Goal: Information Seeking & Learning: Understand process/instructions

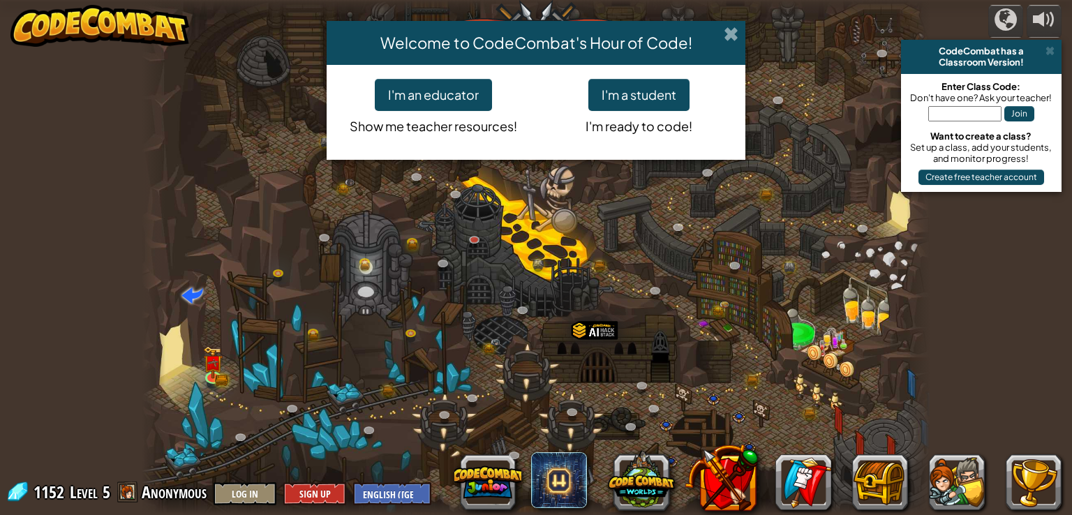
click at [726, 34] on span at bounding box center [731, 34] width 15 height 15
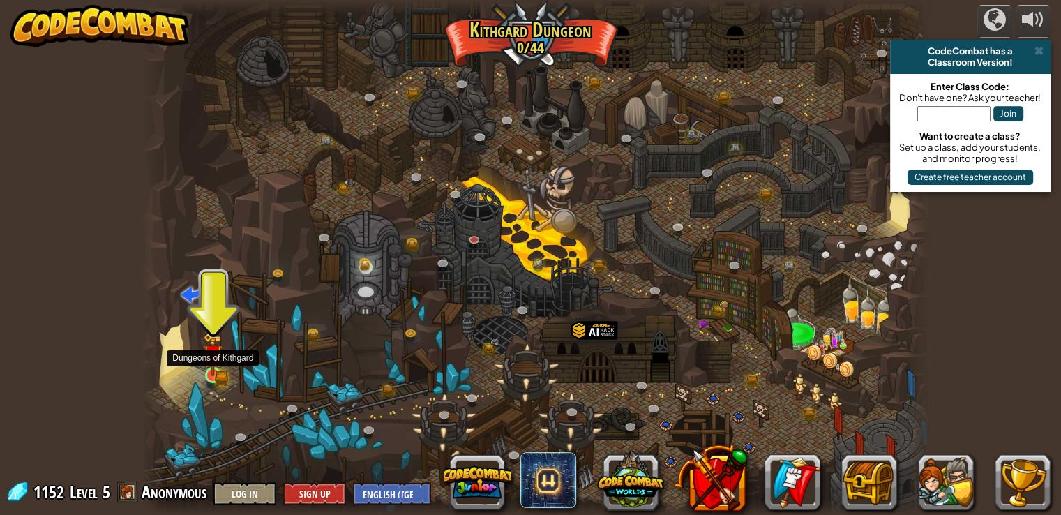
click at [228, 373] on img at bounding box center [221, 378] width 13 height 15
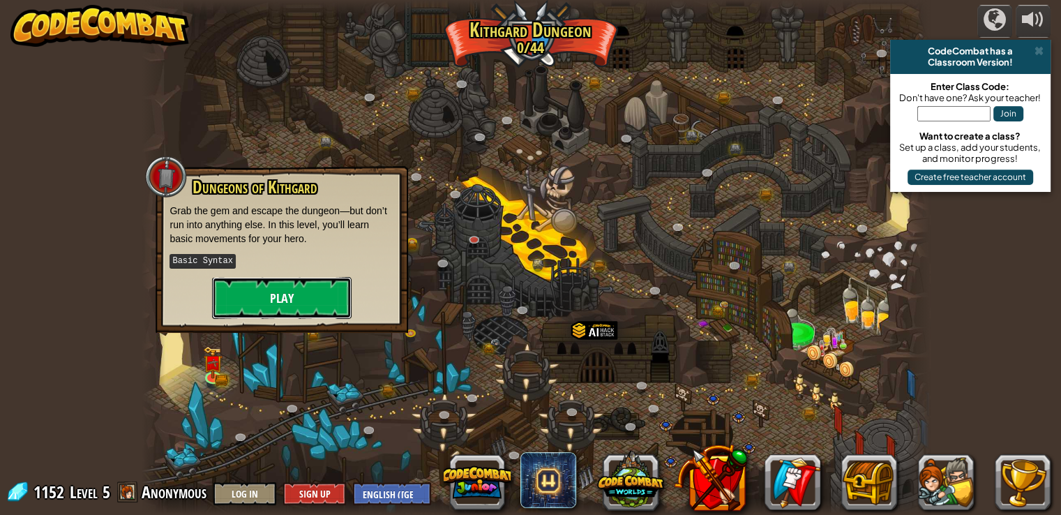
click at [301, 282] on button "Play" at bounding box center [282, 298] width 140 height 42
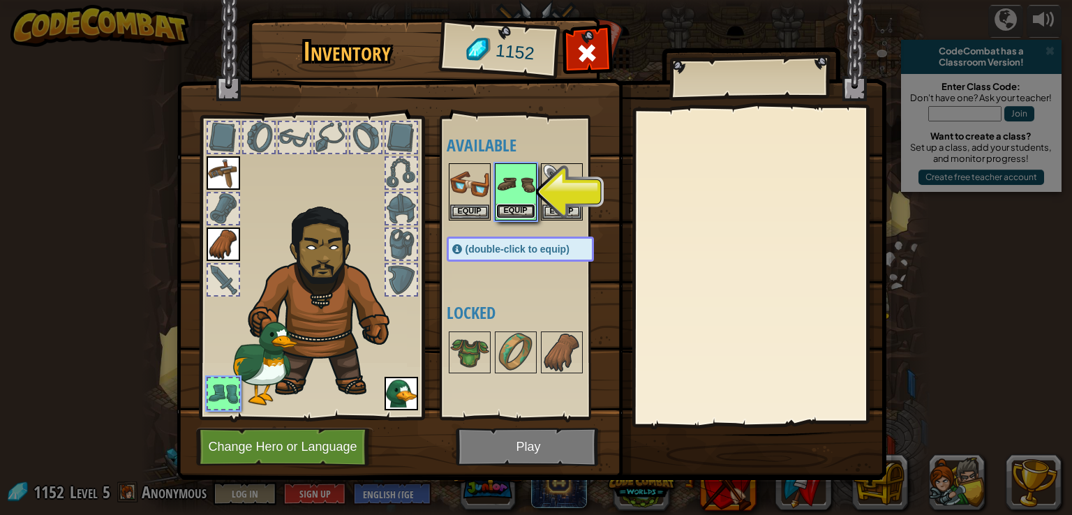
click at [522, 212] on button "Equip" at bounding box center [515, 211] width 39 height 15
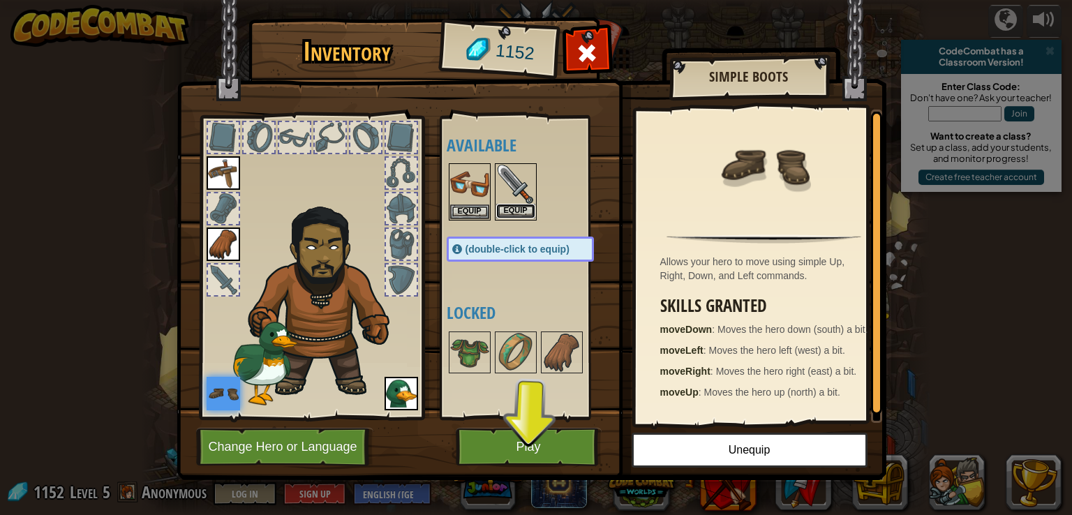
click at [515, 204] on button "Equip" at bounding box center [515, 211] width 39 height 15
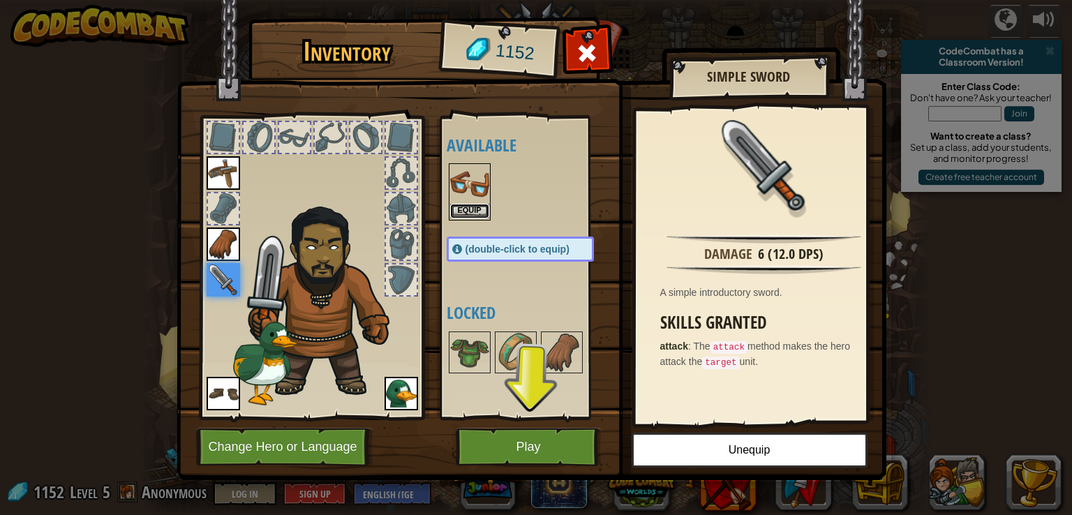
click at [459, 213] on button "Equip" at bounding box center [469, 211] width 39 height 15
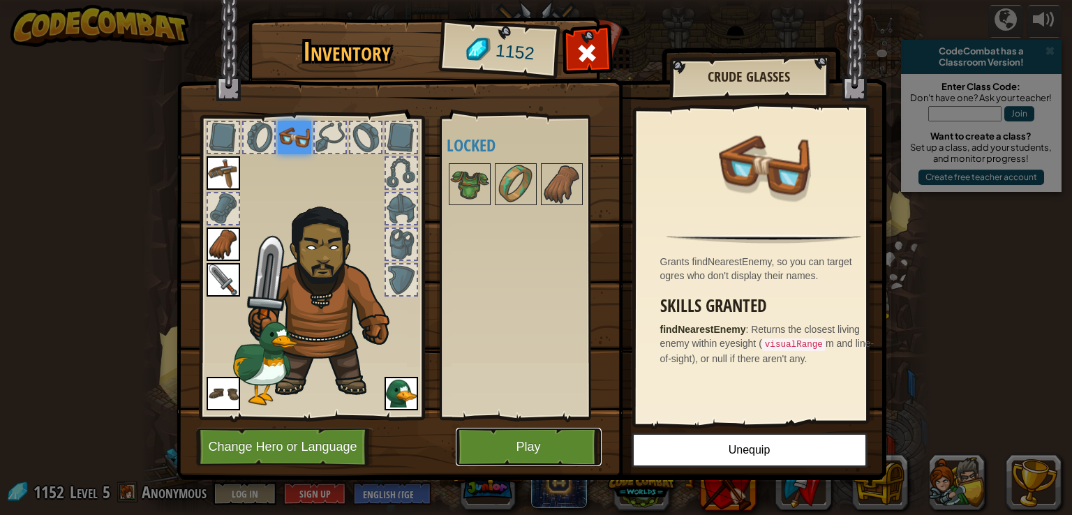
click at [537, 435] on button "Play" at bounding box center [529, 447] width 146 height 38
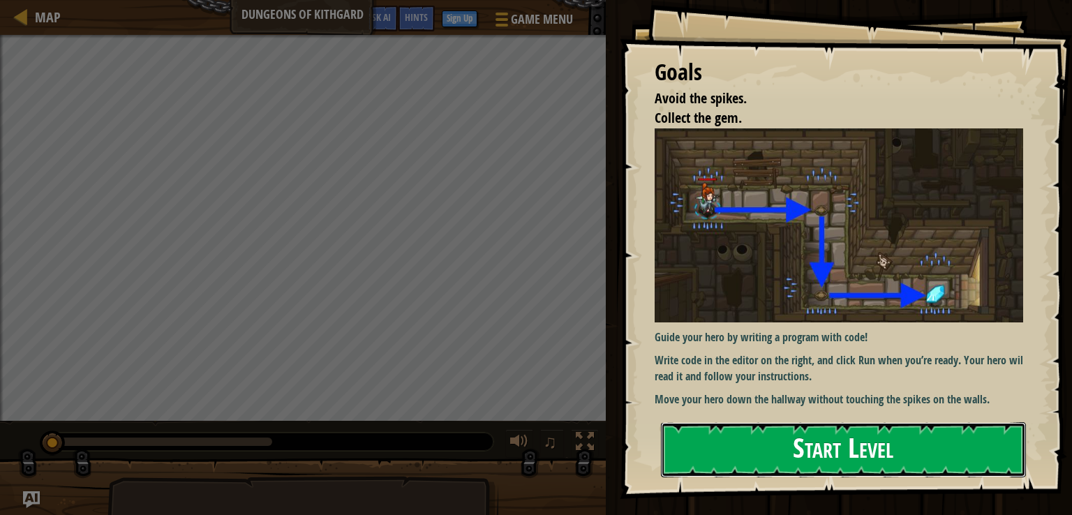
click at [768, 449] on button "Start Level" at bounding box center [843, 449] width 365 height 55
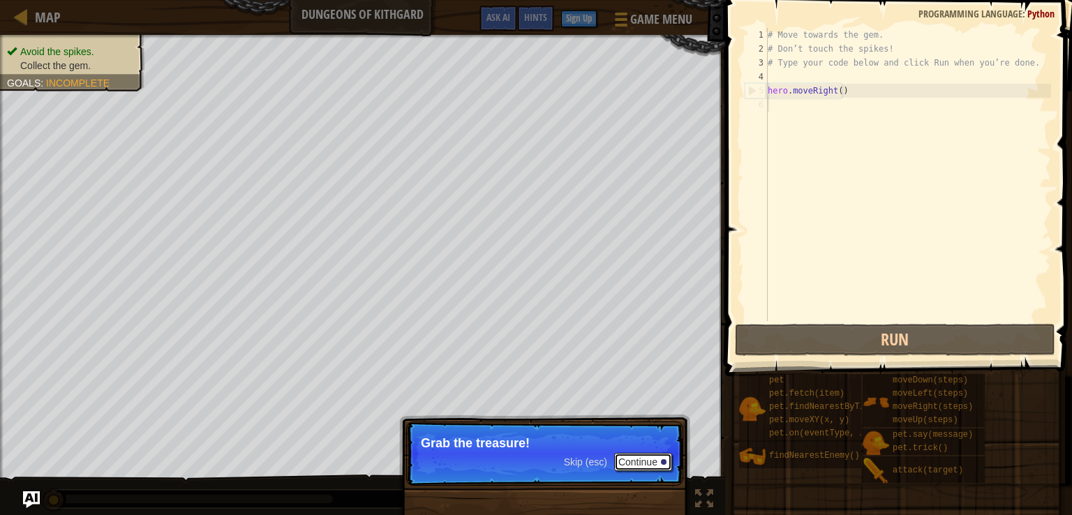
click at [646, 461] on button "Continue" at bounding box center [643, 462] width 58 height 18
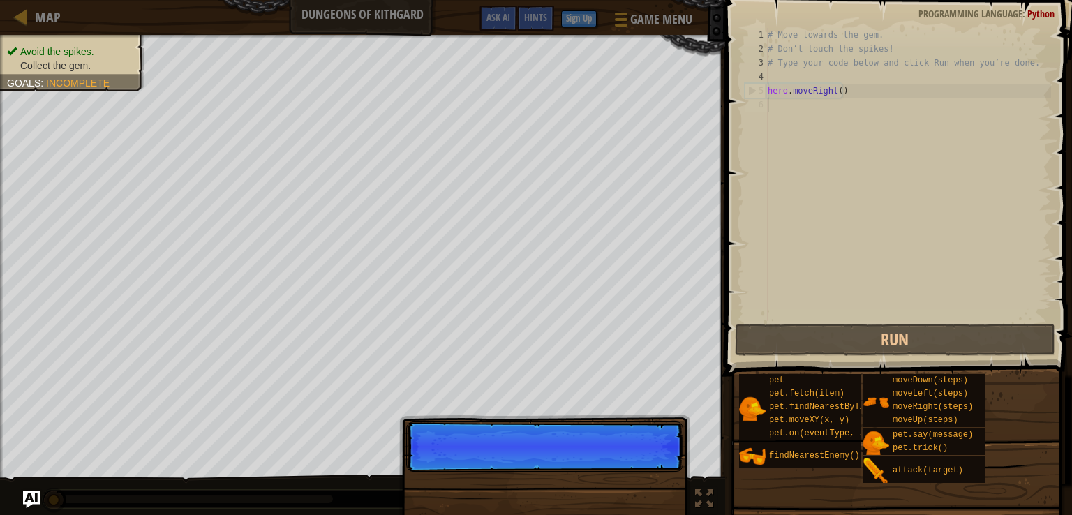
scroll to position [6, 0]
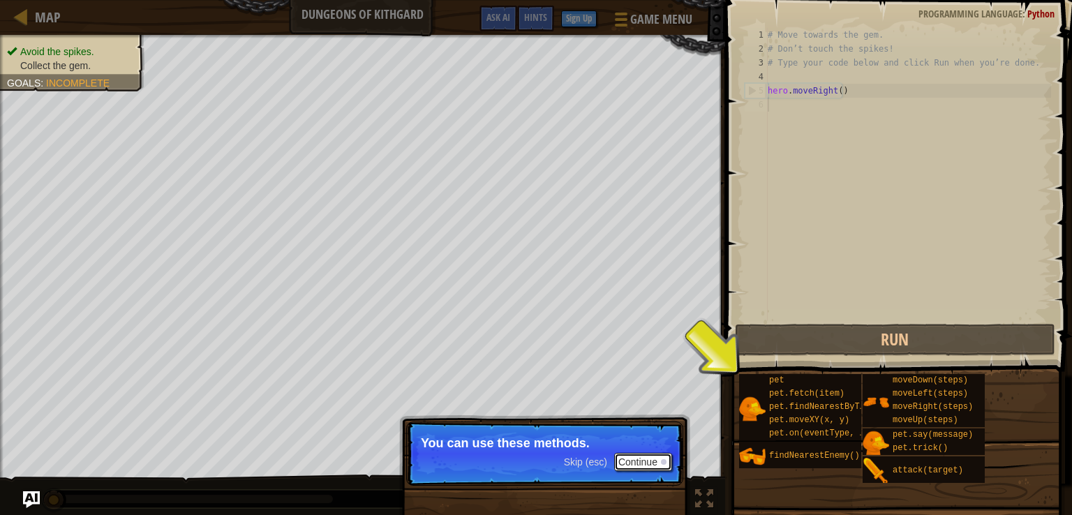
click at [648, 461] on button "Continue" at bounding box center [643, 462] width 58 height 18
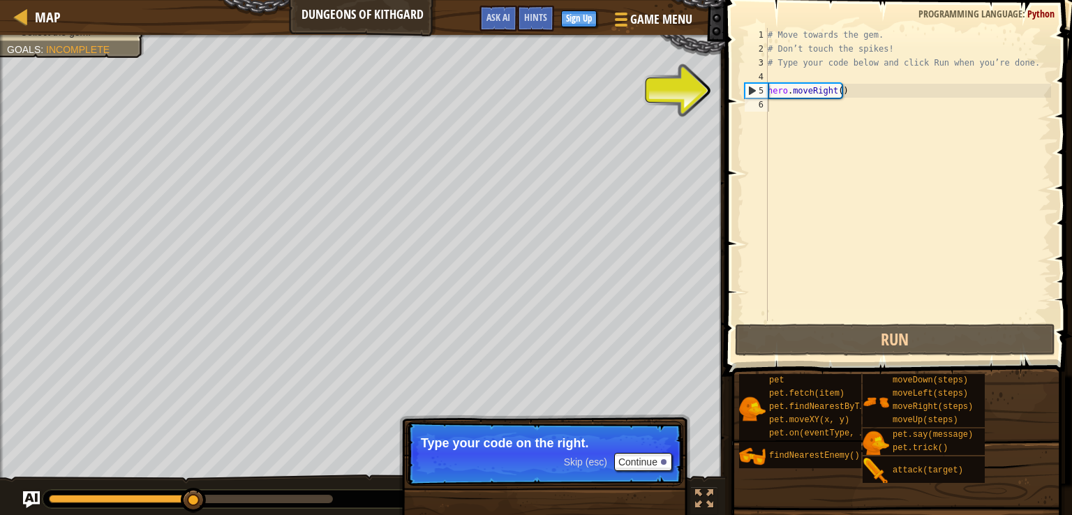
click at [648, 452] on p "Skip (esc) Continue Type your code on the right." at bounding box center [544, 454] width 277 height 64
click at [648, 457] on button "Continue" at bounding box center [643, 462] width 58 height 18
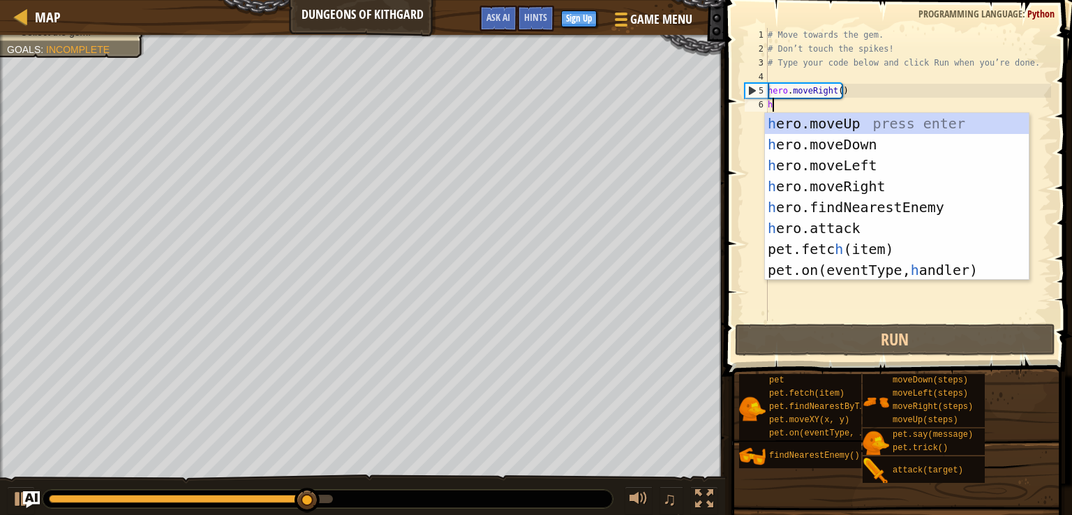
type textarea "h"
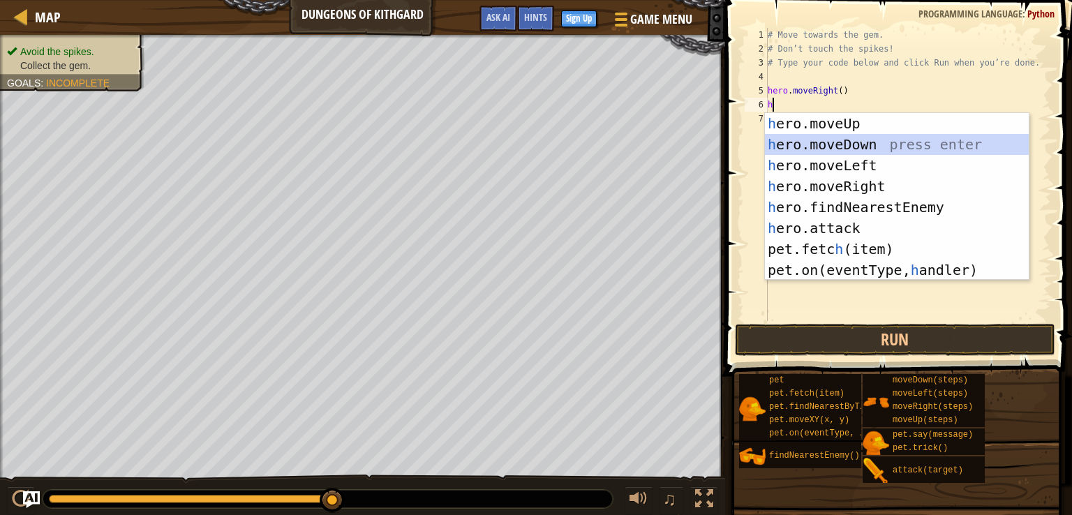
click at [829, 147] on div "h ero.moveUp press enter h ero.moveDown press enter h ero.moveLeft press enter …" at bounding box center [897, 217] width 264 height 209
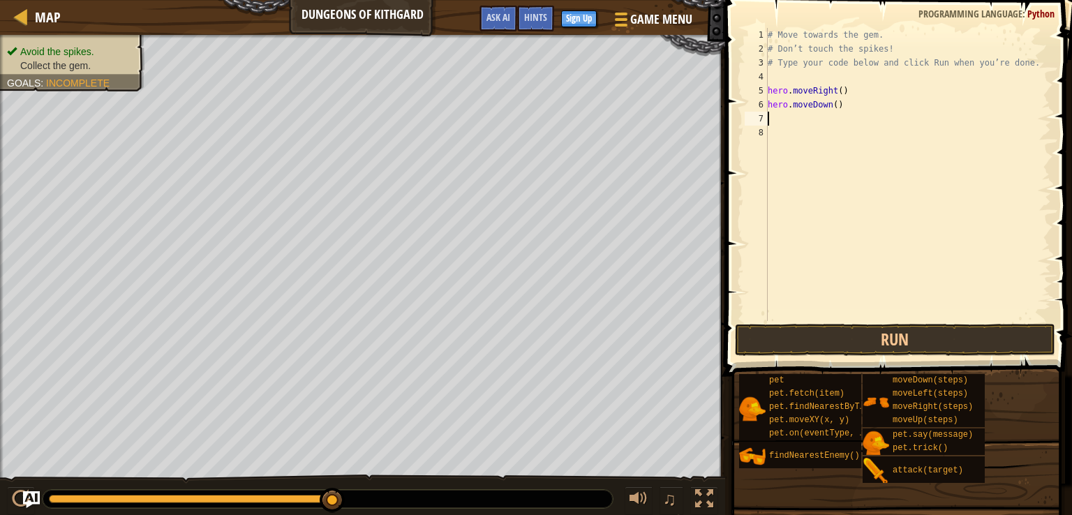
type textarea "h"
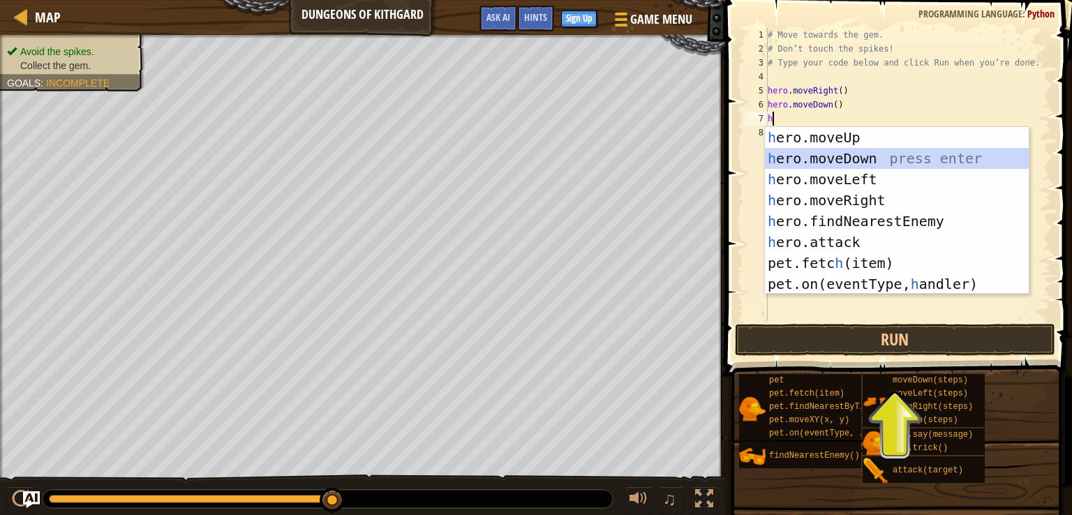
click at [818, 156] on div "h ero.moveUp press enter h ero.moveDown press enter h ero.moveLeft press enter …" at bounding box center [897, 231] width 264 height 209
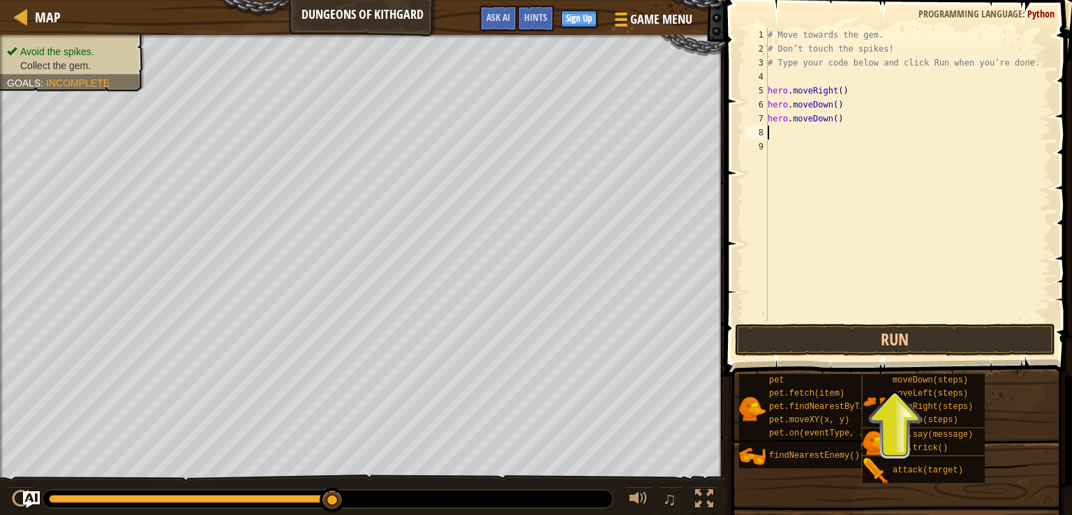
click at [822, 120] on div "# Move towards the gem. # Don’t touch the spikes! # Type your code below and cl…" at bounding box center [908, 188] width 286 height 321
click at [833, 120] on div "# Move towards the gem. # Don’t touch the spikes! # Type your code below and cl…" at bounding box center [908, 188] width 286 height 321
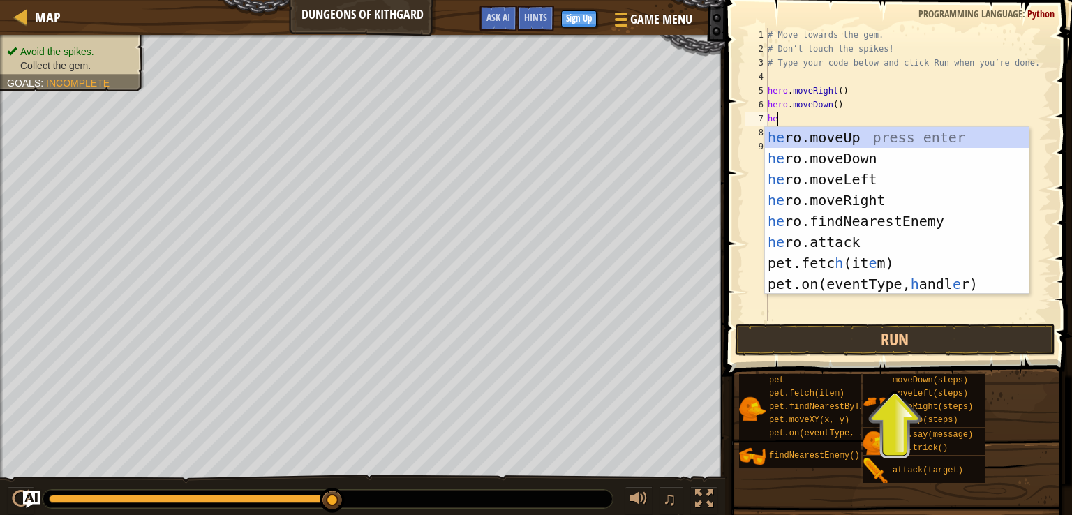
type textarea "her"
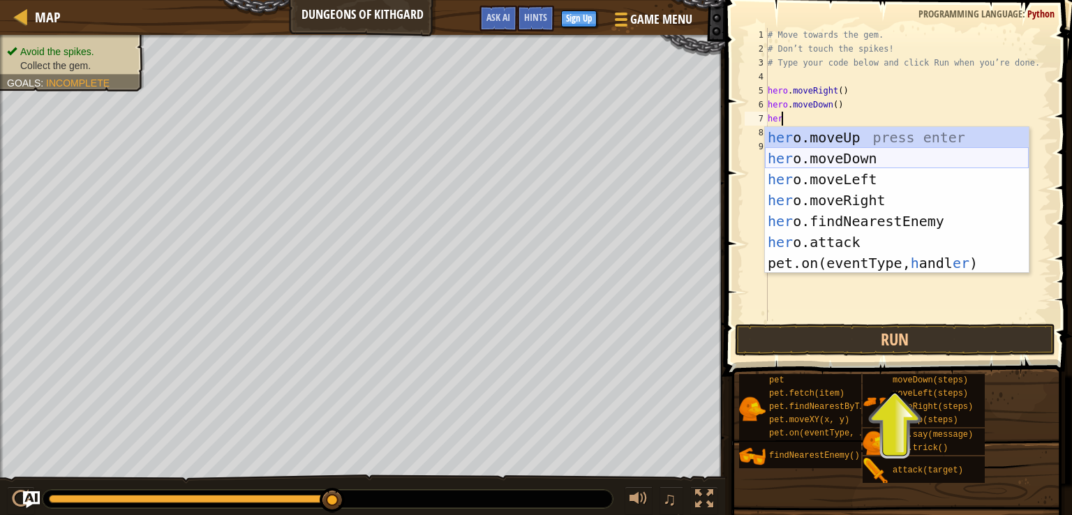
click at [865, 159] on div "her o.moveUp press enter her o.moveDown press enter her o.moveLeft press enter …" at bounding box center [897, 221] width 264 height 188
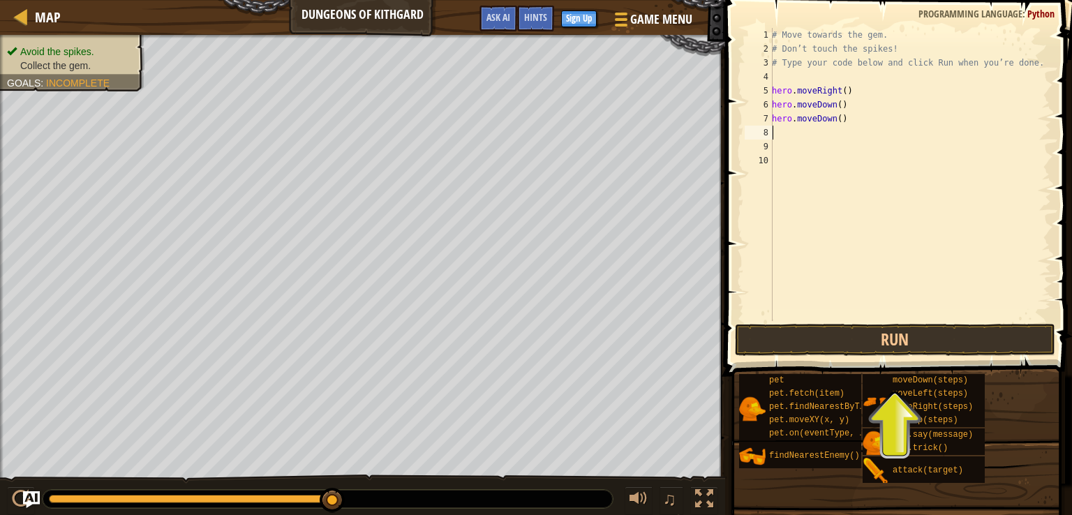
click at [835, 122] on div "# Move towards the gem. # Don’t touch the spikes! # Type your code below and cl…" at bounding box center [910, 188] width 282 height 321
click at [841, 123] on div "# Move towards the gem. # Don’t touch the spikes! # Type your code below and cl…" at bounding box center [910, 188] width 282 height 321
type textarea "her"
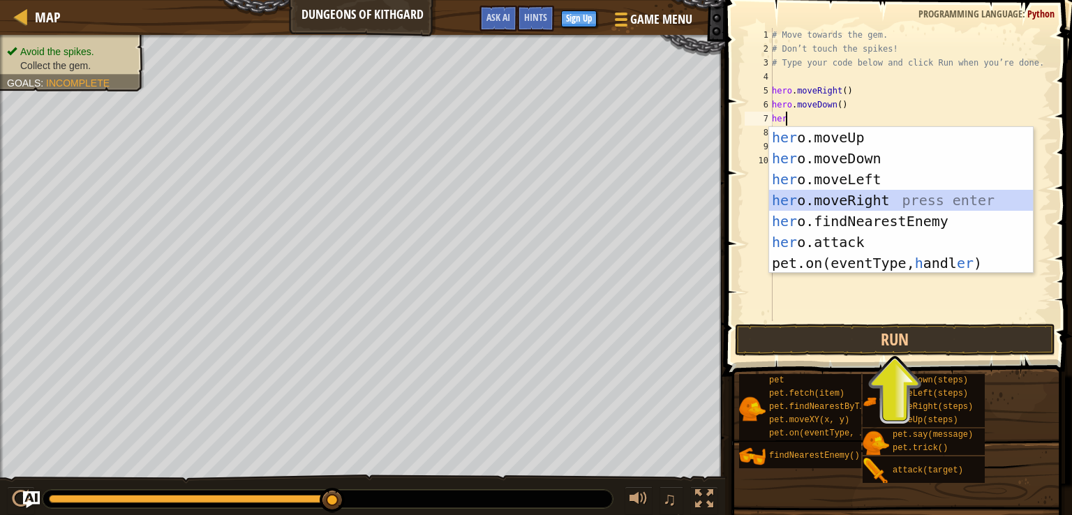
click at [823, 199] on div "her o.moveUp press enter her o.moveDown press enter her o.moveLeft press enter …" at bounding box center [901, 221] width 264 height 188
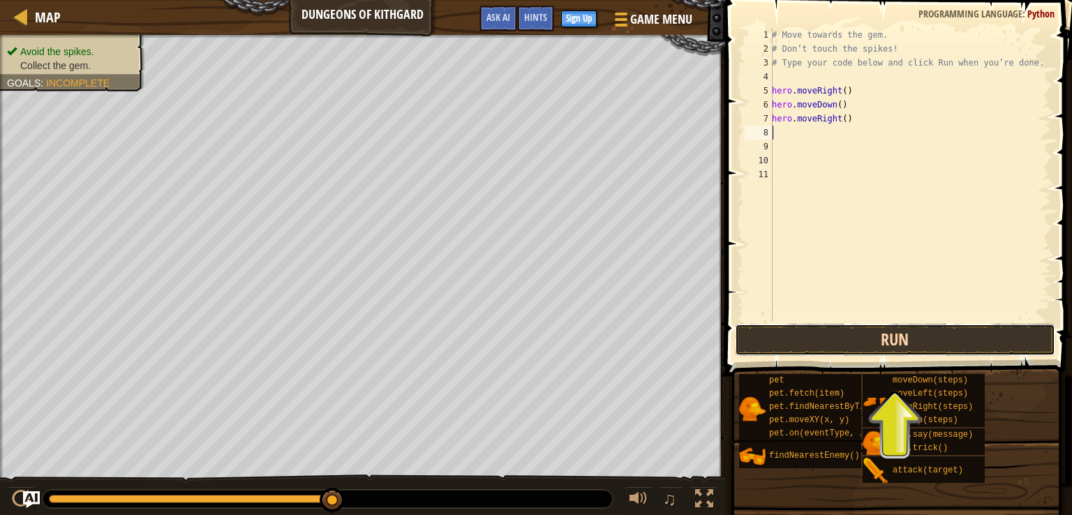
click at [865, 350] on button "Run" at bounding box center [895, 340] width 320 height 32
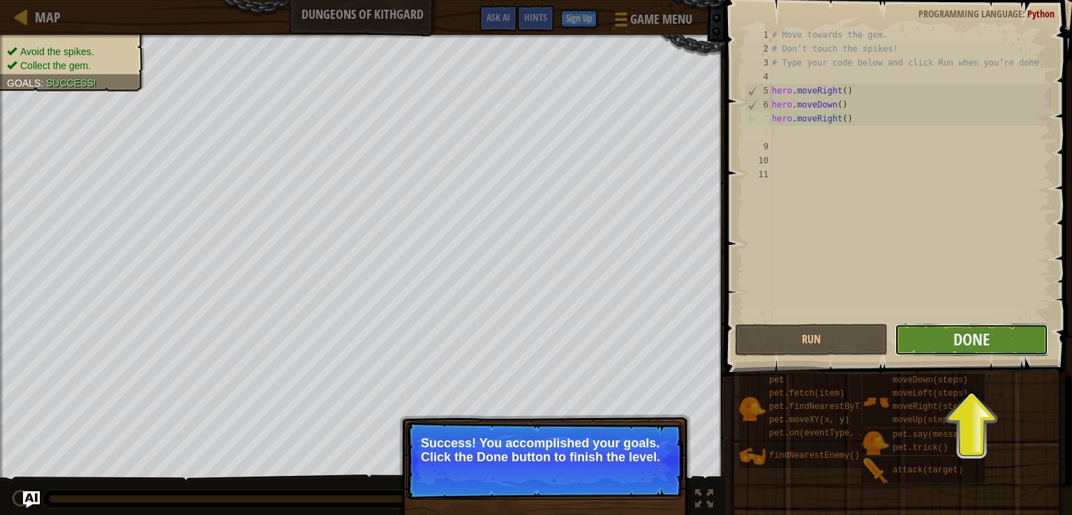
click at [929, 329] on button "Done" at bounding box center [971, 340] width 153 height 32
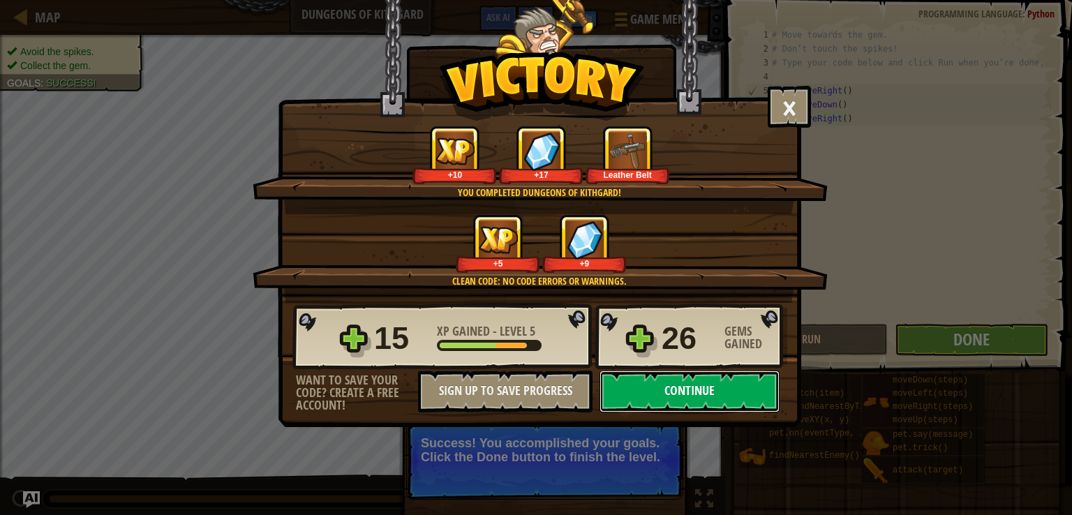
click at [640, 390] on button "Continue" at bounding box center [689, 392] width 180 height 42
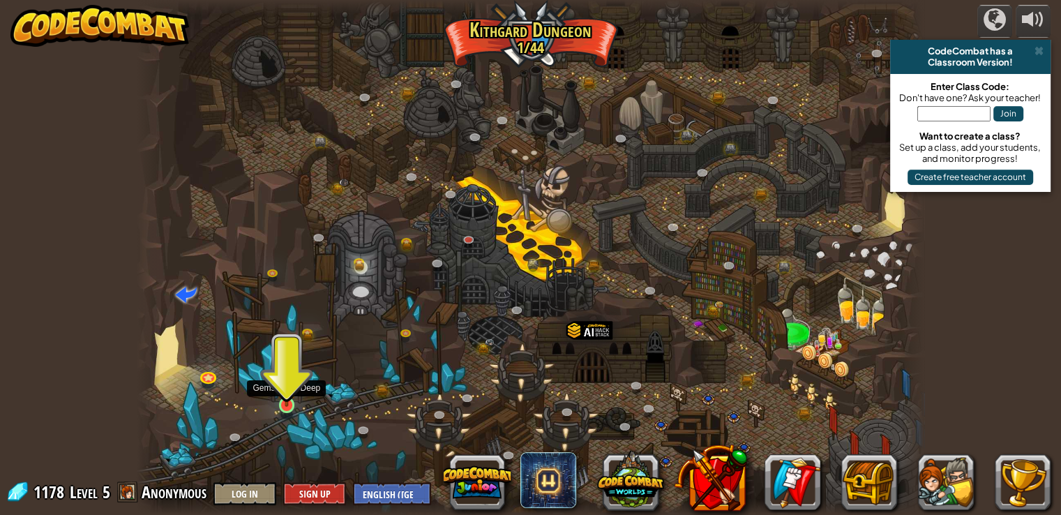
click at [290, 400] on img at bounding box center [287, 383] width 20 height 45
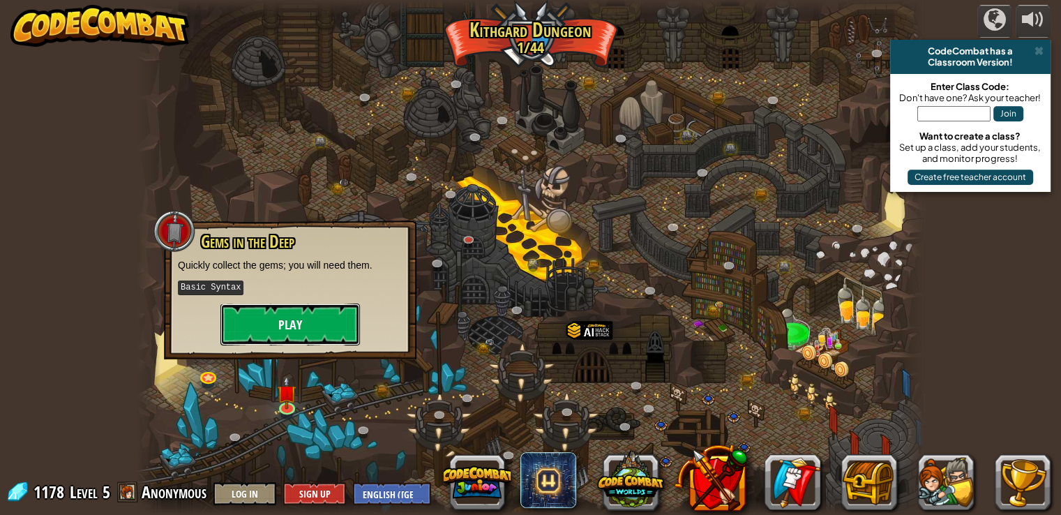
click at [262, 324] on button "Play" at bounding box center [291, 325] width 140 height 42
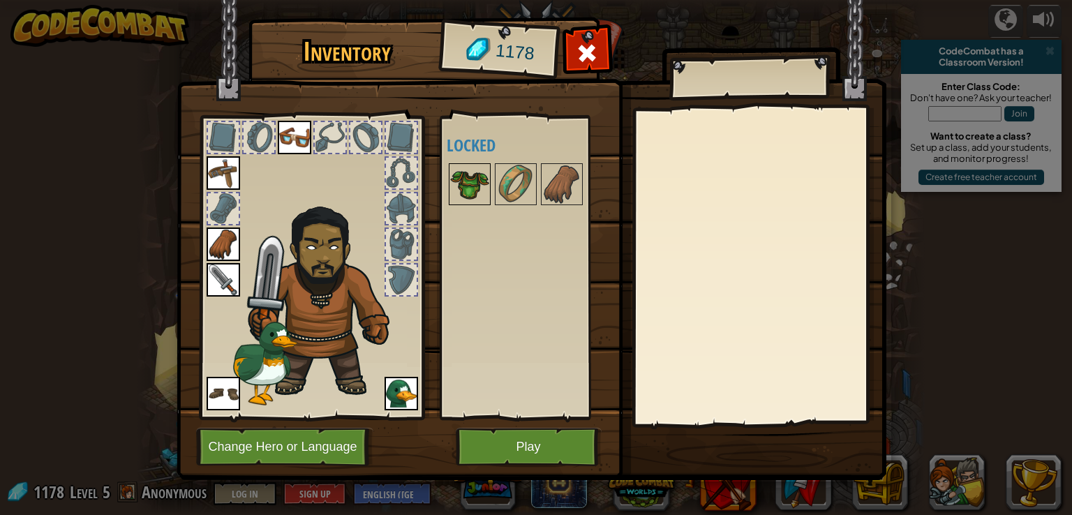
click at [482, 179] on img at bounding box center [469, 184] width 39 height 39
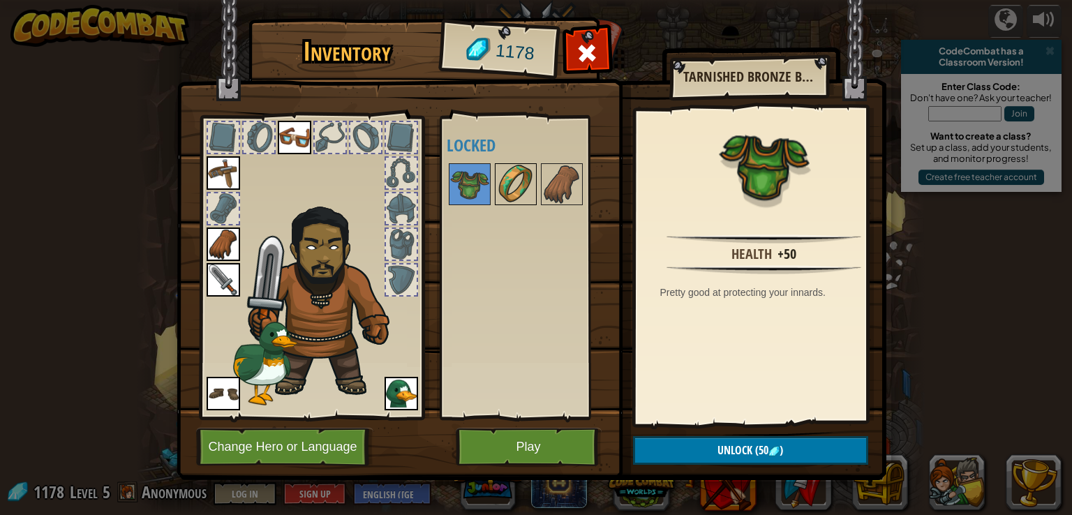
click at [507, 181] on img at bounding box center [515, 184] width 39 height 39
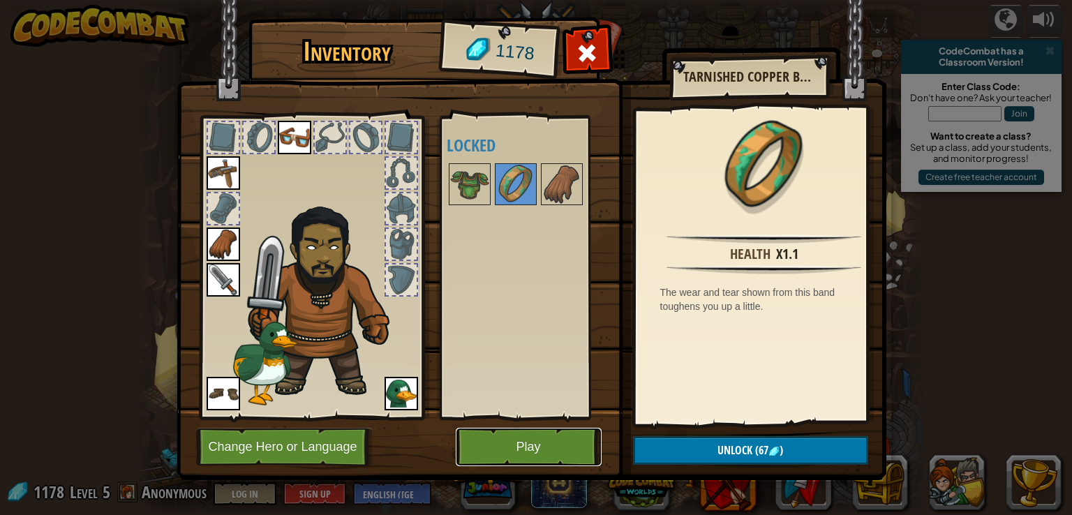
click at [538, 442] on button "Play" at bounding box center [529, 447] width 146 height 38
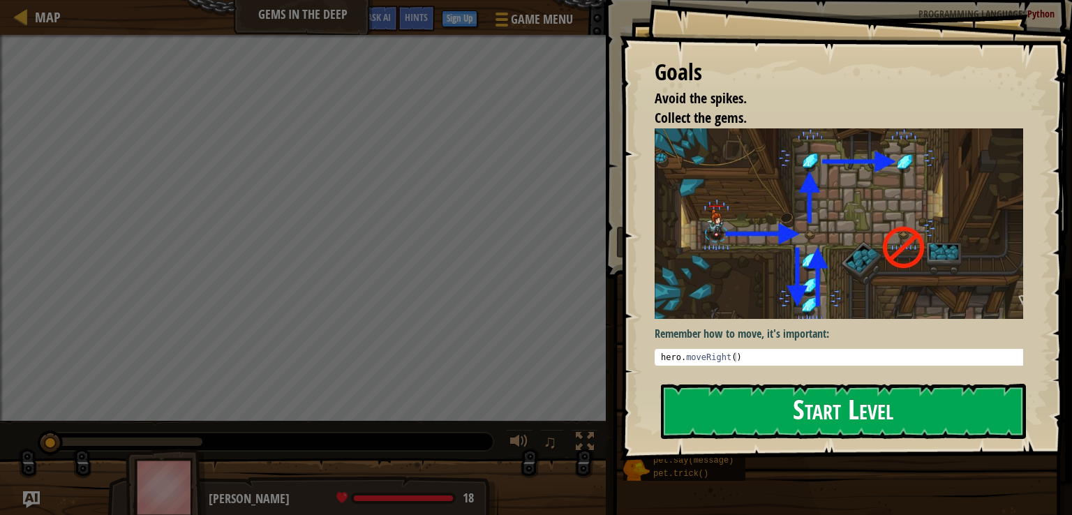
click at [844, 422] on button "Start Level" at bounding box center [843, 411] width 365 height 55
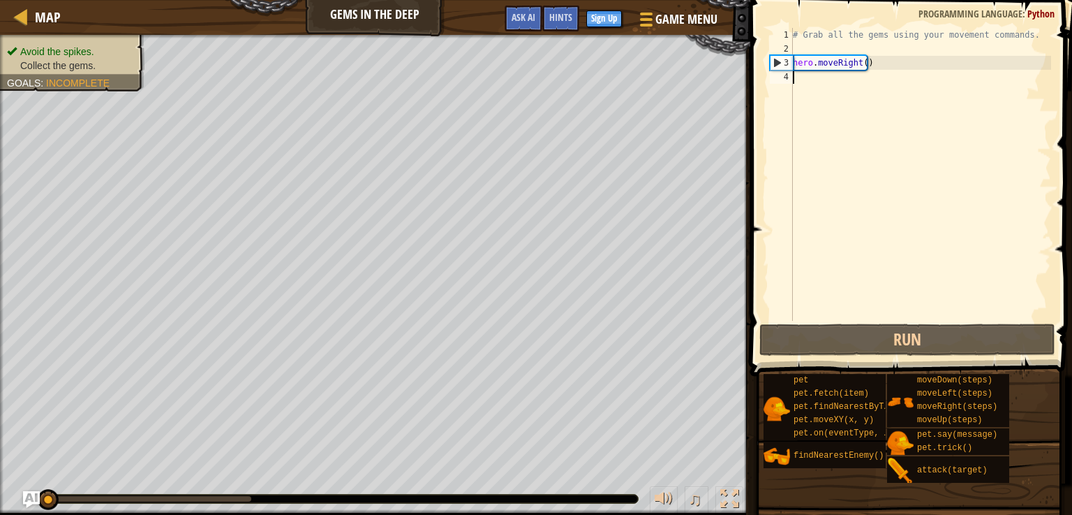
type textarea "h"
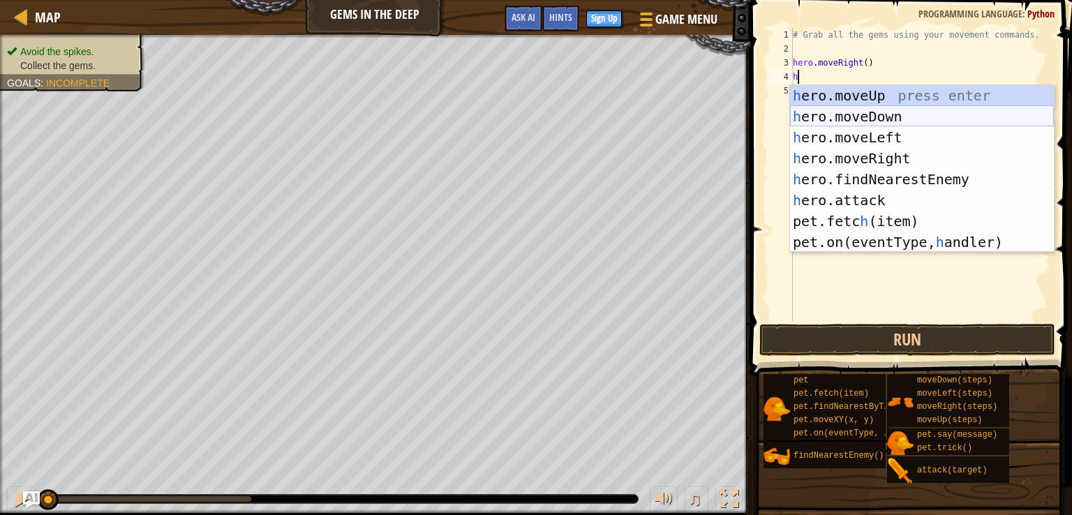
click at [871, 118] on div "h ero.moveUp press enter h ero.moveDown press enter h ero.moveLeft press enter …" at bounding box center [922, 189] width 264 height 209
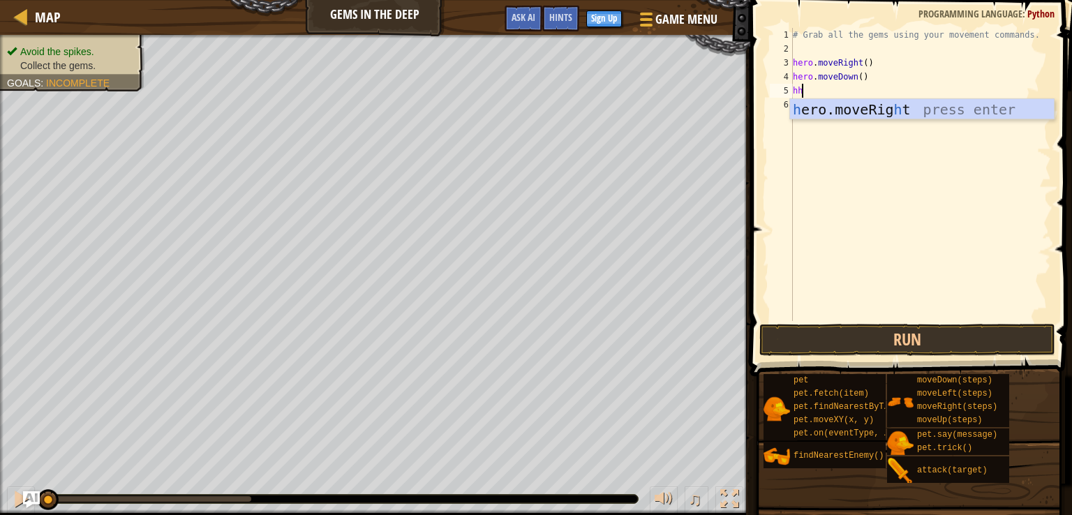
type textarea "h"
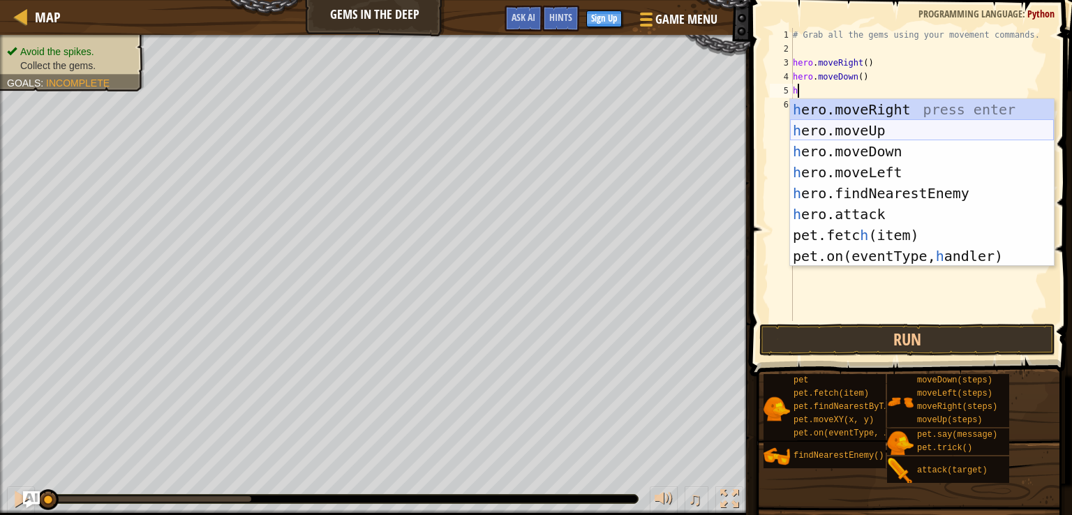
click at [847, 133] on div "h ero.moveRight press enter h ero.moveUp press enter h ero.moveDown press enter…" at bounding box center [922, 203] width 264 height 209
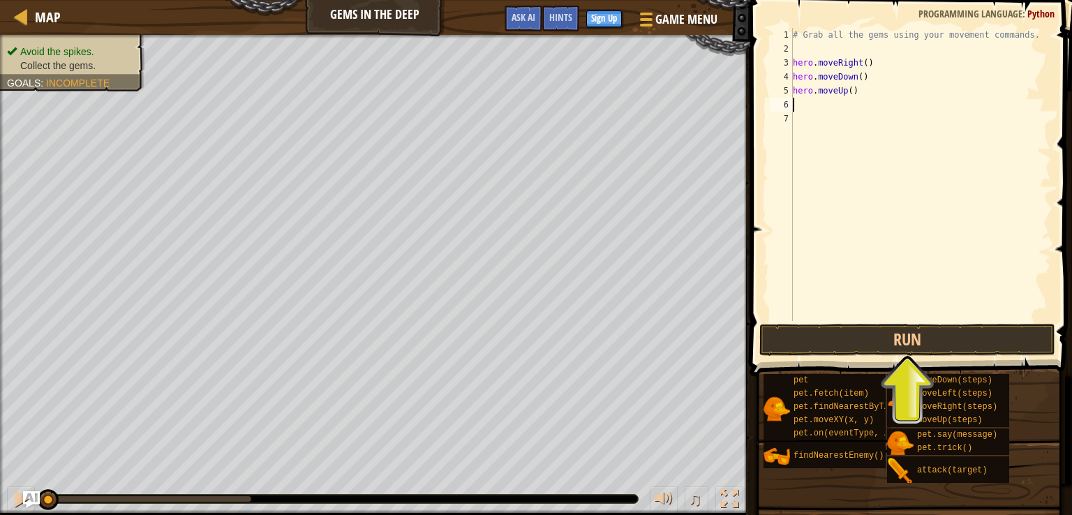
type textarea "h"
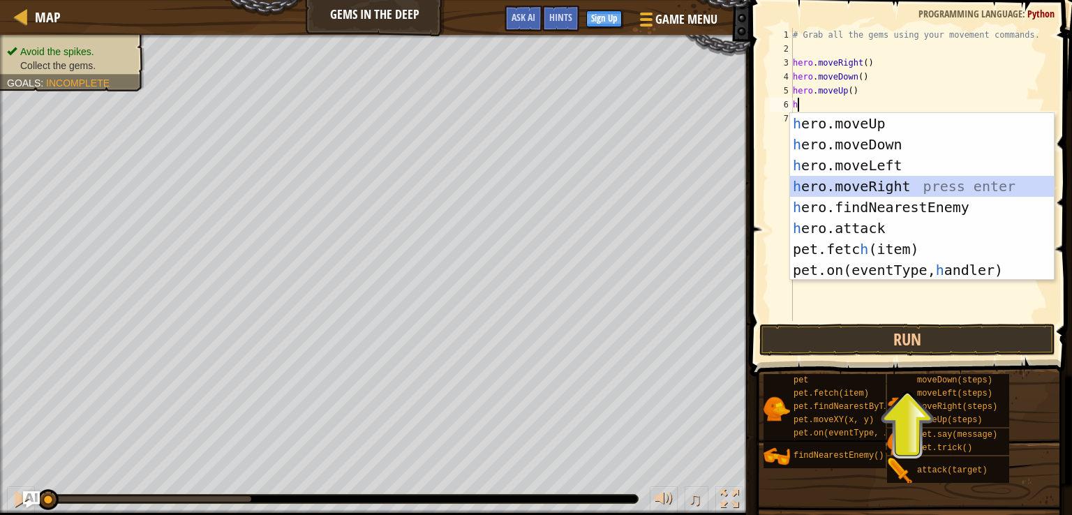
click at [890, 188] on div "h ero.moveUp press enter h ero.moveDown press enter h ero.moveLeft press enter …" at bounding box center [922, 217] width 264 height 209
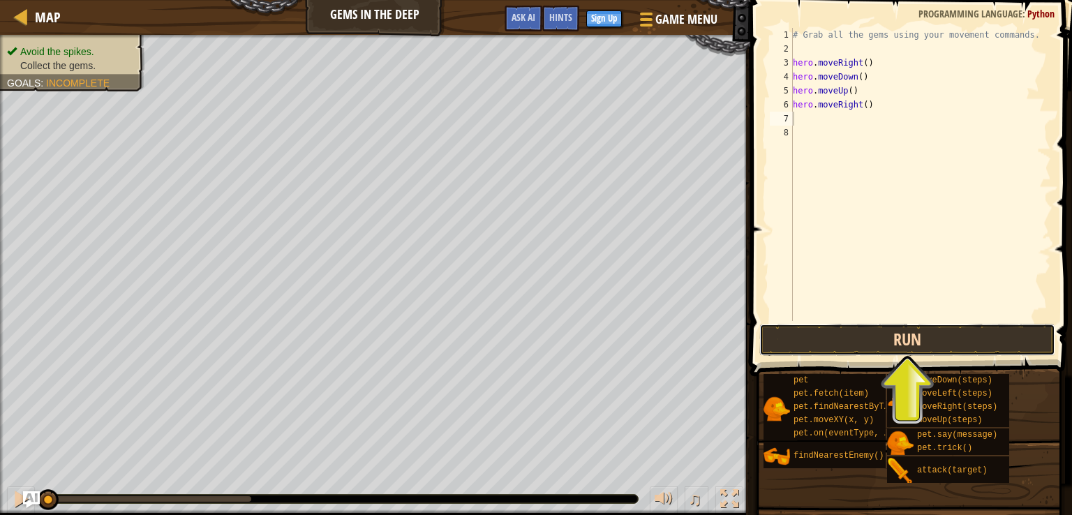
click at [886, 338] on button "Run" at bounding box center [907, 340] width 296 height 32
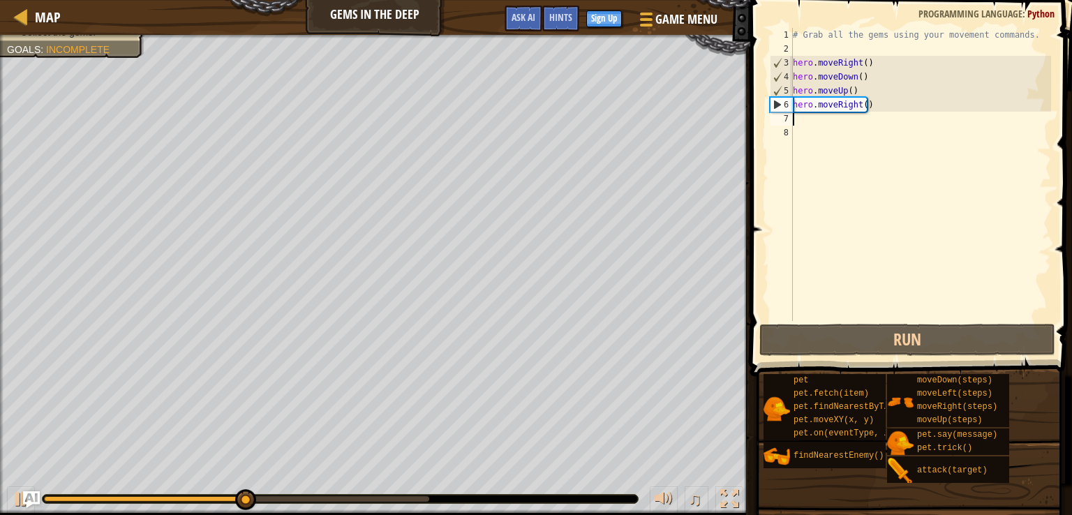
click at [844, 91] on div "# Grab all the gems using your movement commands. hero . moveRight ( ) hero . m…" at bounding box center [920, 188] width 261 height 321
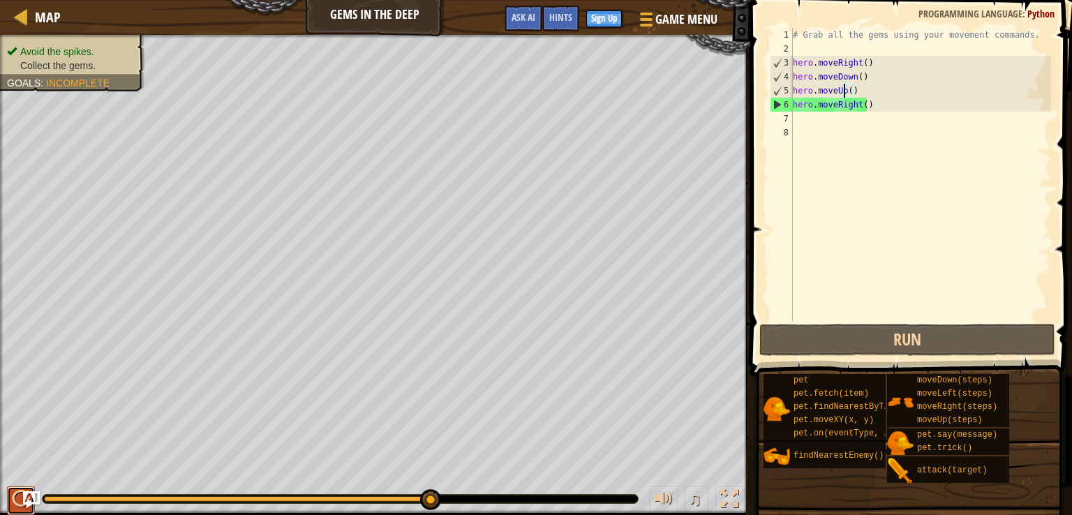
click at [17, 498] on div at bounding box center [21, 499] width 18 height 18
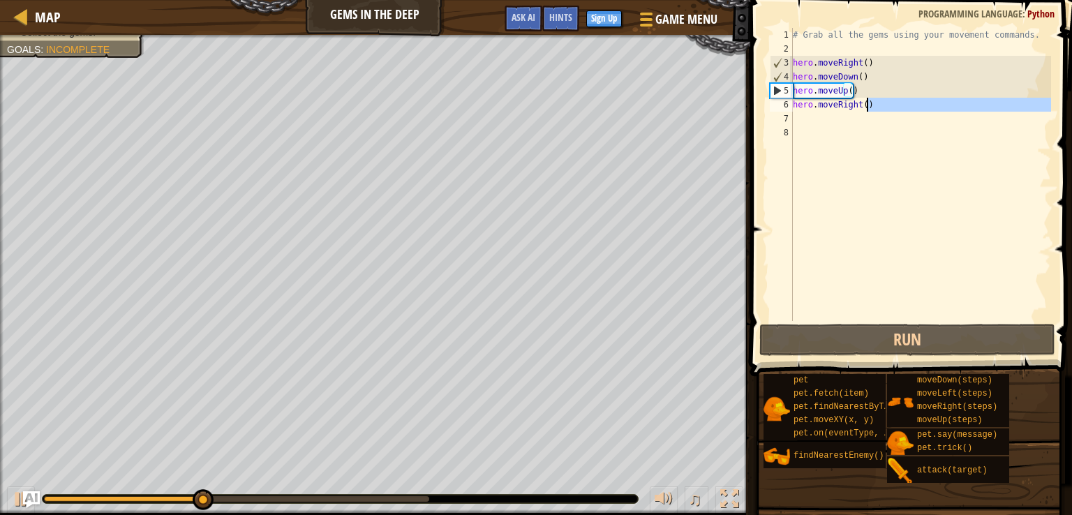
click at [874, 111] on div "# Grab all the gems using your movement commands. hero . moveRight ( ) hero . m…" at bounding box center [920, 188] width 261 height 321
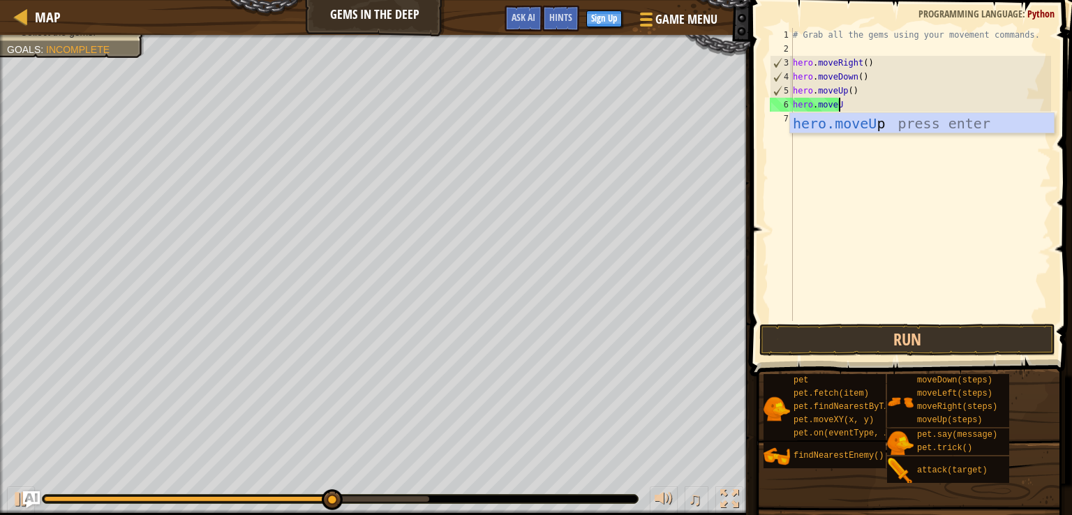
type textarea "hero.moveUp"
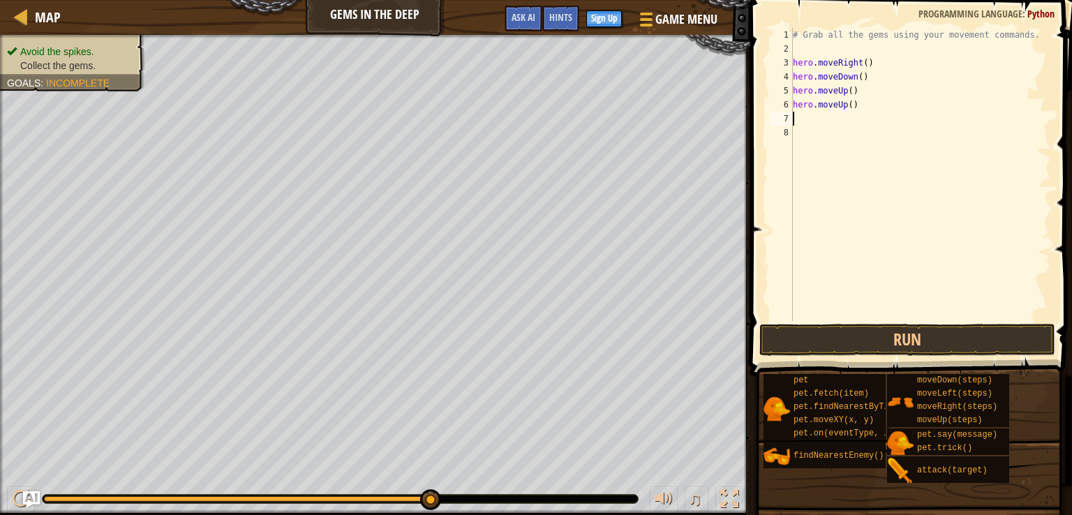
click at [798, 118] on div "# Grab all the gems using your movement commands. hero . moveRight ( ) hero . m…" at bounding box center [920, 188] width 261 height 321
type textarea "h"
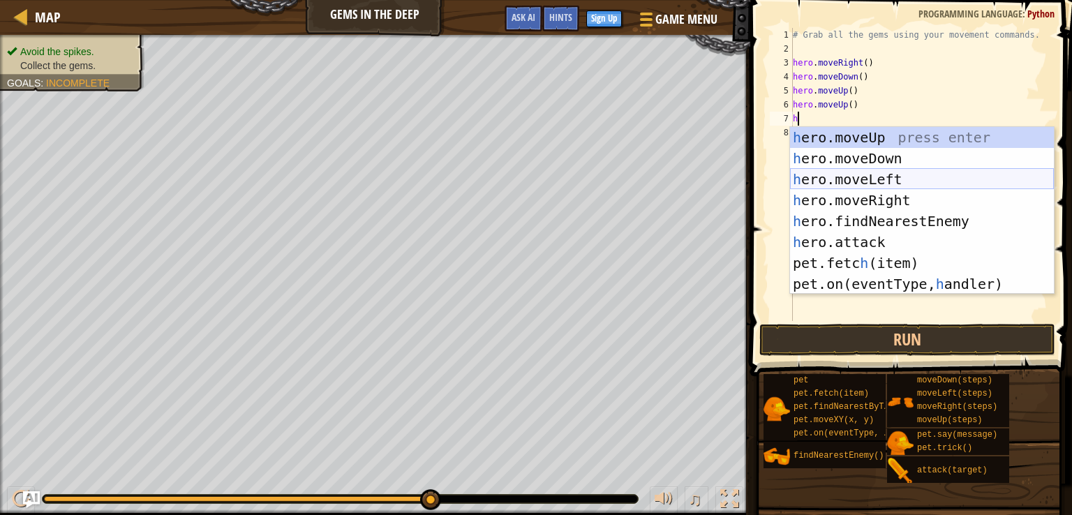
click at [878, 188] on div "h ero.moveUp press enter h ero.moveDown press enter h ero.moveLeft press enter …" at bounding box center [922, 231] width 264 height 209
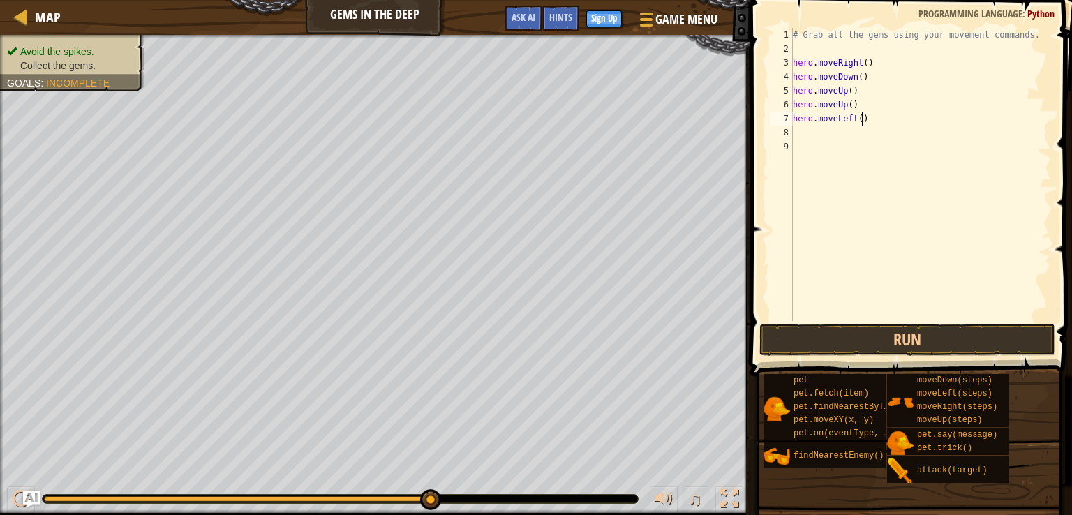
click at [868, 119] on div "# Grab all the gems using your movement commands. hero . moveRight ( ) hero . m…" at bounding box center [920, 188] width 261 height 321
type textarea "hero.move"
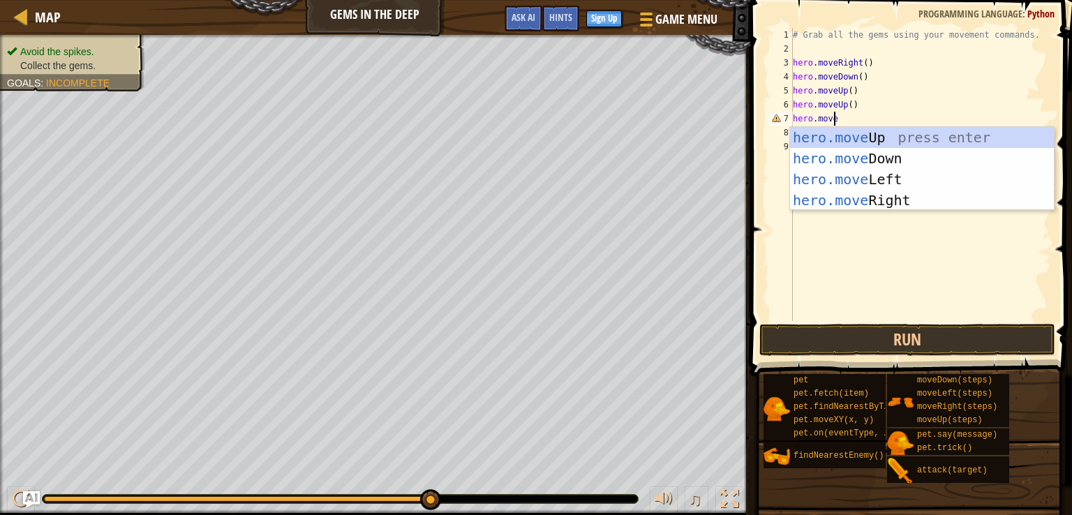
scroll to position [6, 2]
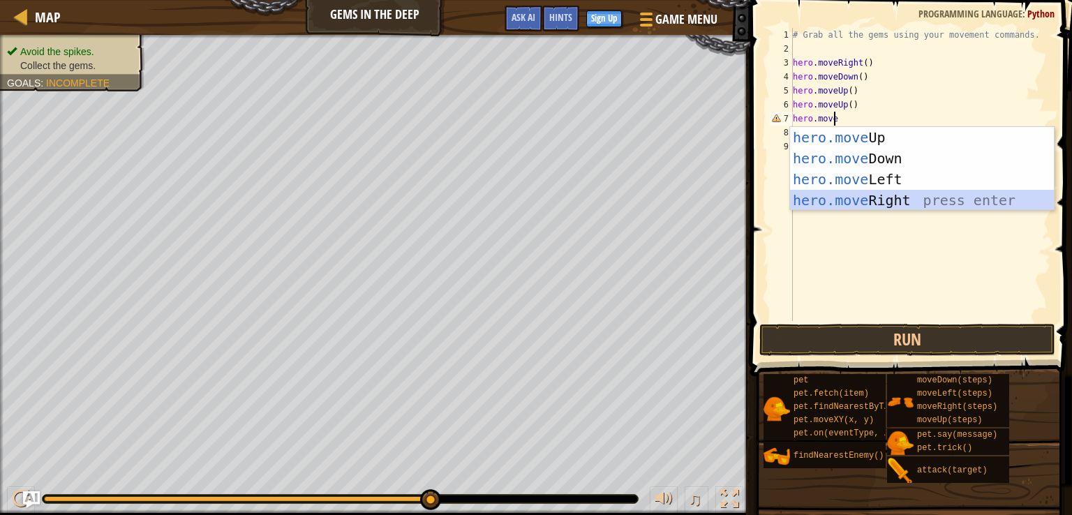
click at [881, 195] on div "hero.move Up press enter hero.move Down press enter hero.move Left press enter …" at bounding box center [922, 190] width 264 height 126
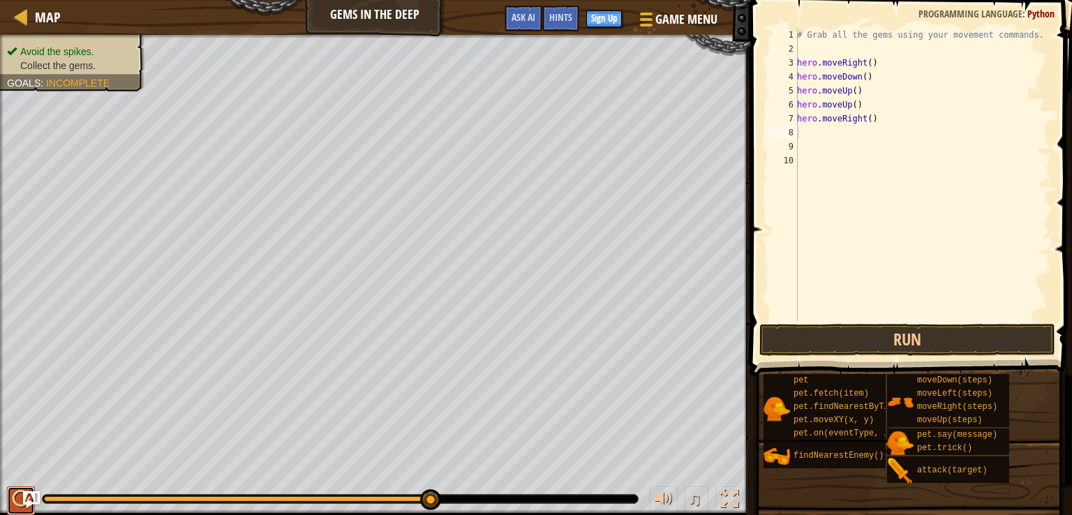
click at [15, 499] on div at bounding box center [21, 499] width 18 height 18
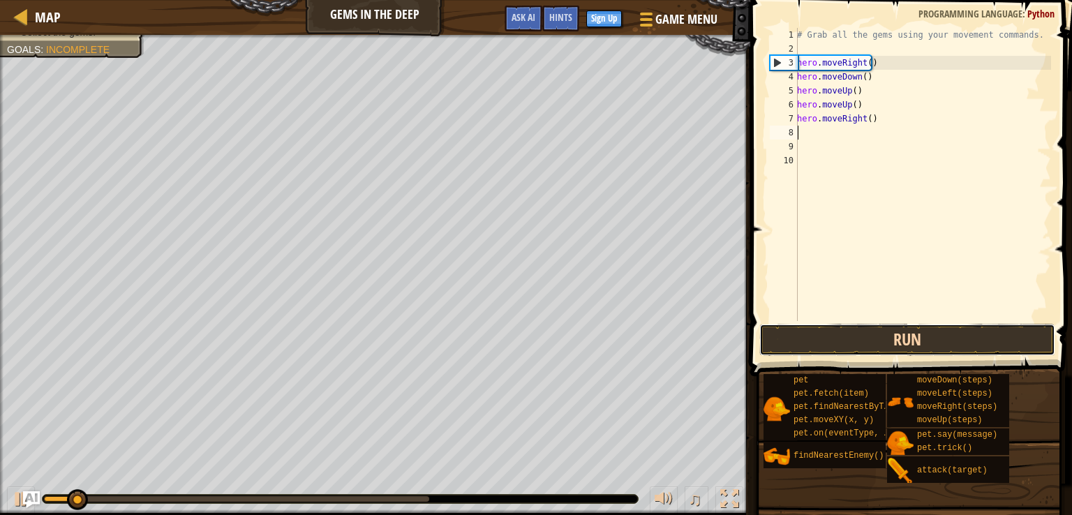
click at [825, 336] on button "Run" at bounding box center [907, 340] width 296 height 32
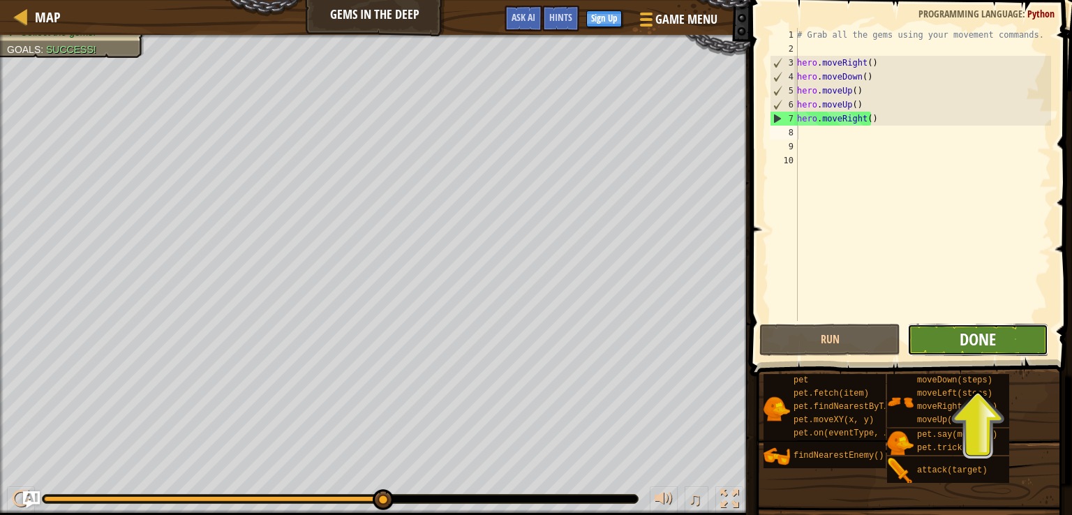
click at [969, 345] on span "Done" at bounding box center [978, 339] width 36 height 22
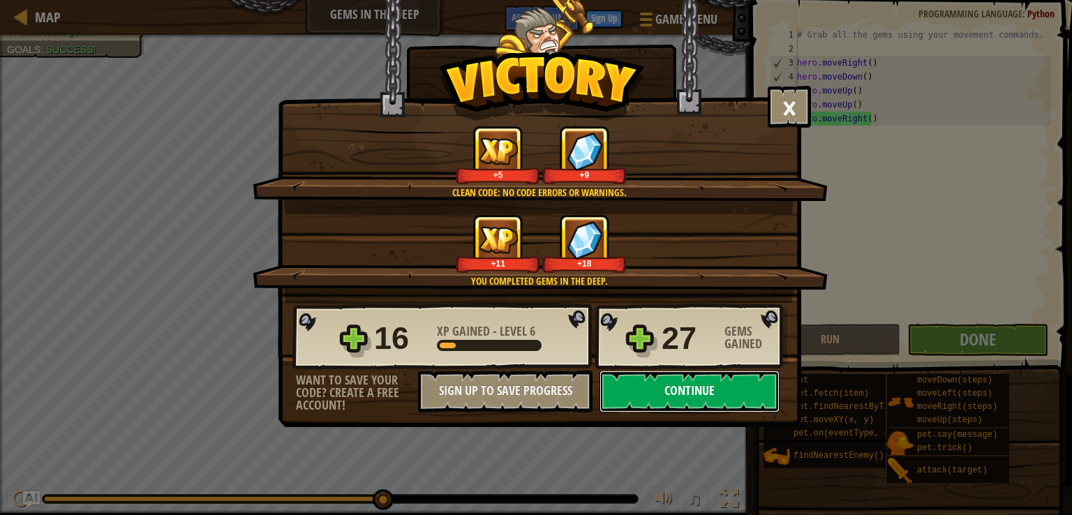
click at [683, 405] on button "Continue" at bounding box center [689, 392] width 180 height 42
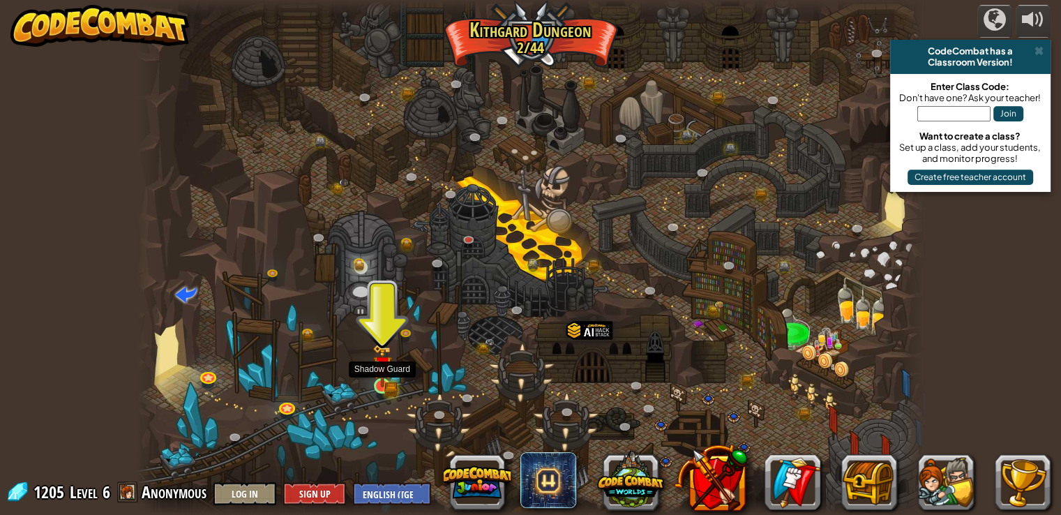
click at [391, 385] on img at bounding box center [383, 365] width 20 height 43
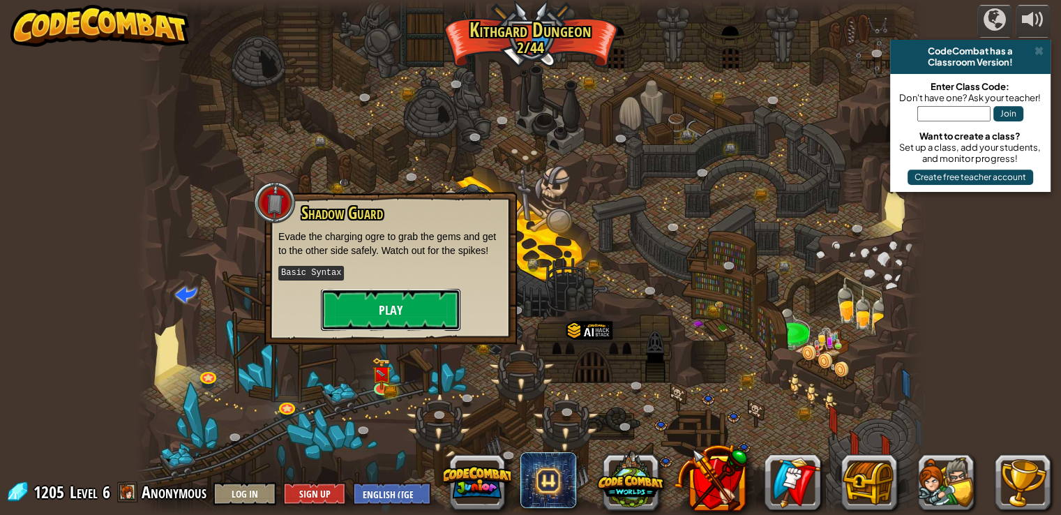
click at [352, 306] on button "Play" at bounding box center [391, 310] width 140 height 42
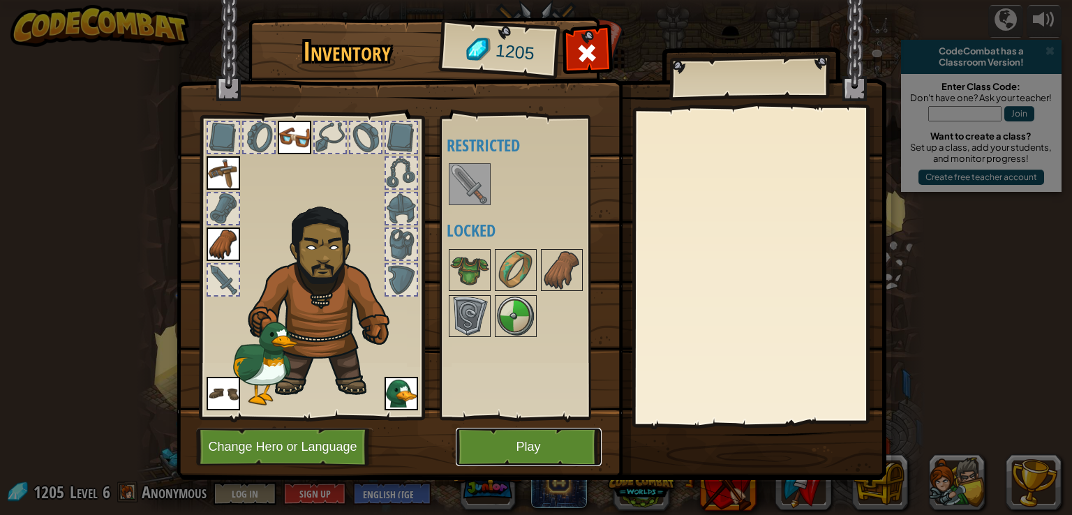
click at [528, 453] on button "Play" at bounding box center [529, 447] width 146 height 38
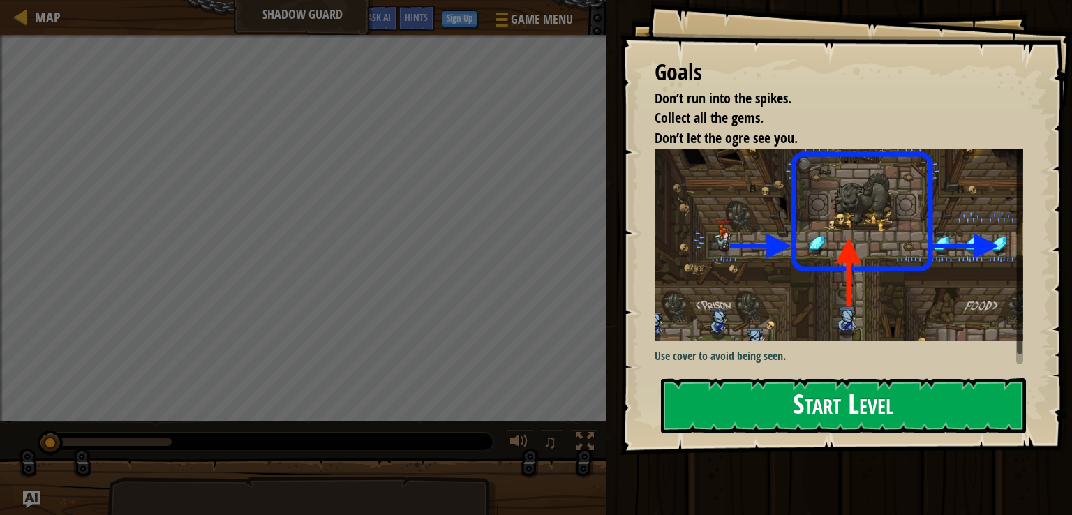
click at [851, 421] on button "Start Level" at bounding box center [843, 405] width 365 height 55
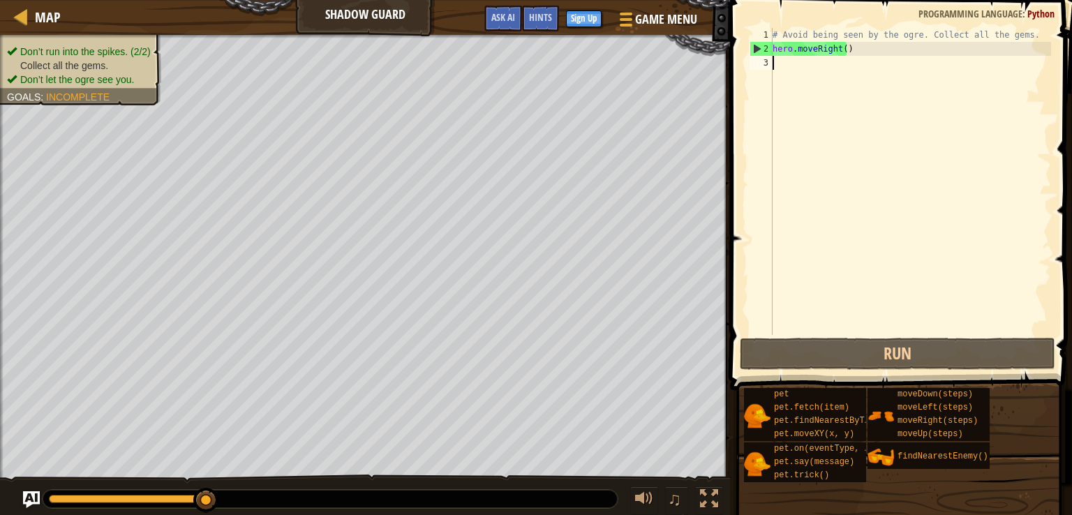
click at [773, 68] on div "# Avoid being seen by the ogre. Collect all the gems. hero . moveRight ( )" at bounding box center [910, 195] width 281 height 335
type textarea "h"
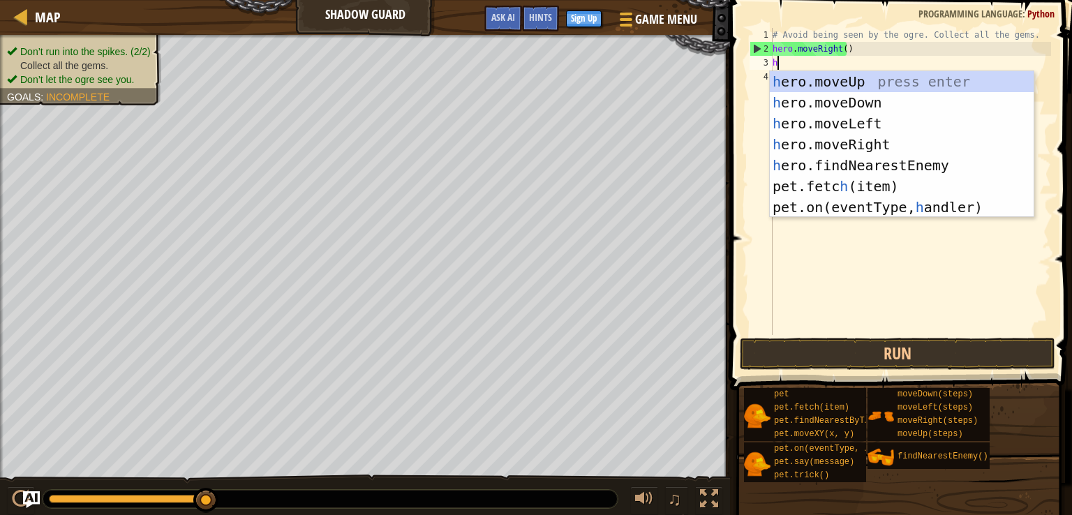
scroll to position [6, 0]
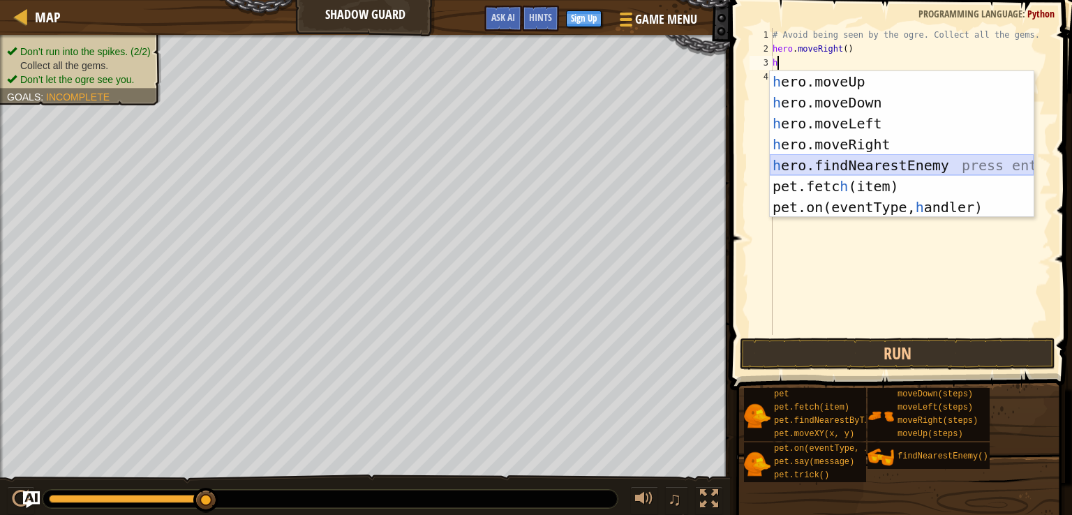
click at [830, 163] on div "h ero.moveUp press enter h ero.moveDown press enter h ero.moveLeft press enter …" at bounding box center [902, 165] width 264 height 188
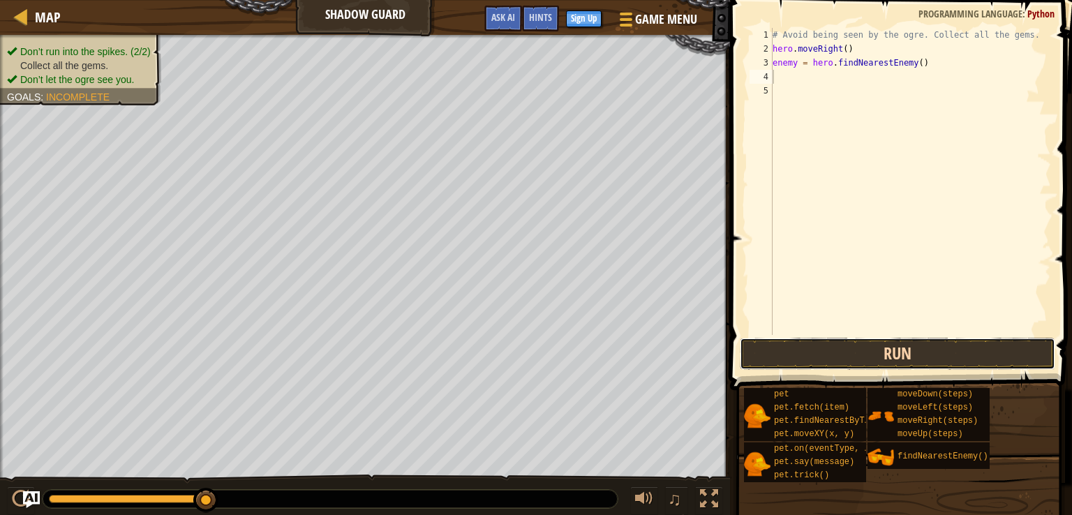
click at [854, 351] on button "Run" at bounding box center [897, 354] width 315 height 32
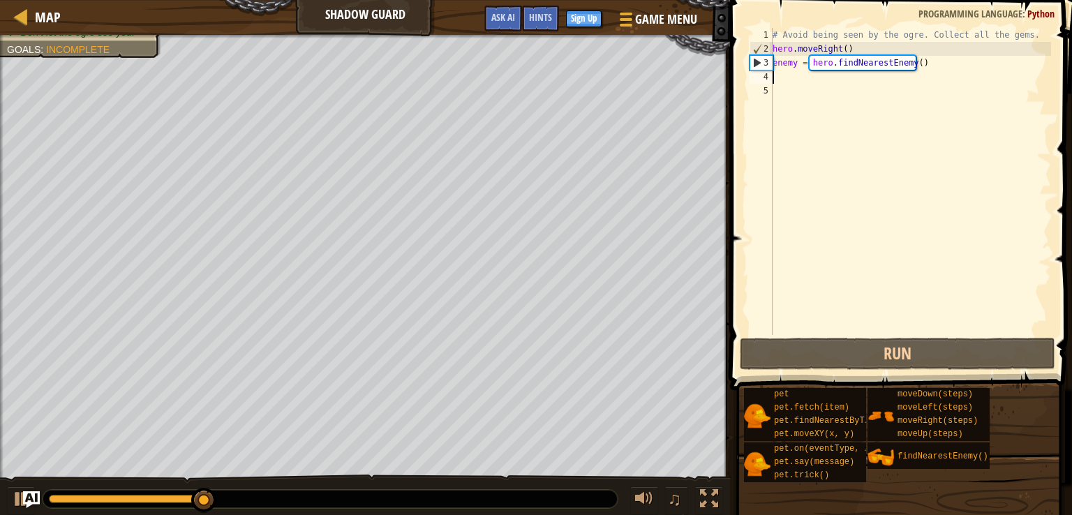
click at [776, 82] on div "# Avoid being seen by the ogre. Collect all the gems. hero . moveRight ( ) enem…" at bounding box center [910, 195] width 281 height 335
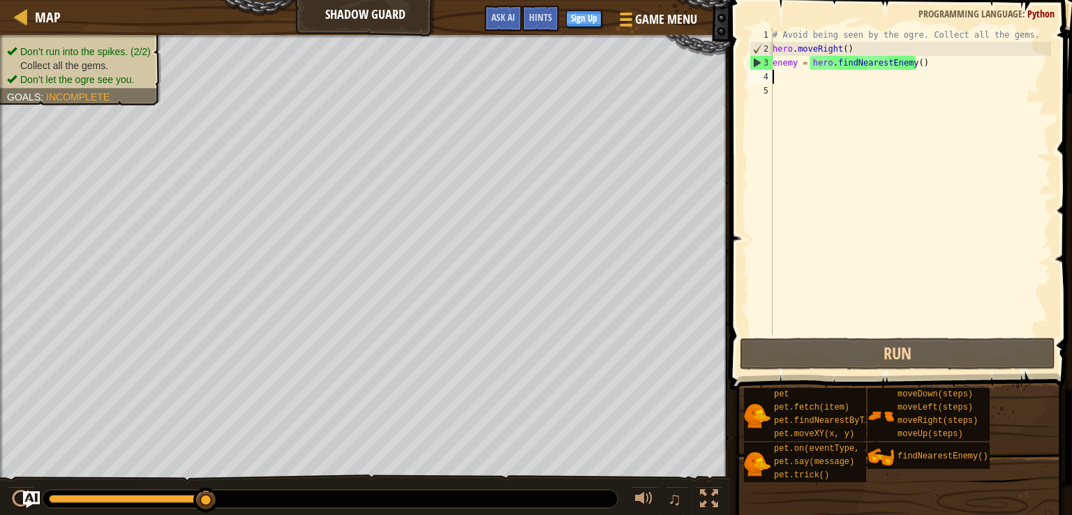
type textarea "h"
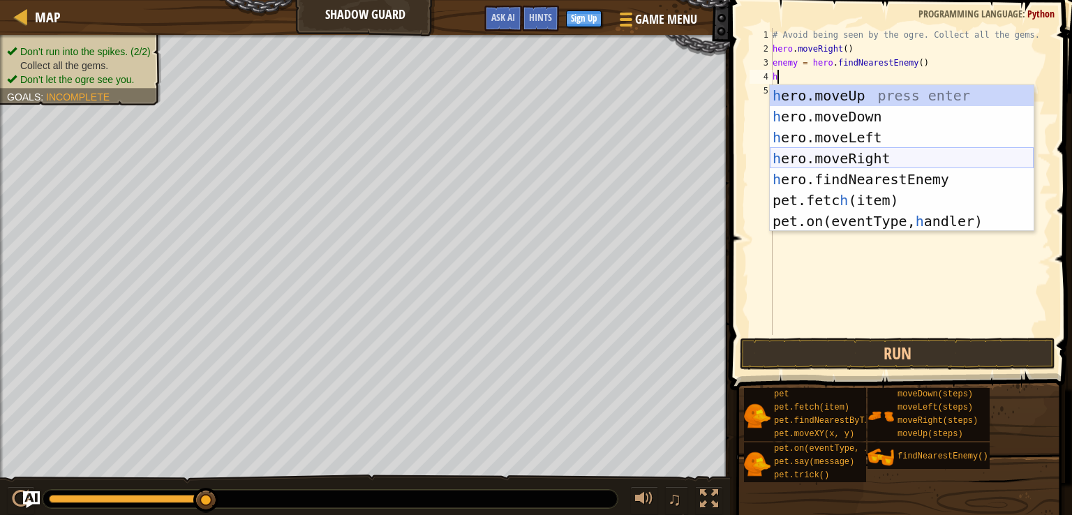
click at [840, 161] on div "h ero.moveUp press enter h ero.moveDown press enter h ero.moveLeft press enter …" at bounding box center [902, 179] width 264 height 188
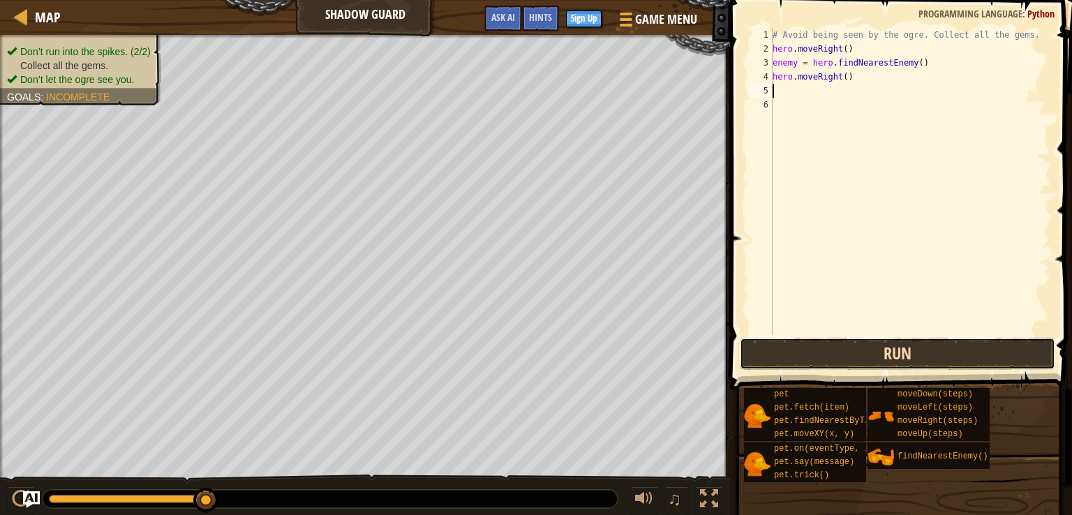
click at [802, 350] on button "Run" at bounding box center [897, 354] width 315 height 32
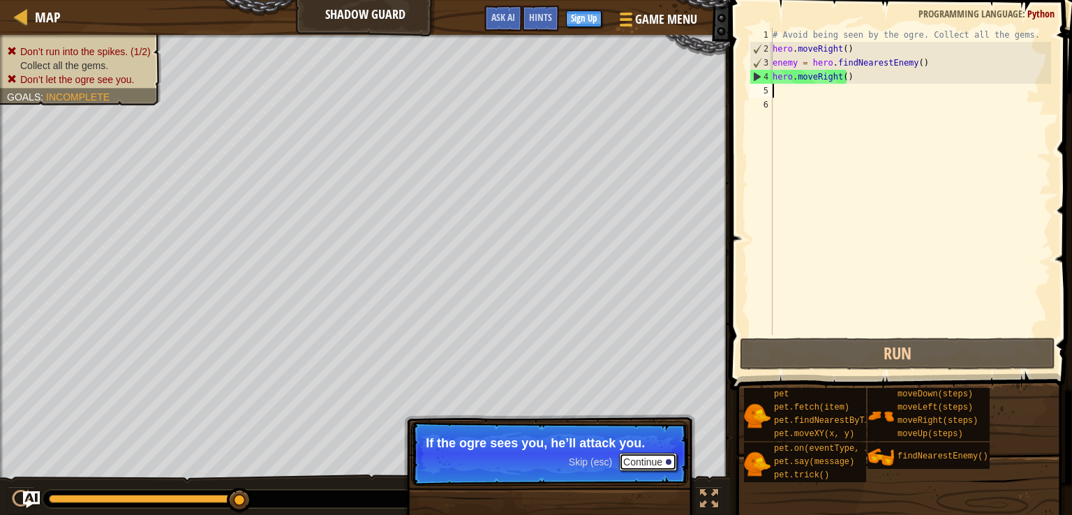
click at [632, 466] on button "Continue" at bounding box center [648, 462] width 58 height 18
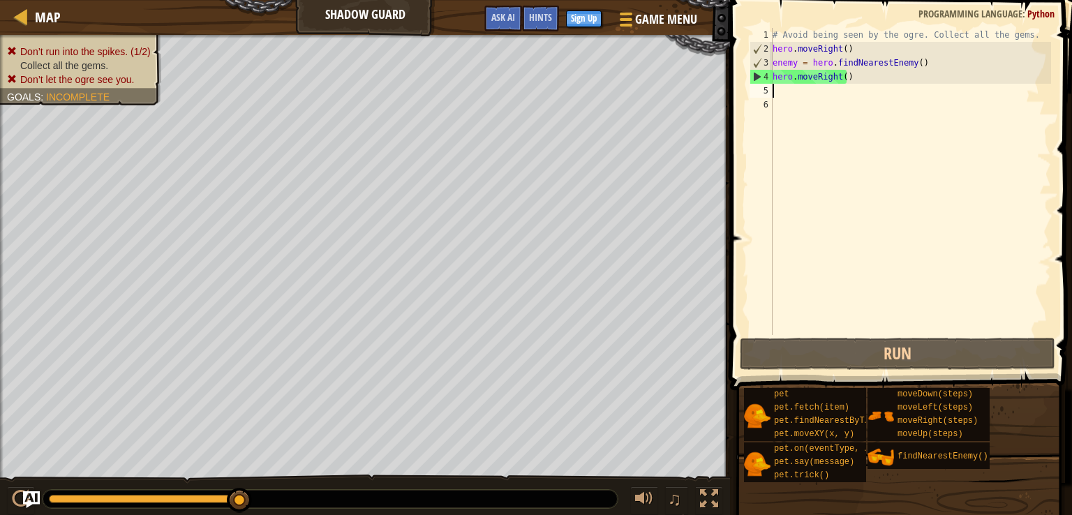
click at [852, 82] on div "# Avoid being seen by the ogre. Collect all the gems. hero . moveRight ( ) enem…" at bounding box center [910, 195] width 281 height 335
click at [938, 72] on div "# Avoid being seen by the ogre. Collect all the gems. hero . moveRight ( ) enem…" at bounding box center [910, 195] width 281 height 335
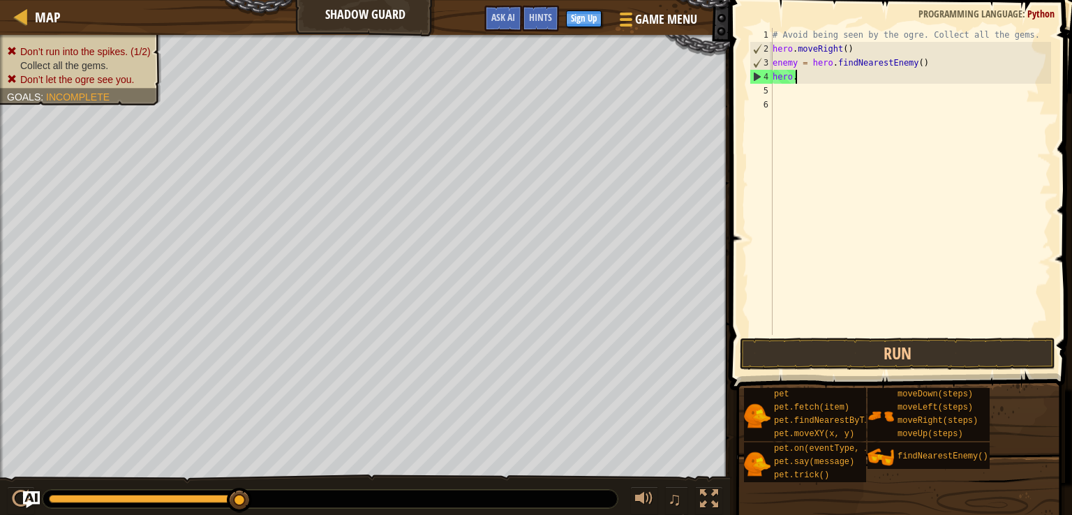
type textarea "h"
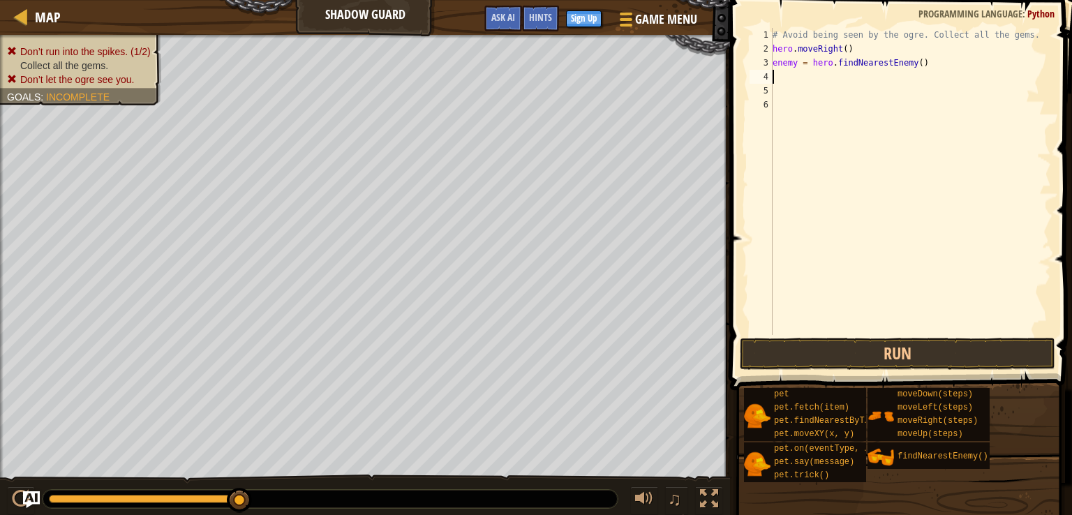
type textarea "h"
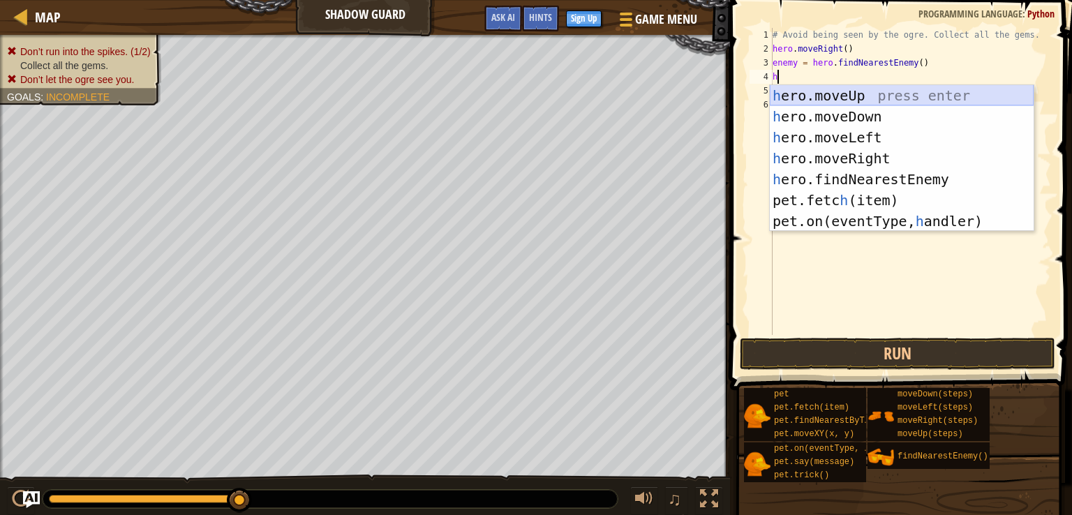
click at [843, 92] on div "h ero.moveUp press enter h ero.moveDown press enter h ero.moveLeft press enter …" at bounding box center [902, 179] width 264 height 188
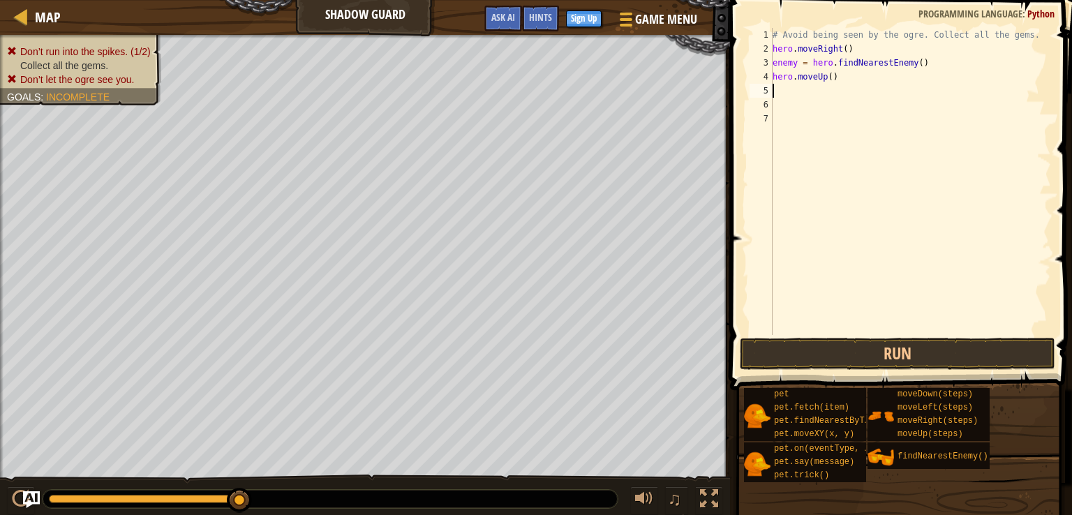
type textarea "h"
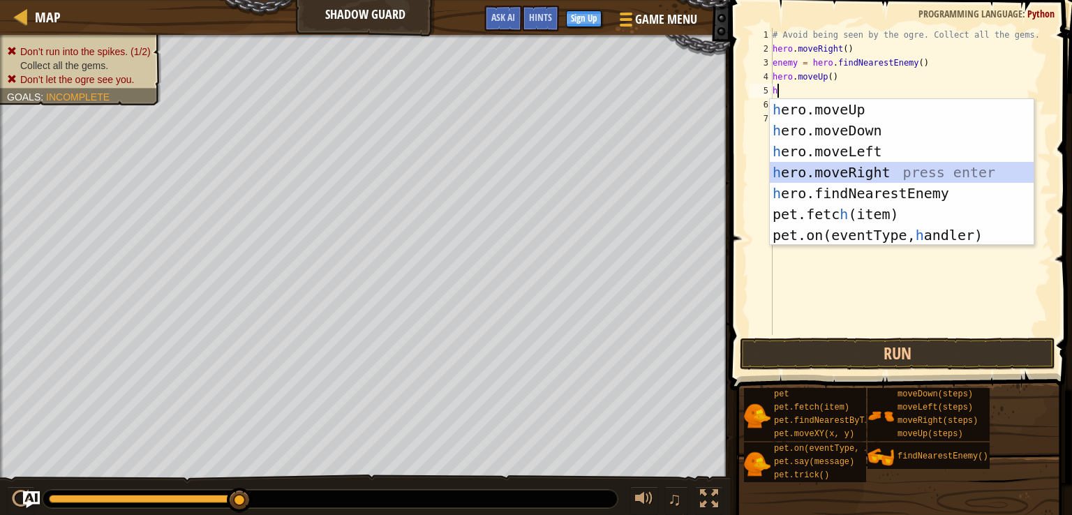
click at [874, 168] on div "h ero.moveUp press enter h ero.moveDown press enter h ero.moveLeft press enter …" at bounding box center [902, 193] width 264 height 188
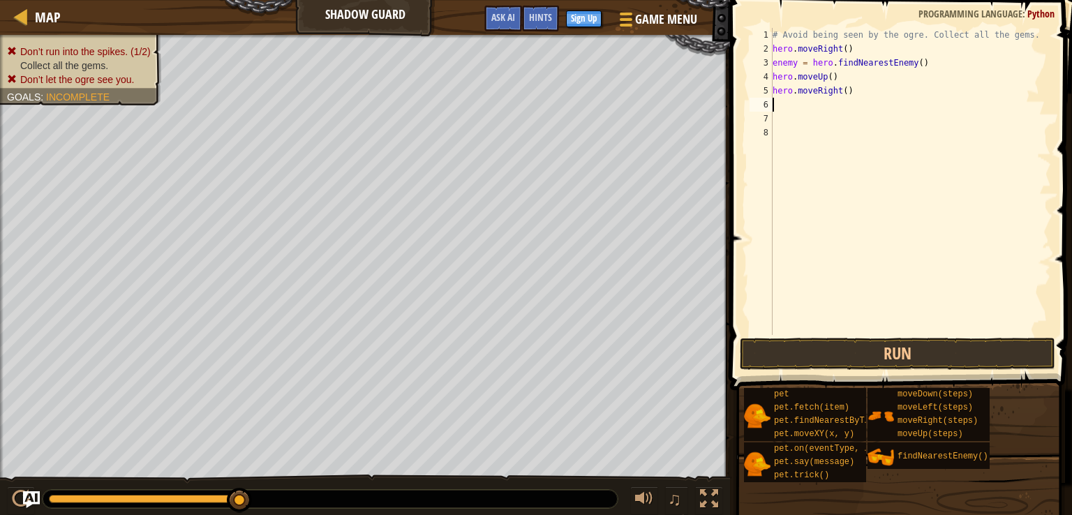
type textarea "h"
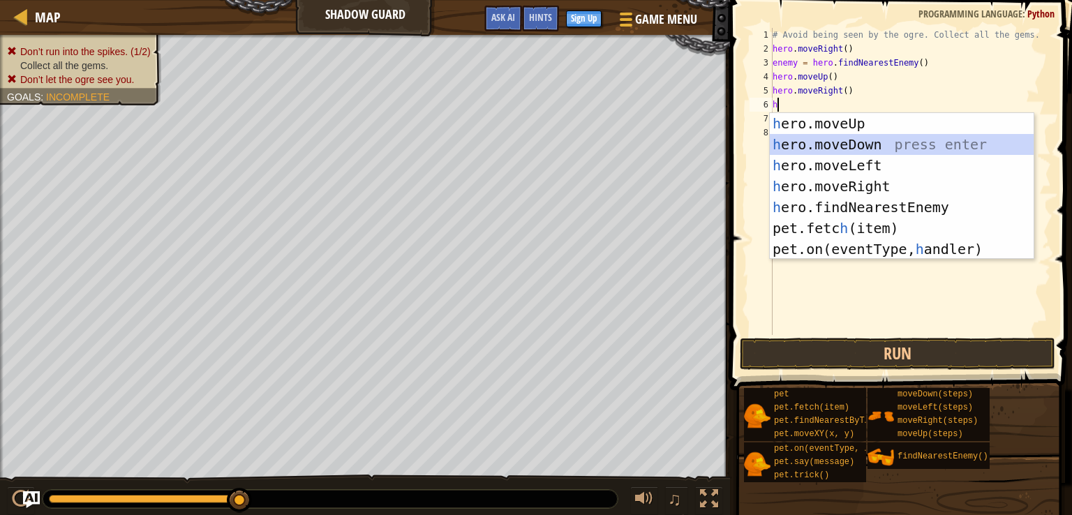
click at [858, 143] on div "h ero.moveUp press enter h ero.moveDown press enter h ero.moveLeft press enter …" at bounding box center [902, 207] width 264 height 188
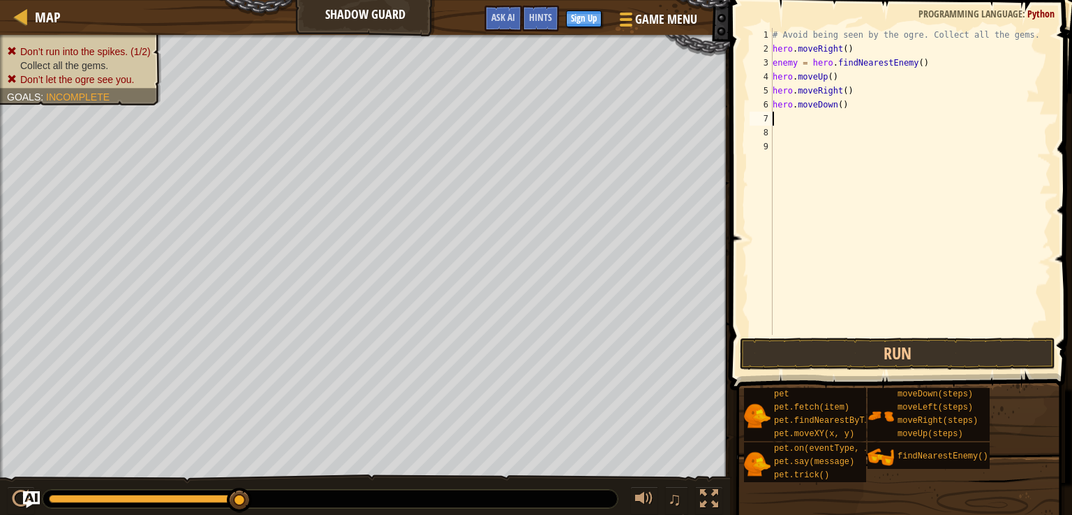
type textarea "h"
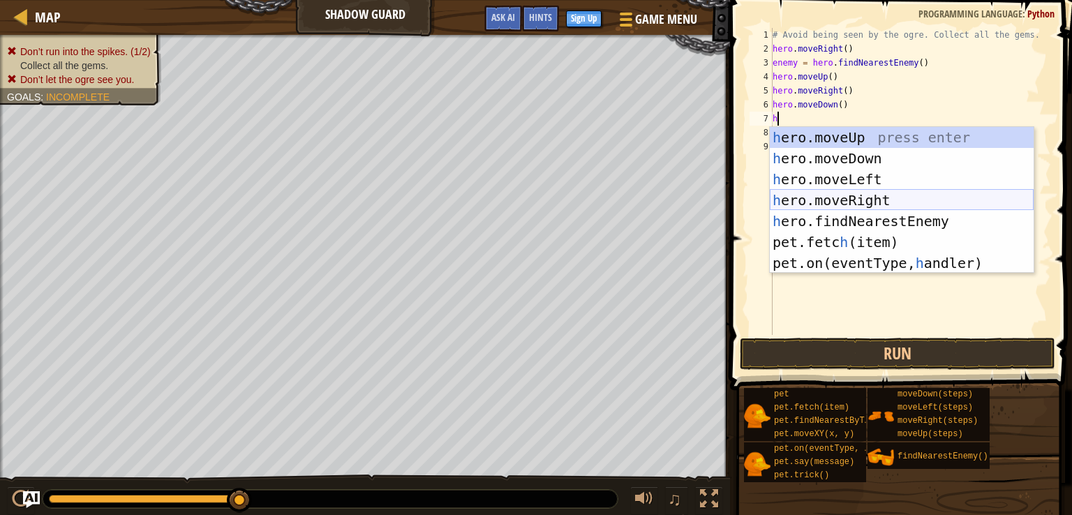
click at [856, 200] on div "h ero.moveUp press enter h ero.moveDown press enter h ero.moveLeft press enter …" at bounding box center [902, 221] width 264 height 188
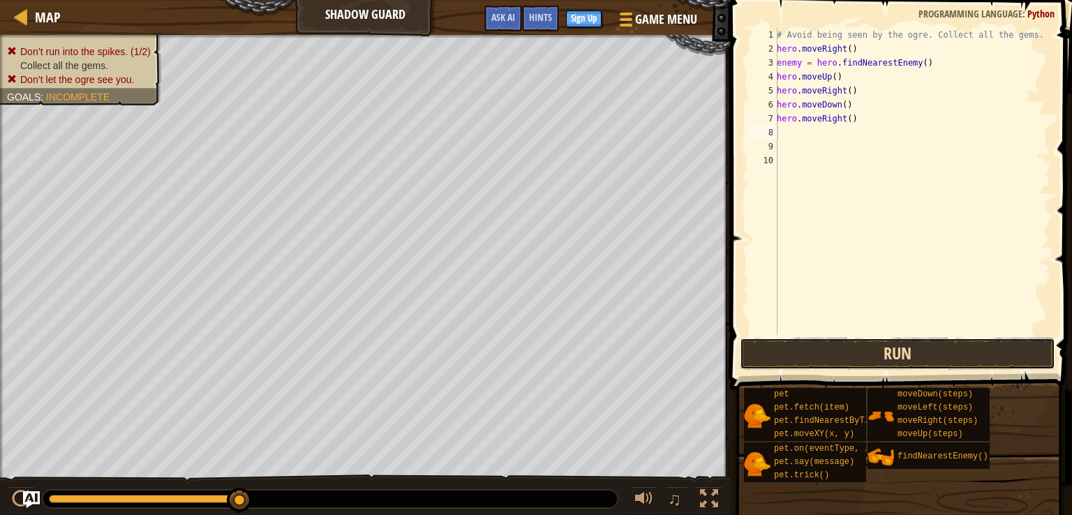
click at [884, 350] on button "Run" at bounding box center [897, 354] width 315 height 32
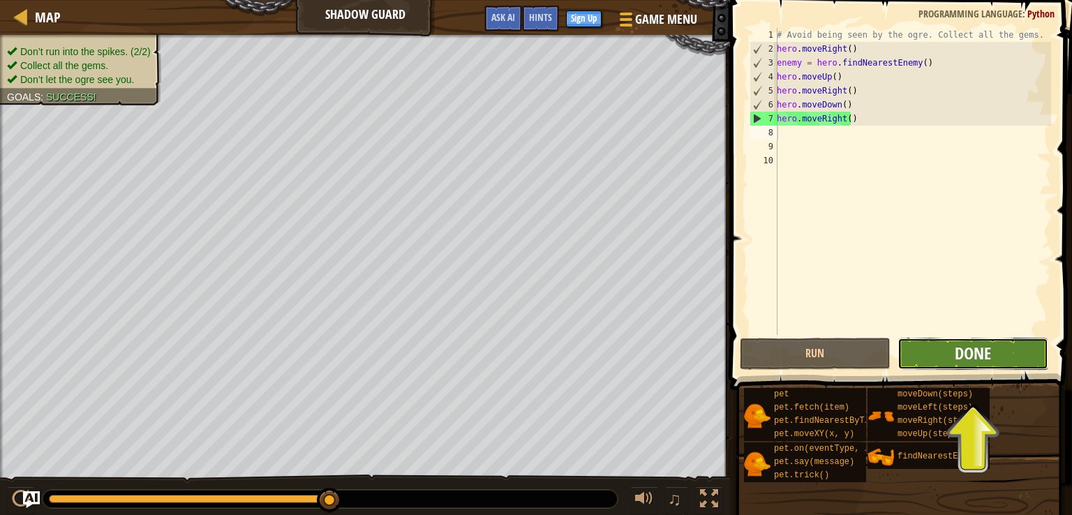
click at [980, 344] on span "Done" at bounding box center [973, 353] width 36 height 22
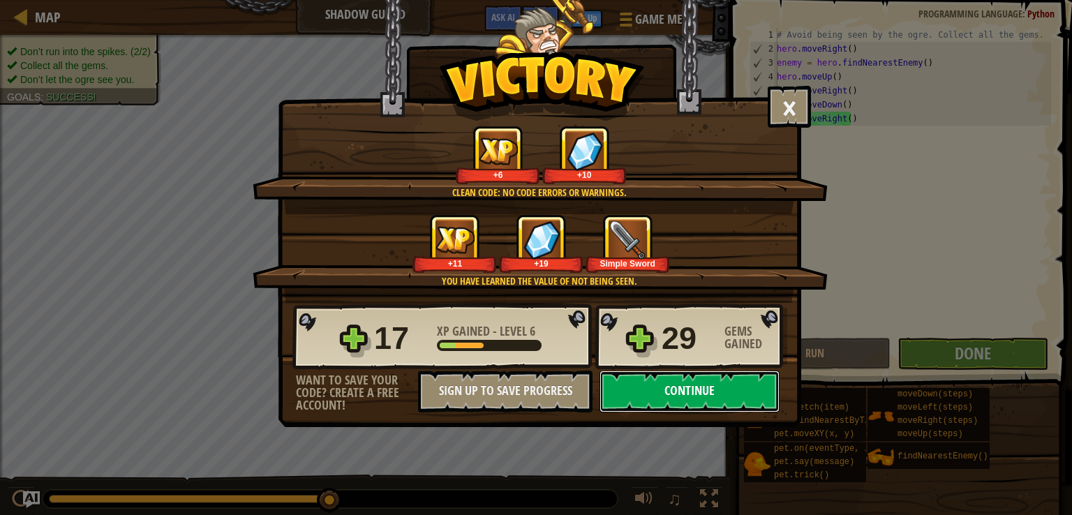
click at [703, 385] on button "Continue" at bounding box center [689, 392] width 180 height 42
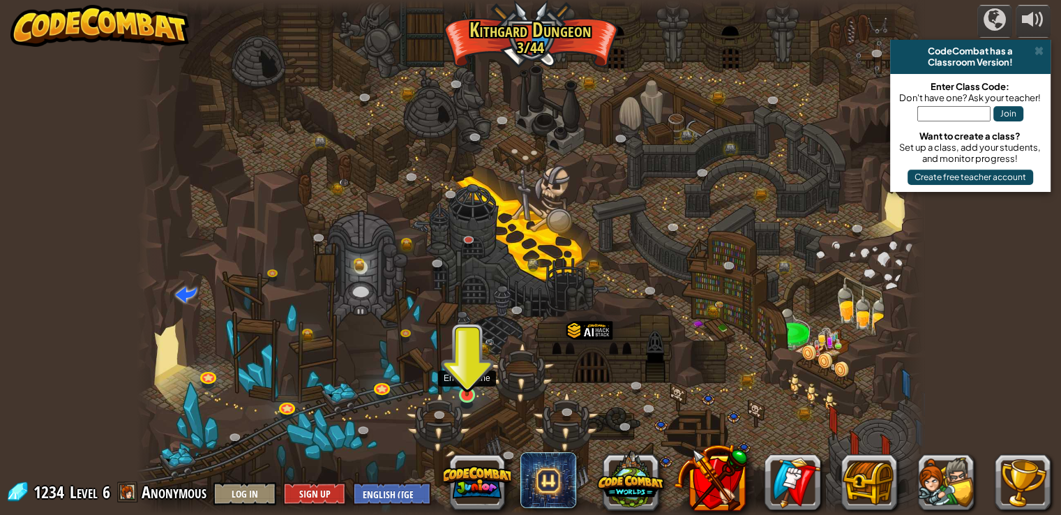
click at [469, 392] on img at bounding box center [467, 373] width 20 height 45
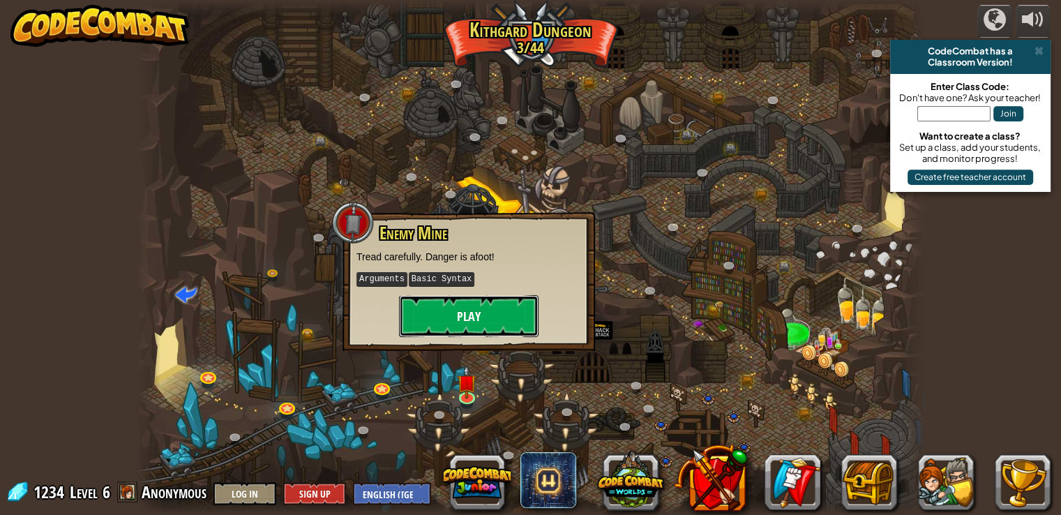
click at [463, 306] on button "Play" at bounding box center [469, 316] width 140 height 42
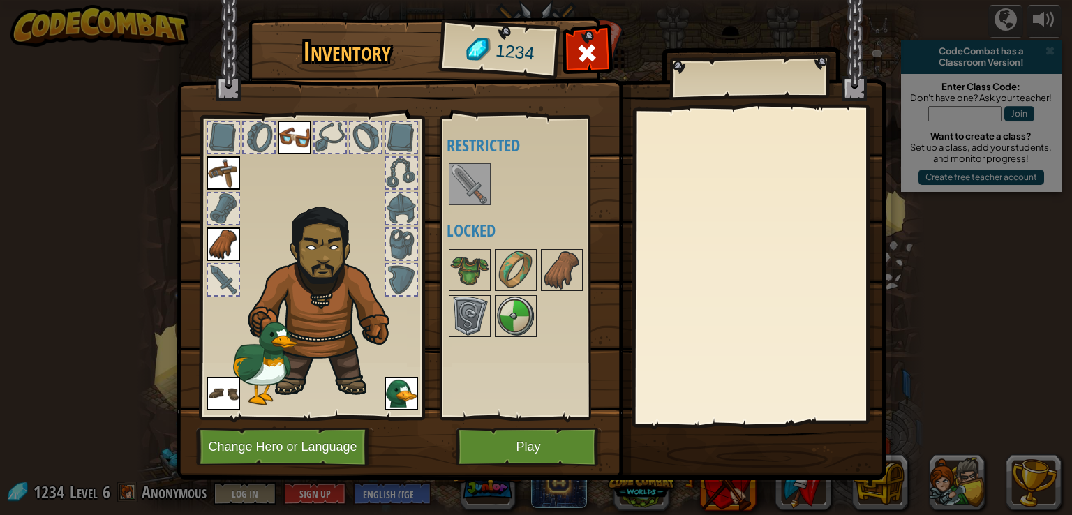
click at [415, 276] on div at bounding box center [401, 279] width 31 height 31
click at [405, 251] on div at bounding box center [401, 244] width 31 height 31
click at [394, 222] on div at bounding box center [401, 208] width 31 height 31
click at [509, 442] on button "Play" at bounding box center [529, 447] width 146 height 38
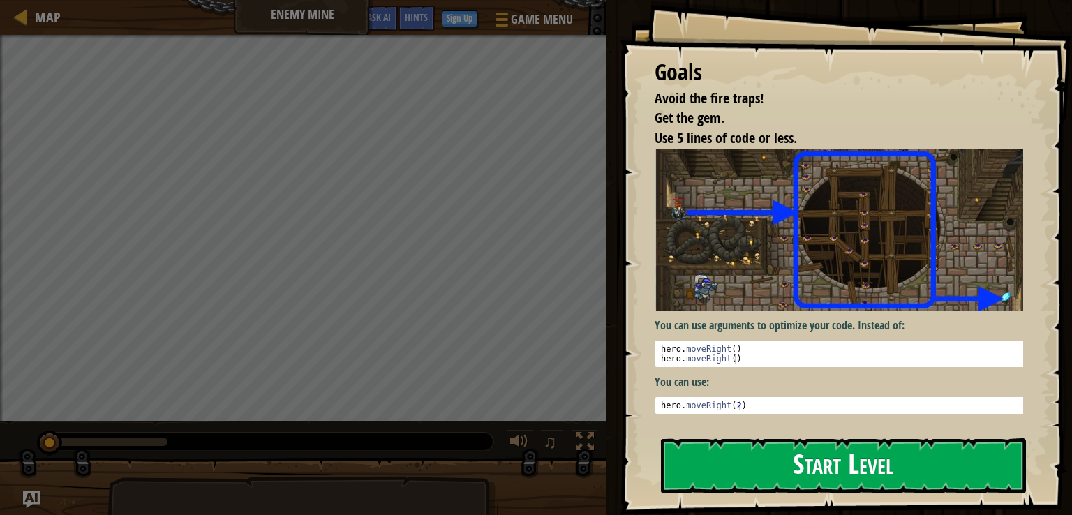
click at [726, 459] on button "Start Level" at bounding box center [843, 465] width 365 height 55
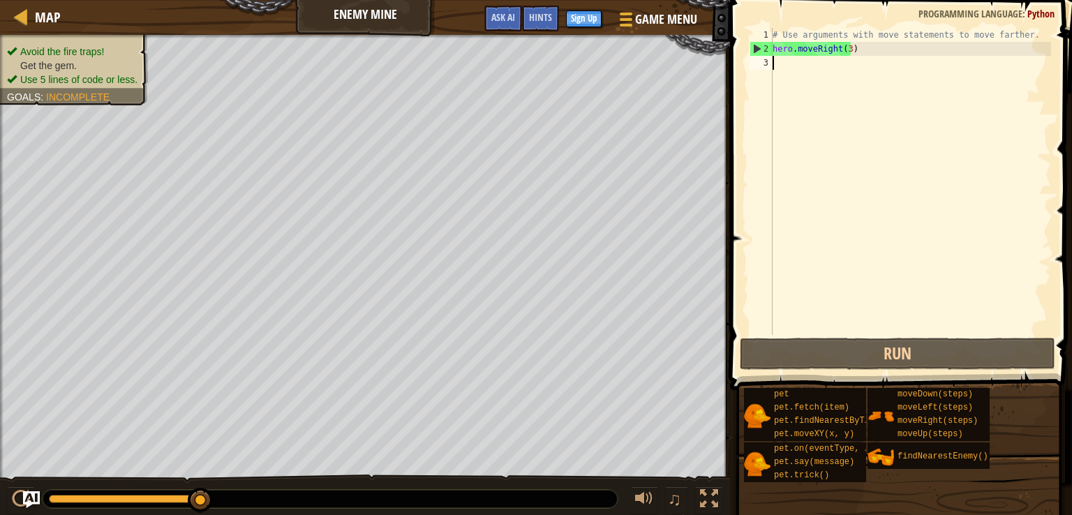
click at [68, 50] on div "Avoid the fire traps! Get the gem. Use 5 lines of code or less. Goals : Incompl…" at bounding box center [74, 66] width 134 height 42
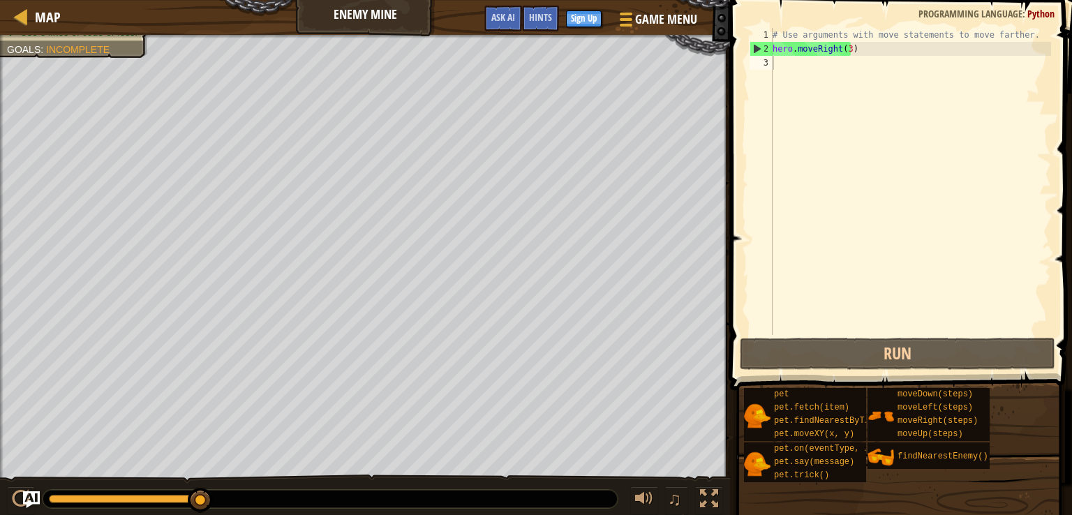
click at [793, 65] on div "# Use arguments with move statements to move farther. hero . moveRight ( 3 )" at bounding box center [910, 195] width 281 height 335
click at [847, 50] on div "# Use arguments with move statements to move farther. hero . moveRight ( 3 )" at bounding box center [910, 195] width 281 height 335
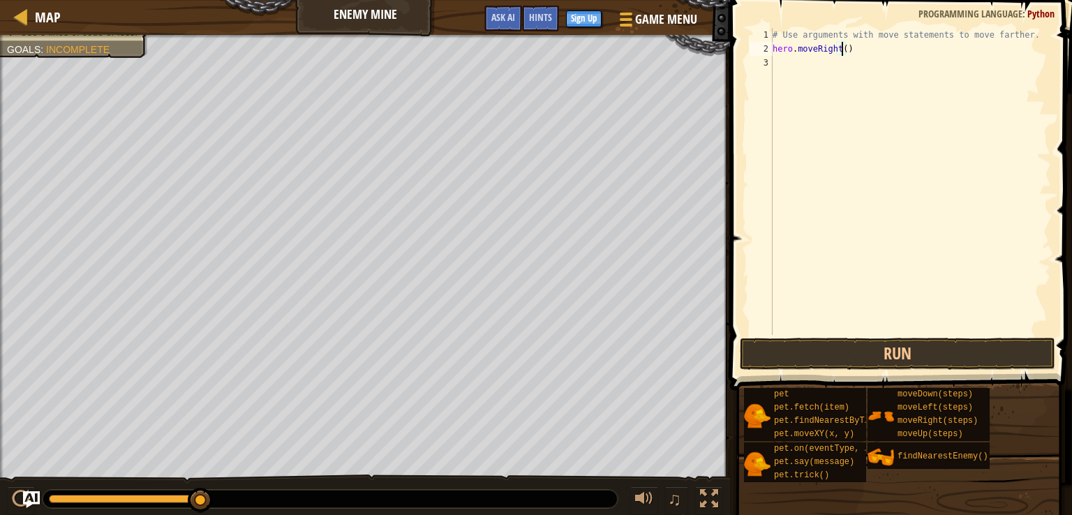
scroll to position [6, 6]
click at [930, 356] on button "Run" at bounding box center [897, 354] width 315 height 32
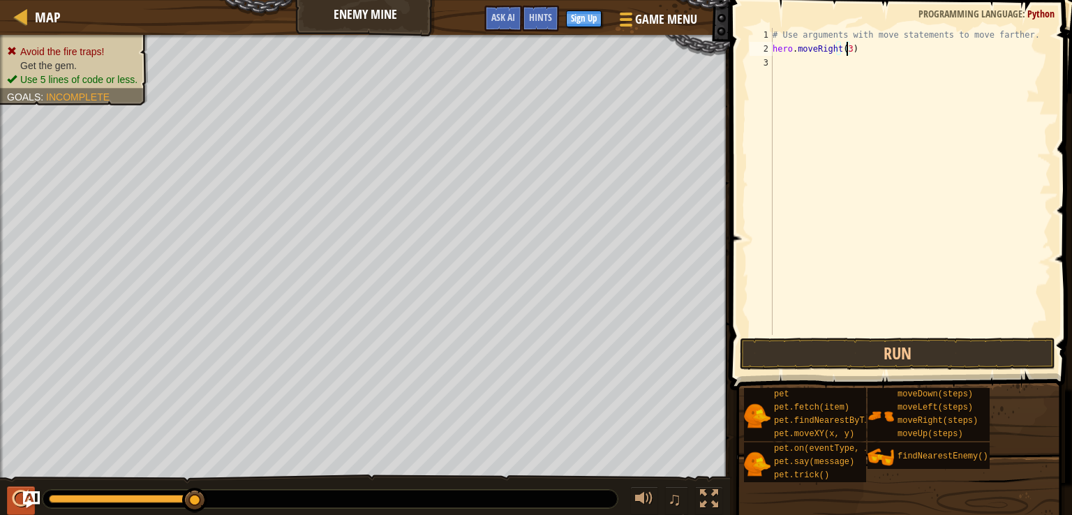
type textarea "hero.moveRight(3)"
click at [13, 493] on div at bounding box center [21, 499] width 18 height 18
click at [0, 500] on div "♫" at bounding box center [365, 496] width 730 height 42
click at [14, 500] on button at bounding box center [21, 500] width 28 height 29
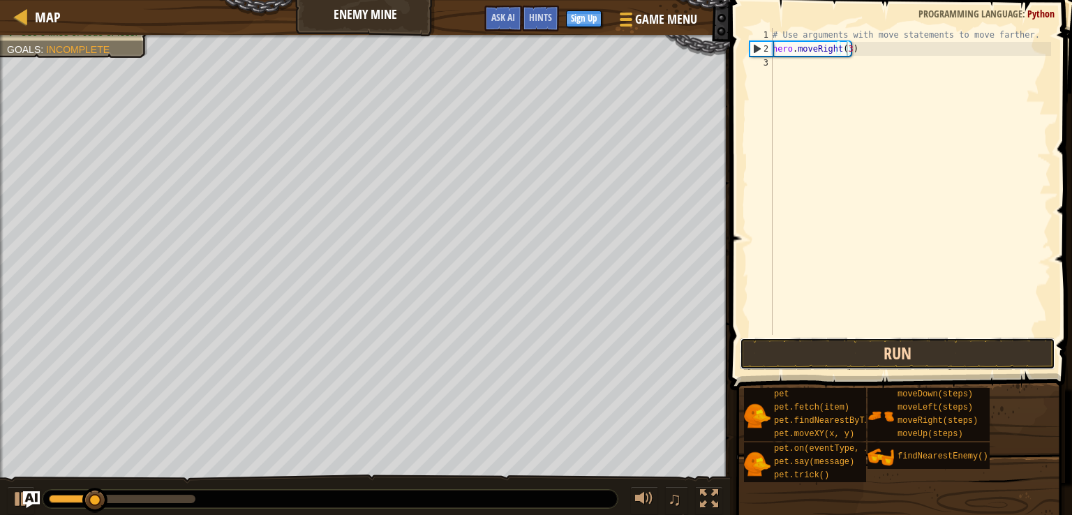
click at [844, 347] on button "Run" at bounding box center [897, 354] width 315 height 32
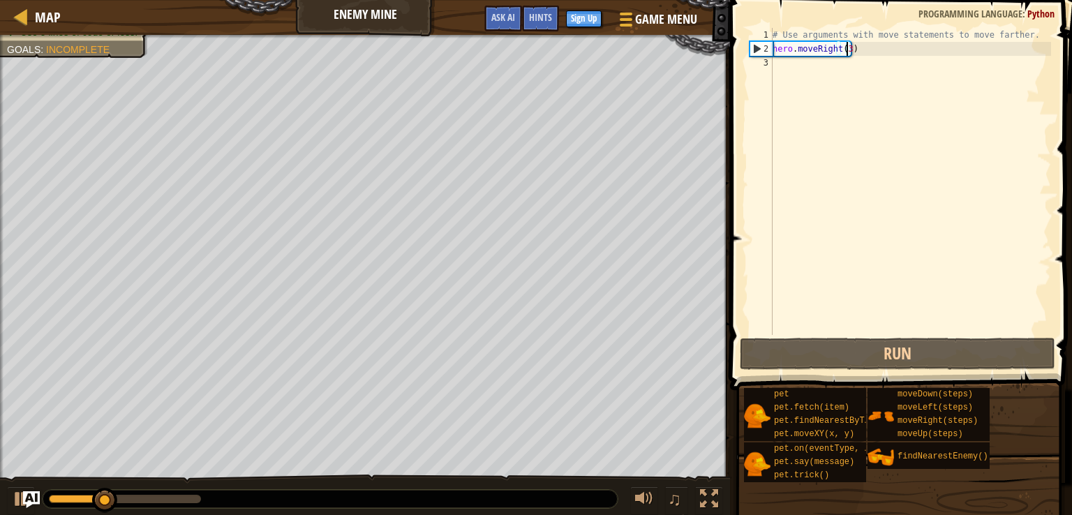
click at [782, 66] on div "# Use arguments with move statements to move farther. hero . moveRight ( 3 )" at bounding box center [910, 195] width 281 height 335
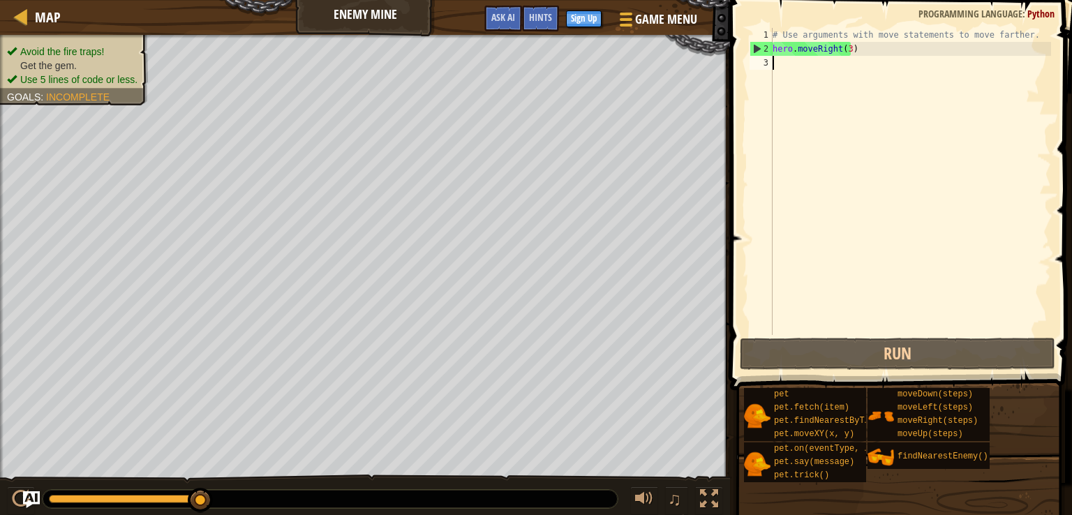
type textarea "h"
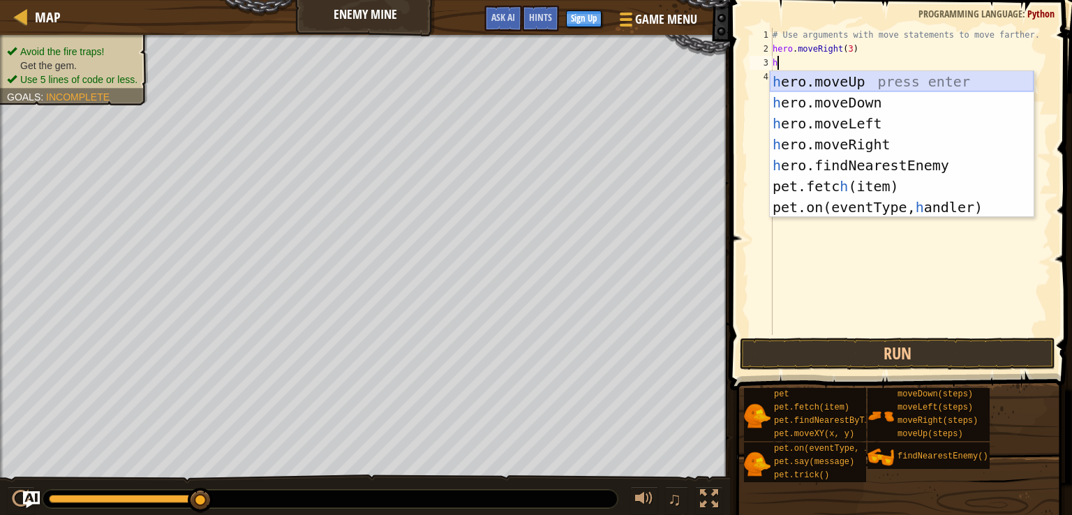
click at [846, 75] on div "h ero.moveUp press enter h ero.moveDown press enter h ero.moveLeft press enter …" at bounding box center [902, 165] width 264 height 188
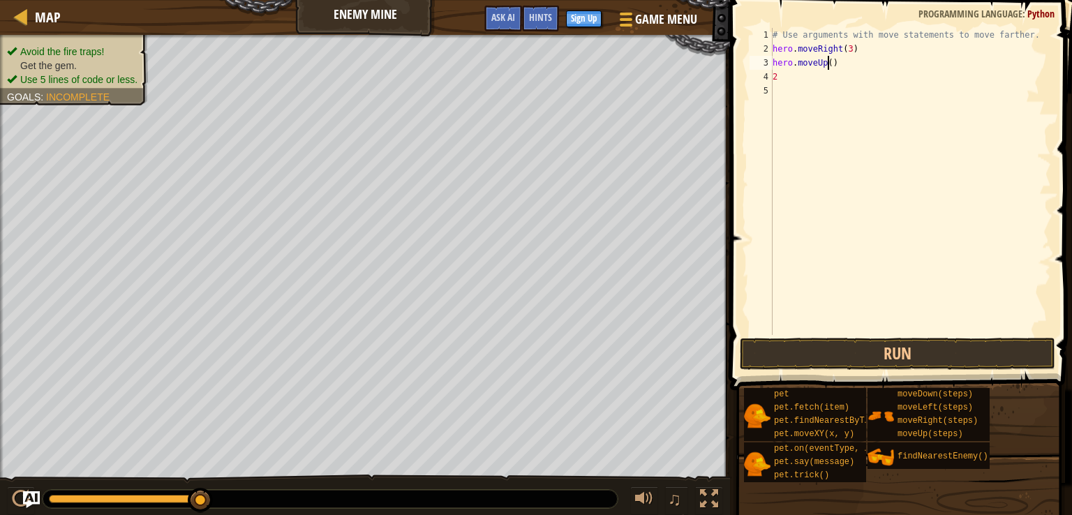
click at [828, 61] on div "# Use arguments with move statements to move farther. hero . moveRight ( 3 ) he…" at bounding box center [910, 195] width 281 height 335
type textarea "hero.moveUp(2)"
click at [787, 84] on div "# Use arguments with move statements to move farther. hero . moveRight ( 3 ) he…" at bounding box center [910, 195] width 281 height 335
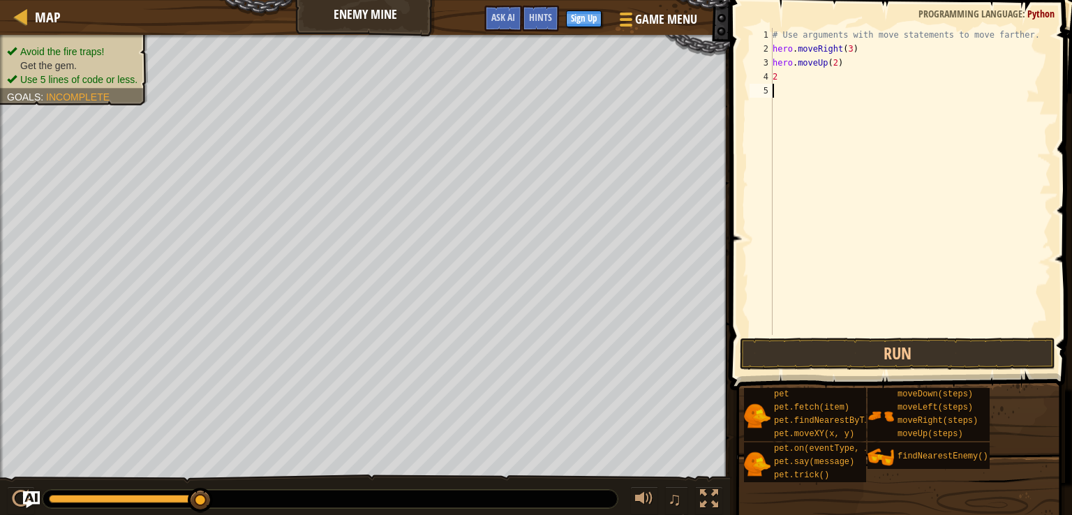
click at [787, 84] on div "# Use arguments with move statements to move farther. hero . moveRight ( 3 ) he…" at bounding box center [910, 195] width 281 height 335
click at [783, 72] on div "# Use arguments with move statements to move farther. hero . moveRight ( 3 ) he…" at bounding box center [910, 195] width 281 height 335
type textarea "2"
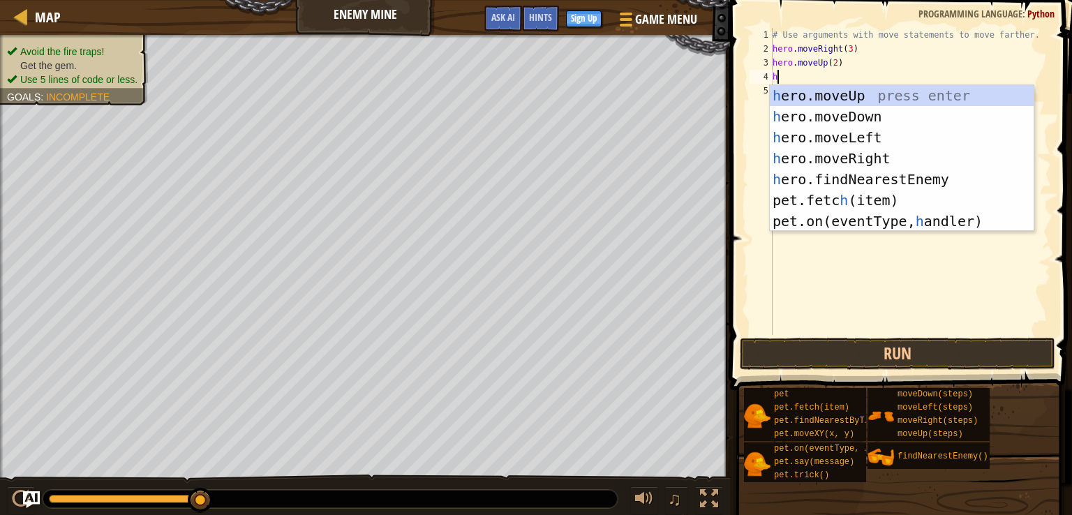
click at [830, 65] on div "# Use arguments with move statements to move farther. hero . moveRight ( 3 ) he…" at bounding box center [910, 195] width 281 height 335
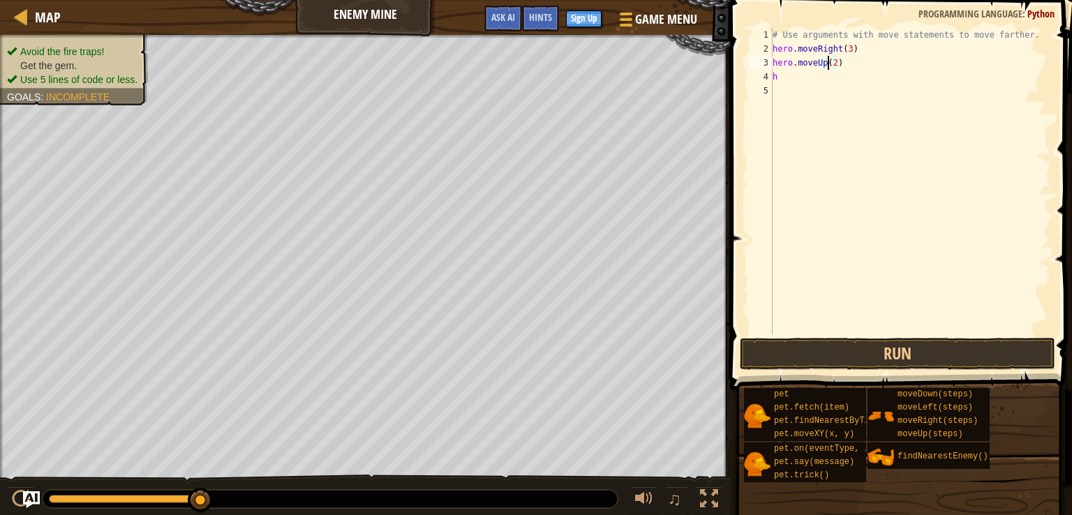
click at [833, 64] on div "# Use arguments with move statements to move farther. hero . moveRight ( 3 ) he…" at bounding box center [910, 195] width 281 height 335
click at [785, 70] on div "# Use arguments with move statements to move farther. hero . moveRight ( 3 ) he…" at bounding box center [910, 195] width 281 height 335
type textarea "he"
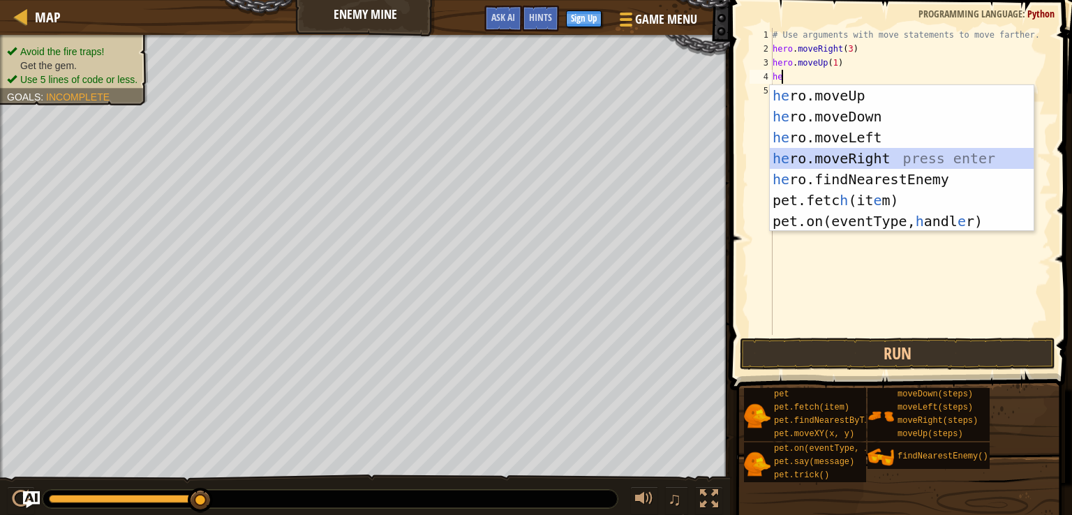
click at [829, 158] on div "he ro.moveUp press enter he ro.moveDown press enter he ro.moveLeft press enter …" at bounding box center [902, 179] width 264 height 188
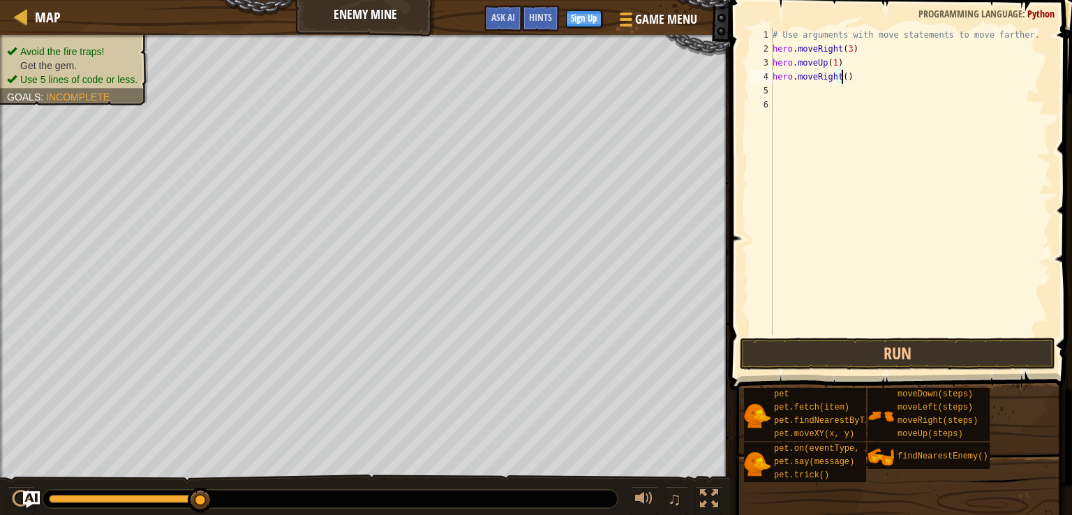
click at [843, 75] on div "# Use arguments with move statements to move farther. hero . moveRight ( 3 ) he…" at bounding box center [910, 195] width 281 height 335
type textarea "hero.moveRight(1)"
click at [775, 87] on div "# Use arguments with move statements to move farther. hero . moveRight ( 3 ) he…" at bounding box center [910, 195] width 281 height 335
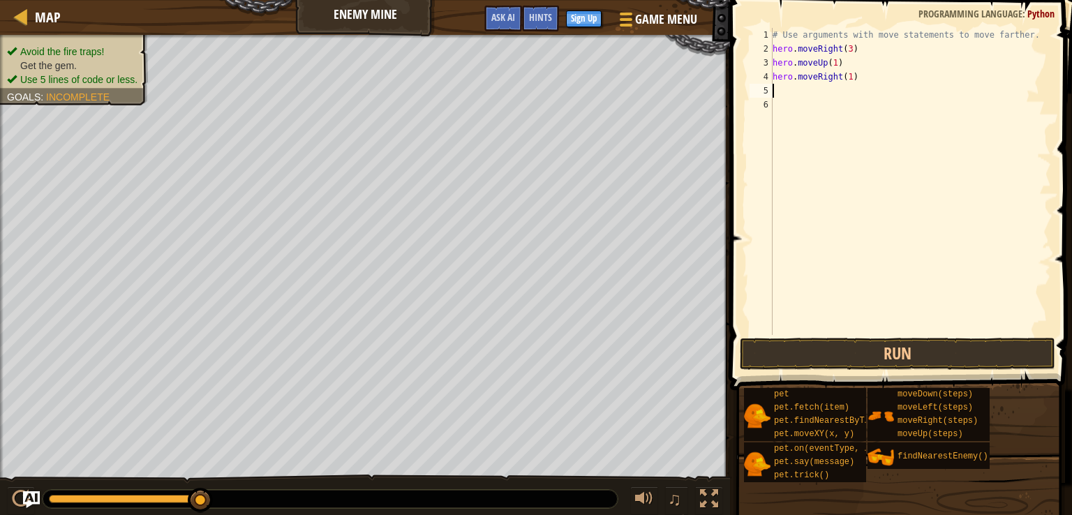
type textarea "h"
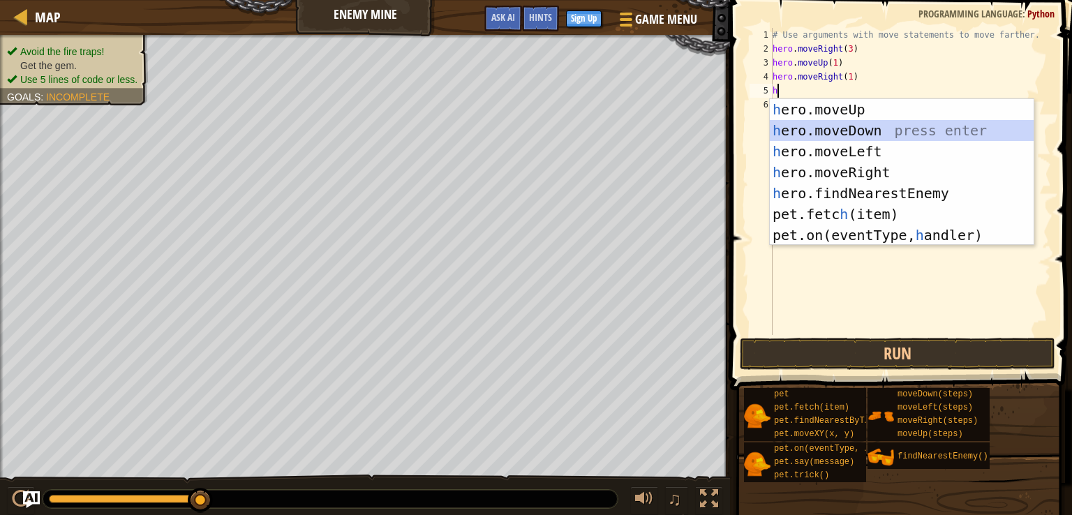
click at [863, 132] on div "h ero.moveUp press enter h ero.moveDown press enter h ero.moveLeft press enter …" at bounding box center [902, 193] width 264 height 188
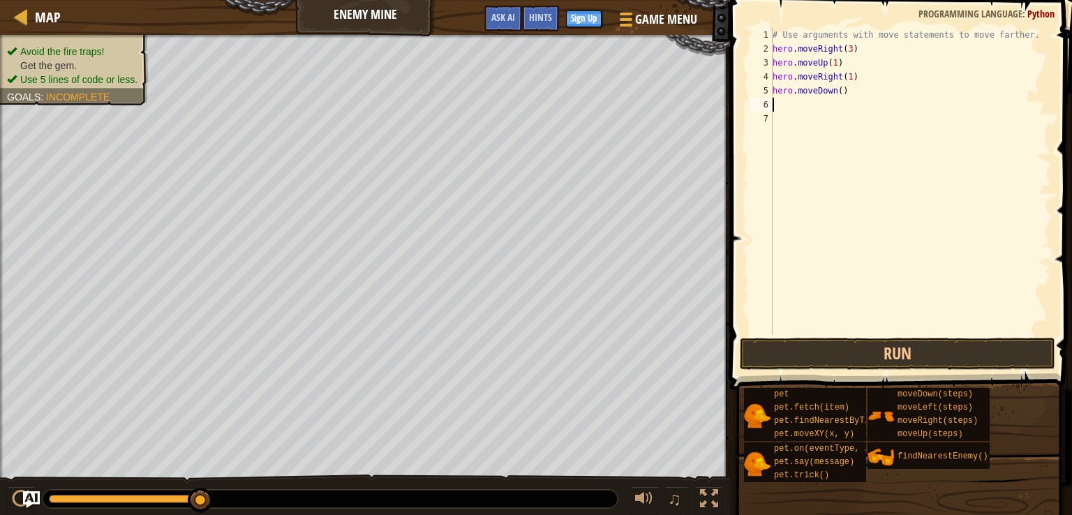
click at [836, 92] on div "# Use arguments with move statements to move farther. hero . moveRight ( 3 ) he…" at bounding box center [910, 195] width 281 height 335
type textarea "hero.moveDown(3)"
click at [773, 99] on div "# Use arguments with move statements to move farther. hero . moveRight ( 3 ) he…" at bounding box center [910, 195] width 281 height 335
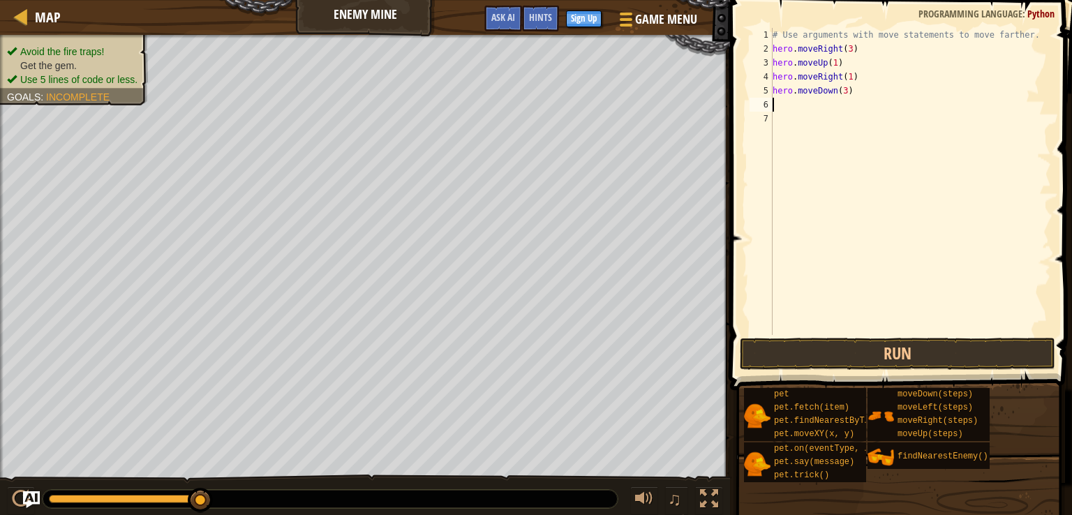
type textarea "h"
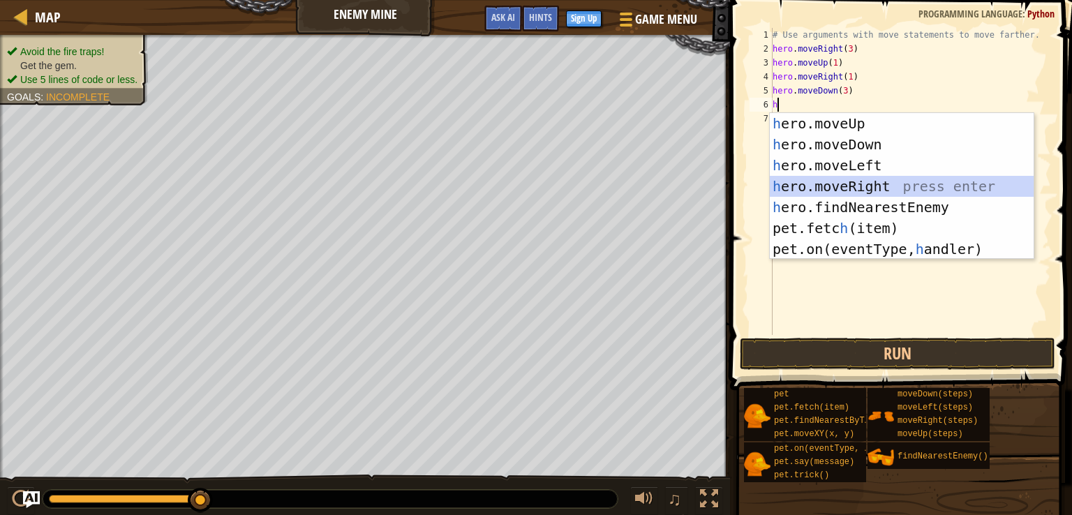
click at [883, 185] on div "h ero.moveUp press enter h ero.moveDown press enter h ero.moveLeft press enter …" at bounding box center [902, 207] width 264 height 188
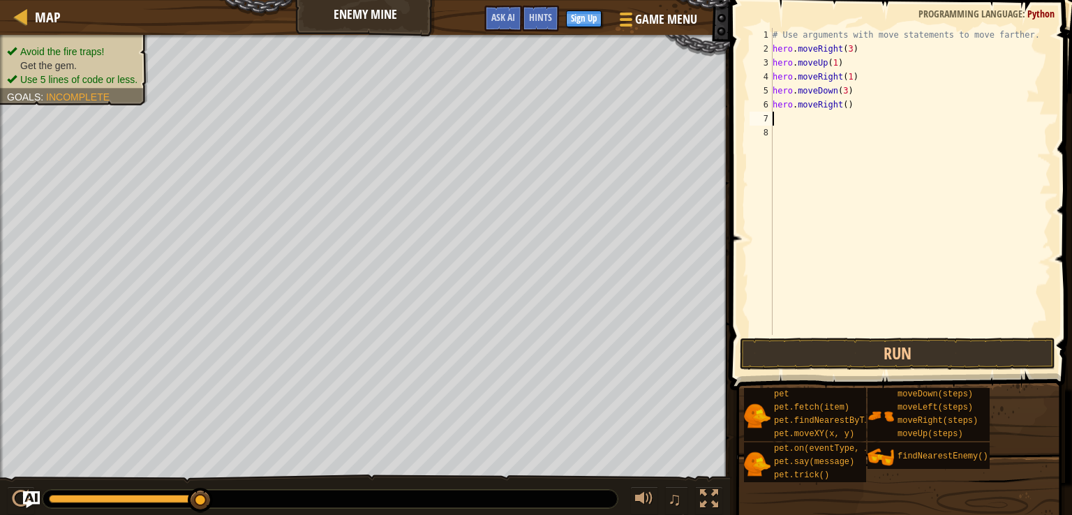
click at [845, 105] on div "# Use arguments with move statements to move farther. hero . moveRight ( 3 ) he…" at bounding box center [910, 195] width 281 height 335
click at [838, 107] on div "# Use arguments with move statements to move farther. hero . moveRight ( 3 ) he…" at bounding box center [910, 195] width 281 height 335
click at [840, 109] on div "# Use arguments with move statements to move farther. hero . moveRight ( 3 ) he…" at bounding box center [910, 195] width 281 height 335
type textarea "hero.moveRight(2)"
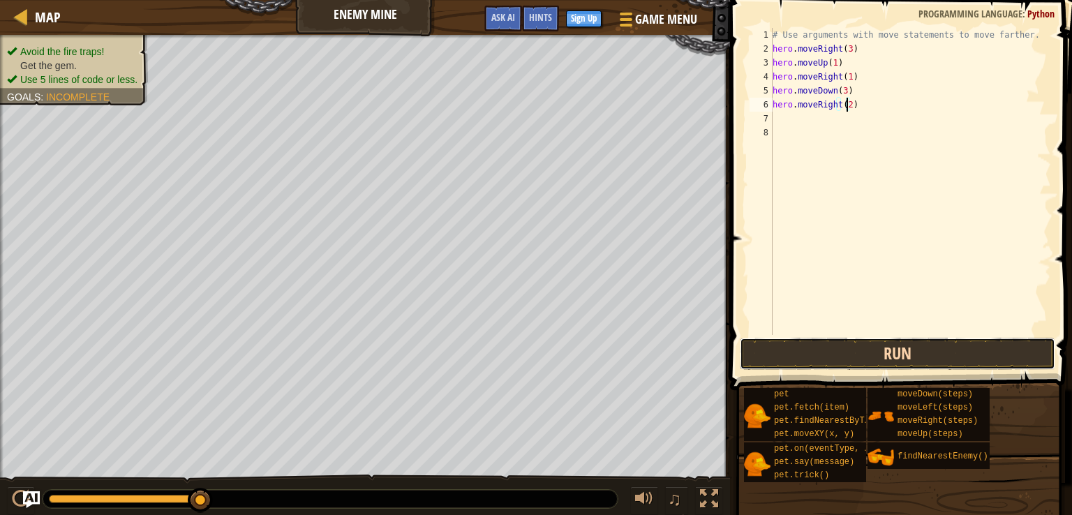
click at [852, 348] on button "Run" at bounding box center [897, 354] width 315 height 32
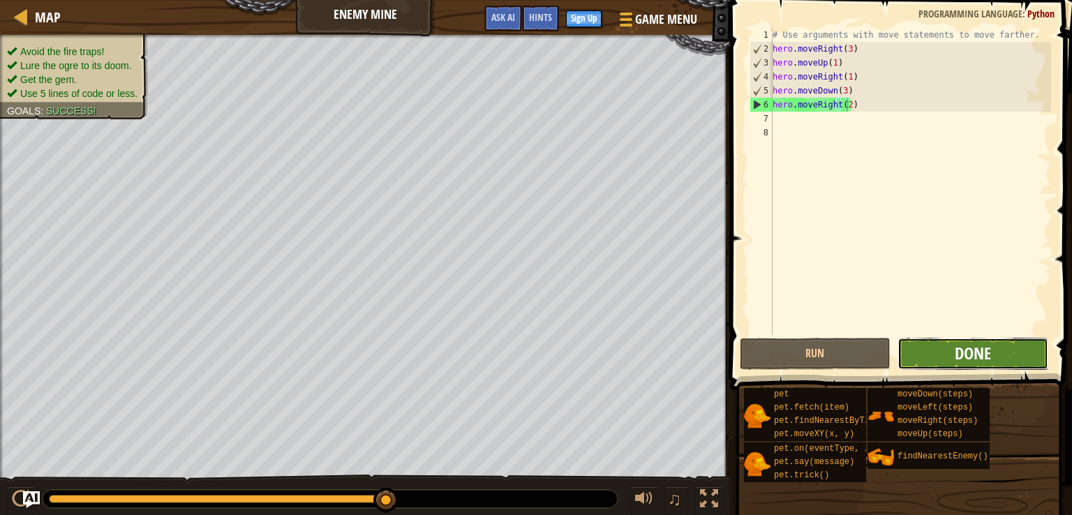
click at [990, 352] on span "Done" at bounding box center [973, 353] width 36 height 22
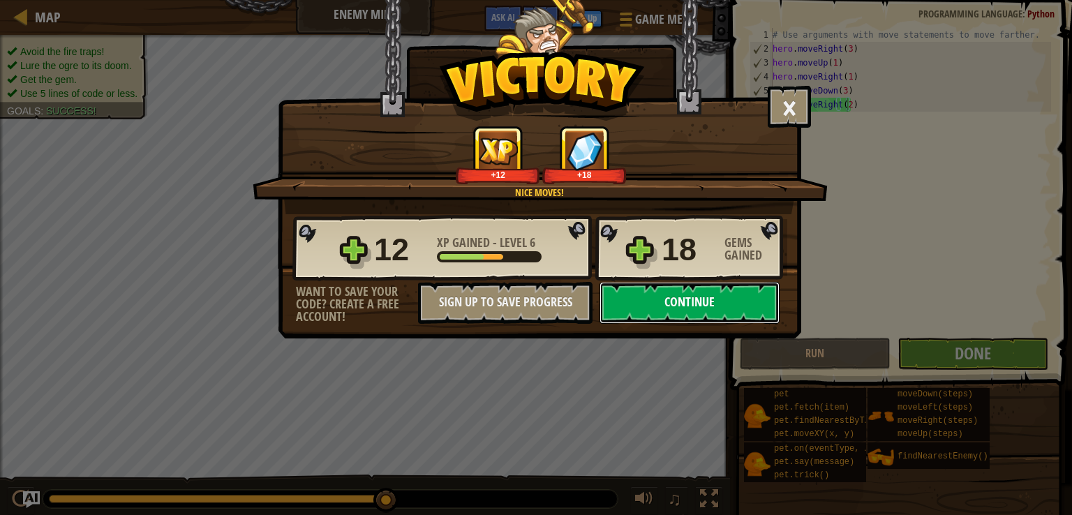
click at [754, 299] on button "Continue" at bounding box center [689, 303] width 180 height 42
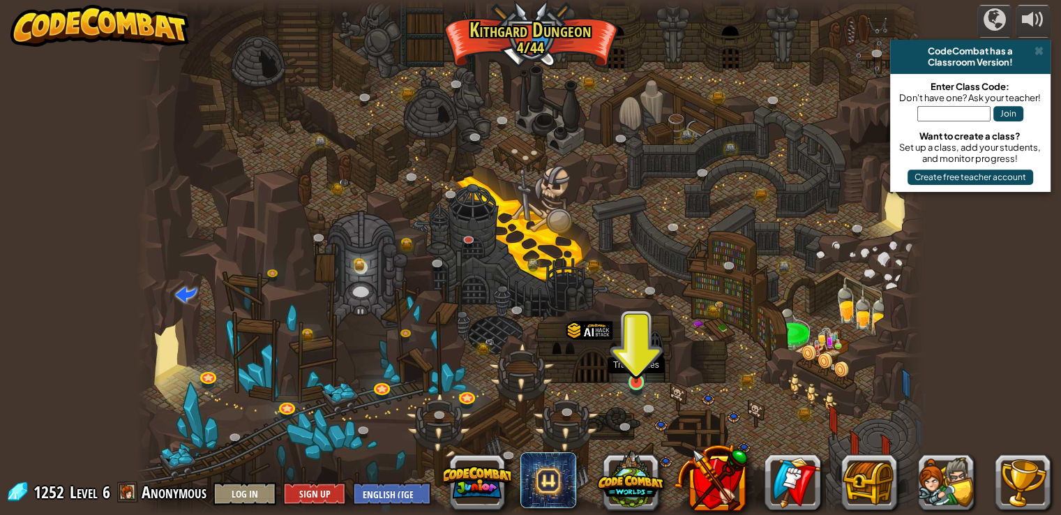
click at [634, 381] on img at bounding box center [637, 360] width 20 height 45
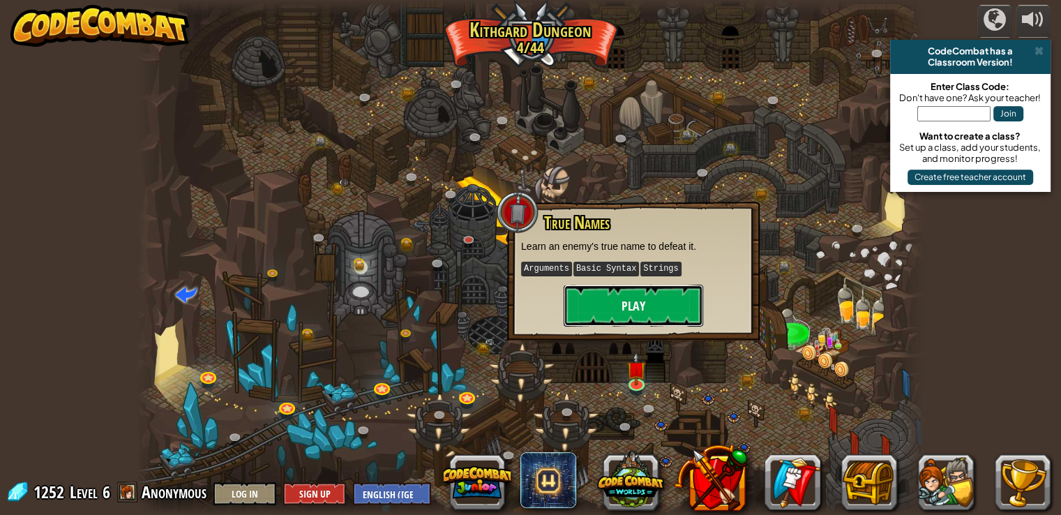
click at [641, 308] on button "Play" at bounding box center [634, 306] width 140 height 42
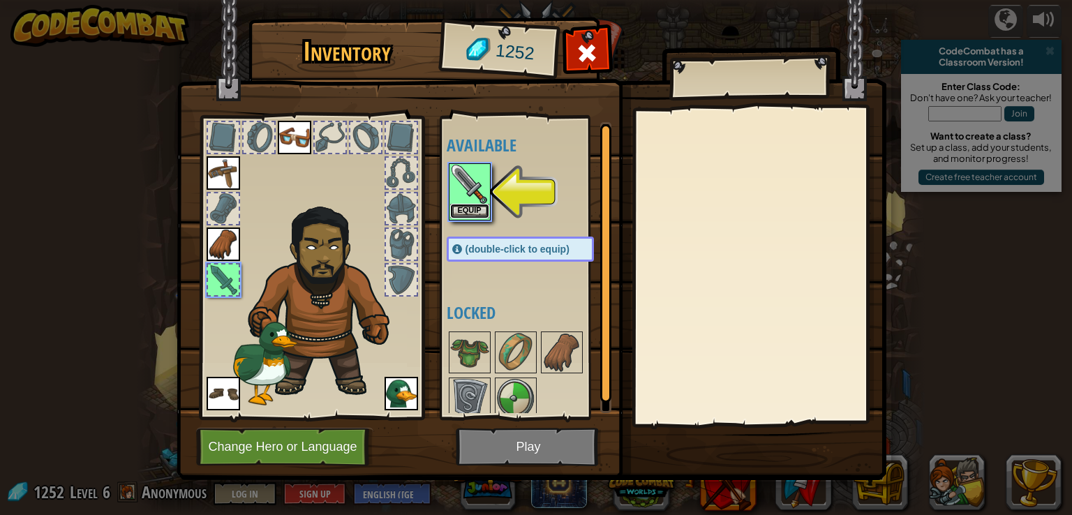
click at [472, 209] on button "Equip" at bounding box center [469, 211] width 39 height 15
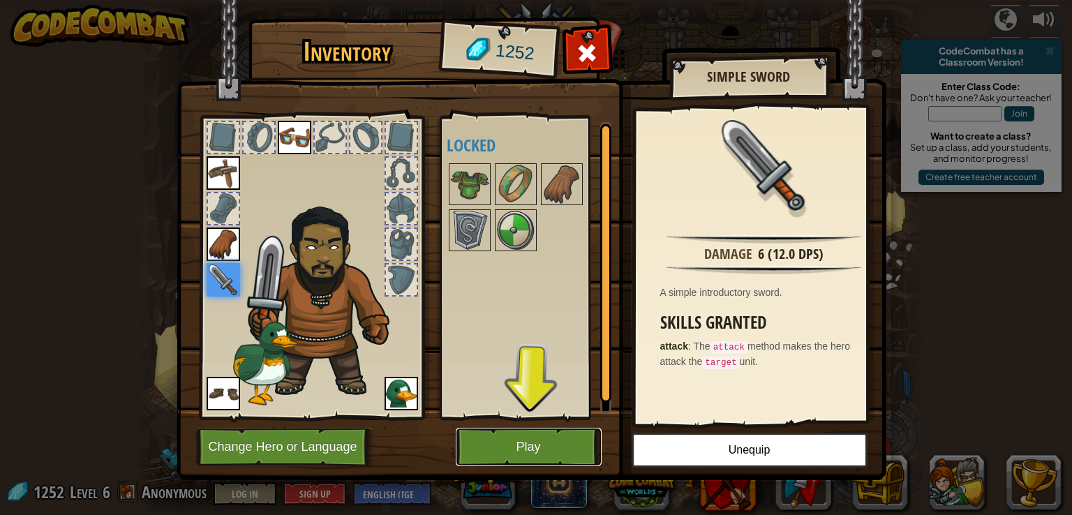
click at [537, 434] on button "Play" at bounding box center [529, 447] width 146 height 38
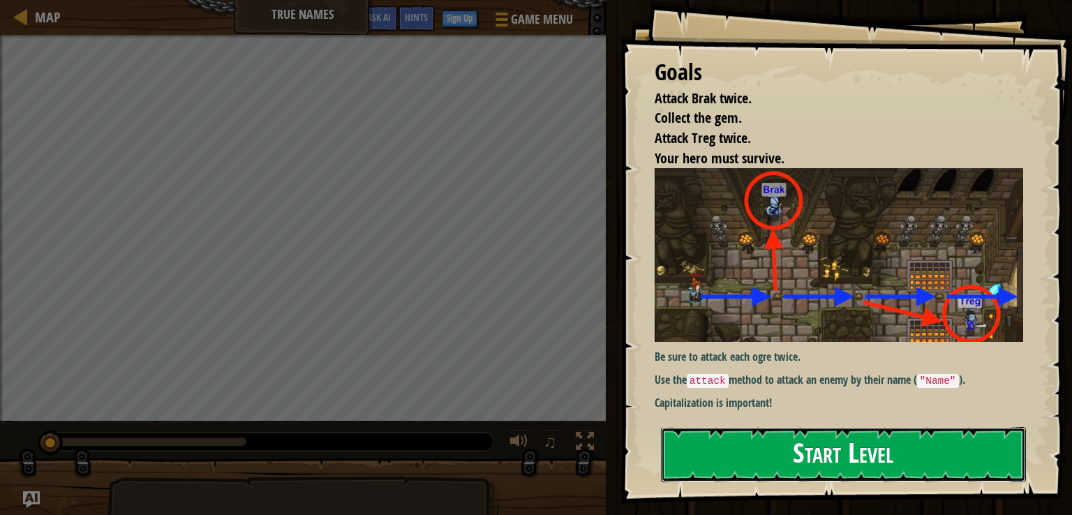
click at [767, 461] on button "Start Level" at bounding box center [843, 454] width 365 height 55
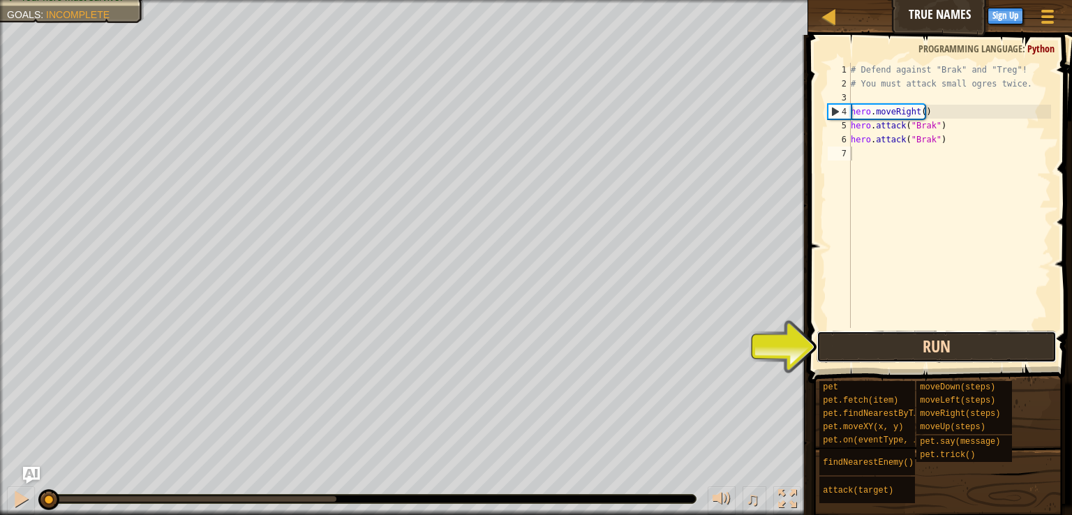
click at [921, 356] on button "Run" at bounding box center [937, 347] width 240 height 32
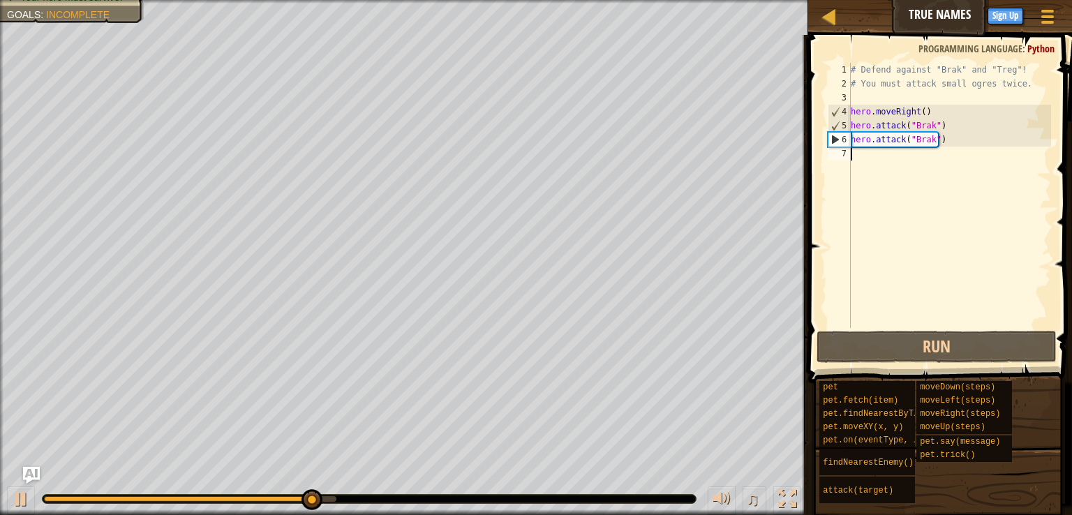
type textarea "h"
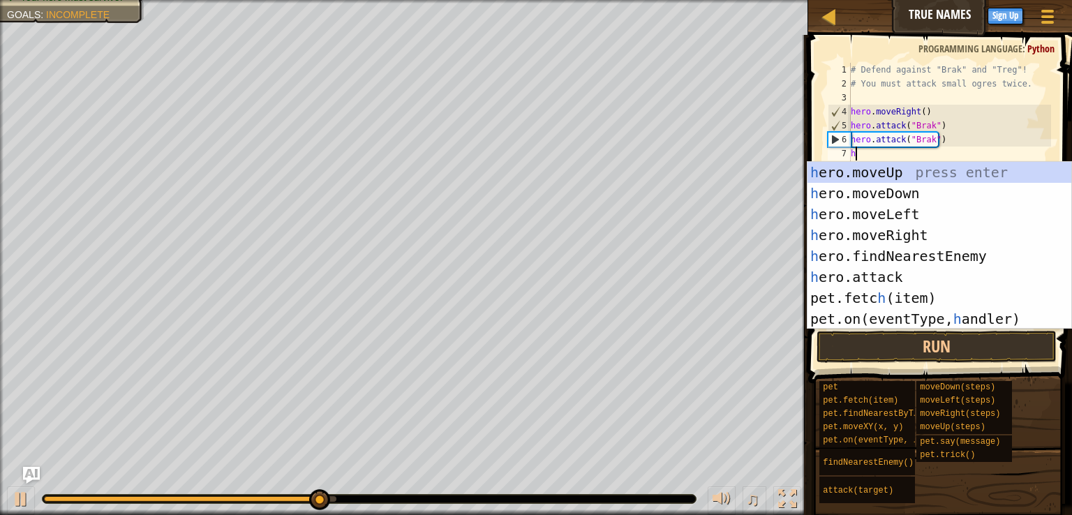
scroll to position [6, 0]
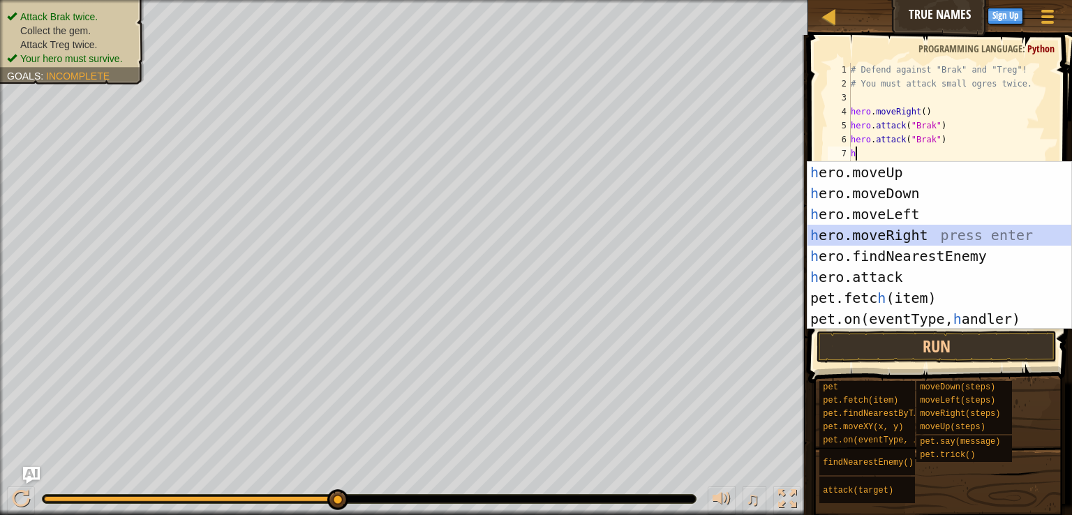
click at [890, 229] on div "h ero.moveUp press enter h ero.moveDown press enter h ero.moveLeft press enter …" at bounding box center [939, 266] width 264 height 209
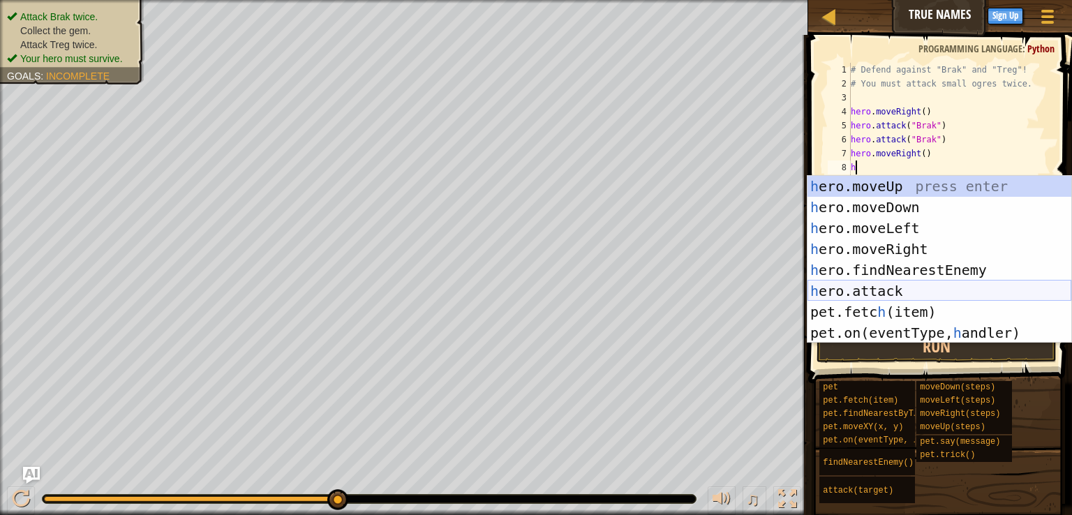
click at [861, 291] on div "h ero.moveUp press enter h ero.moveDown press enter h ero.moveLeft press enter …" at bounding box center [939, 280] width 264 height 209
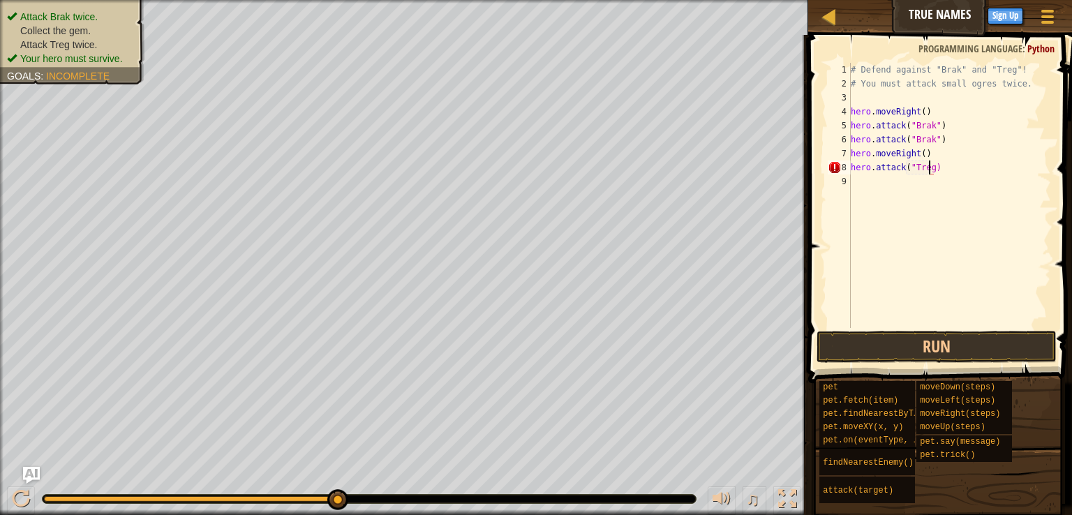
scroll to position [6, 6]
type textarea "hero.attack("Treg")"
click at [1011, 228] on div "# Defend against "Brak" and "Treg"! # You must attack small ogres twice. hero .…" at bounding box center [949, 209] width 203 height 293
click at [865, 186] on div "# Defend against "Brak" and "Treg"! # You must attack small ogres twice. hero .…" at bounding box center [949, 209] width 203 height 293
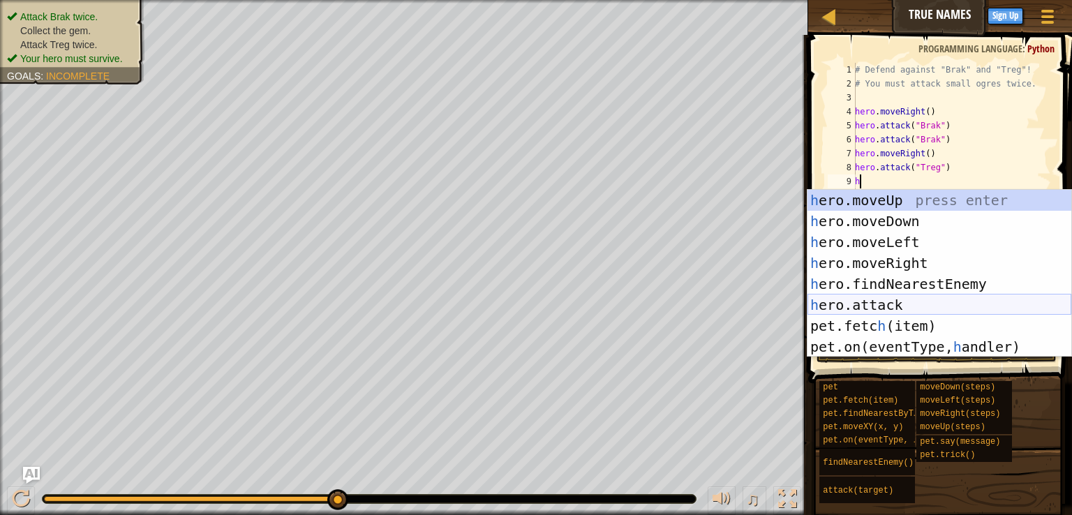
click at [890, 313] on div "h ero.moveUp press enter h ero.moveDown press enter h ero.moveLeft press enter …" at bounding box center [939, 294] width 264 height 209
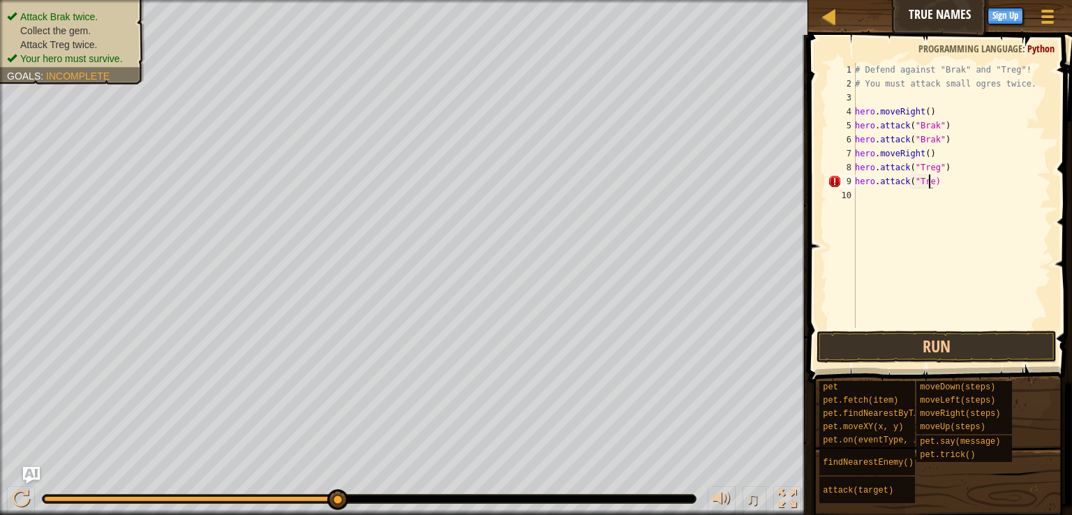
scroll to position [6, 6]
type textarea "hero.attack("Treg")"
click at [875, 342] on button "Run" at bounding box center [937, 347] width 240 height 32
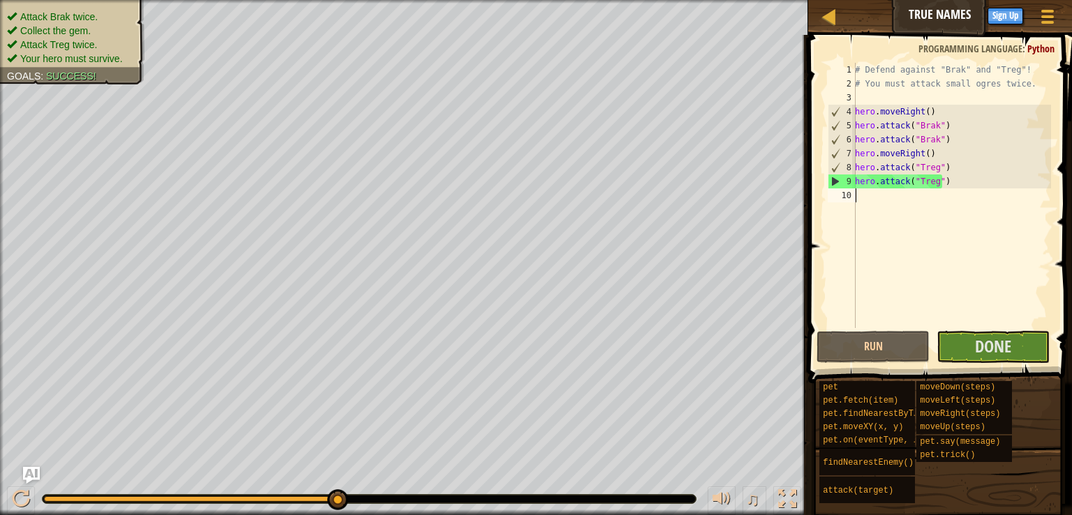
click at [871, 200] on div "# Defend against "Brak" and "Treg"! # You must attack small ogres twice. hero .…" at bounding box center [951, 209] width 199 height 293
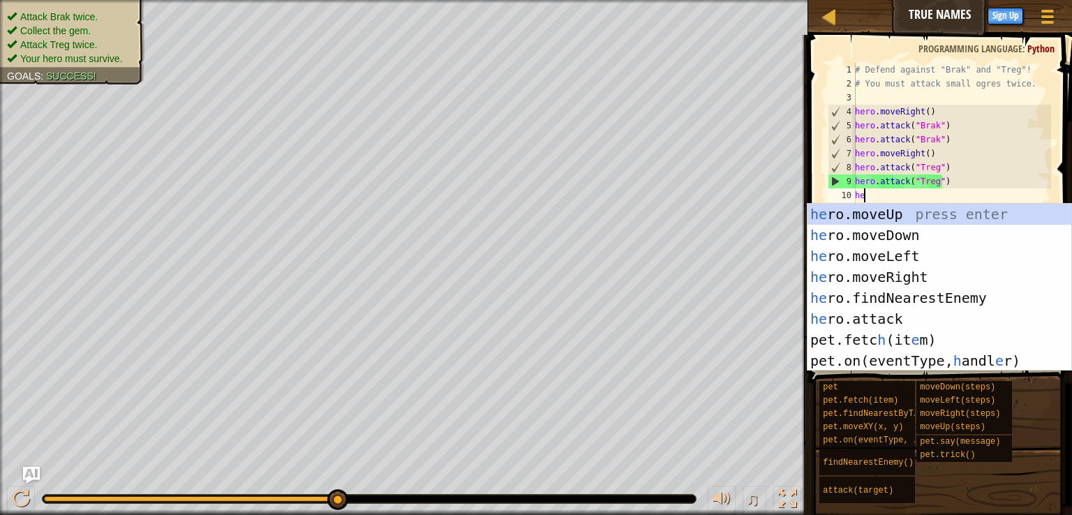
type textarea "her"
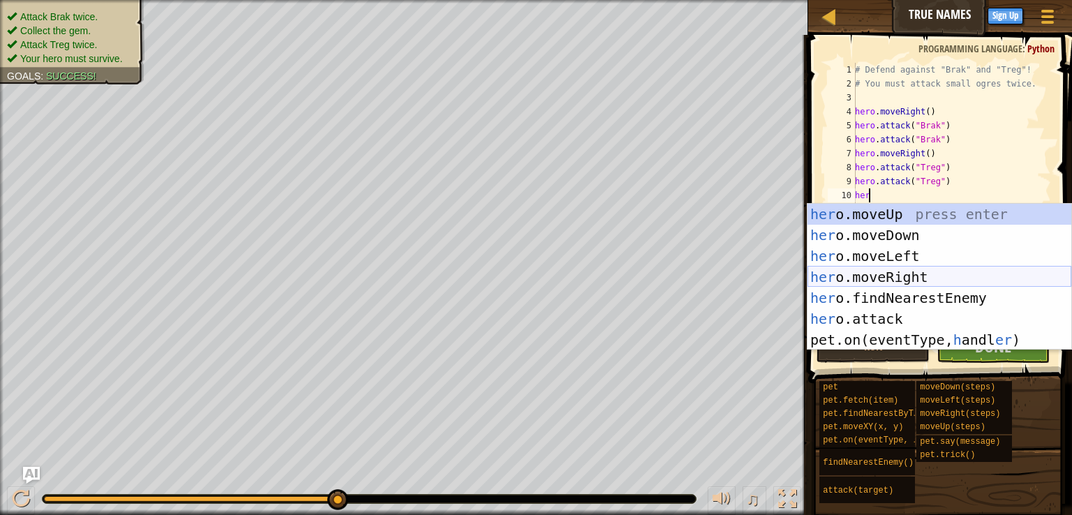
click at [881, 280] on div "her o.moveUp press enter her o.moveDown press enter her o.moveLeft press enter …" at bounding box center [939, 298] width 264 height 188
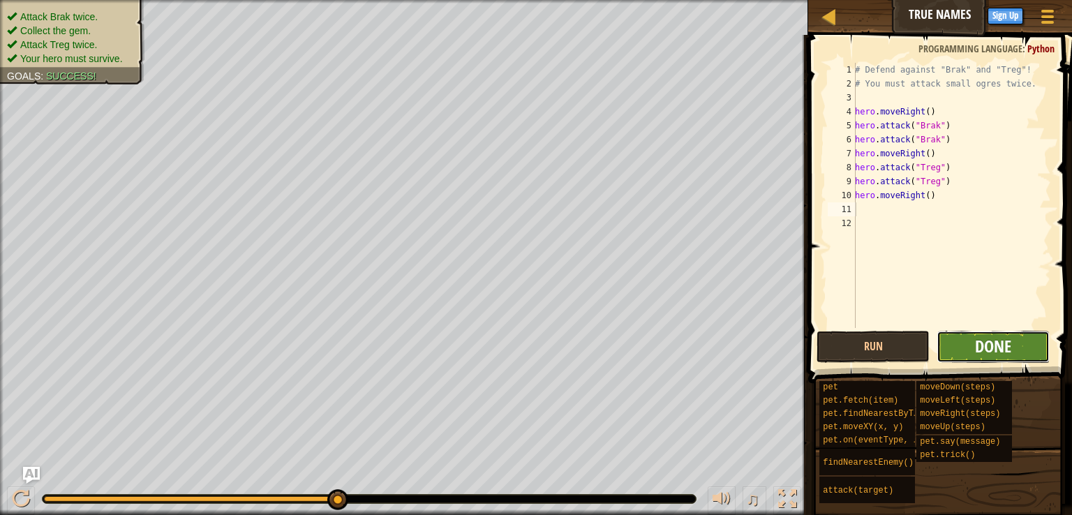
click at [1005, 334] on button "Done" at bounding box center [993, 347] width 113 height 32
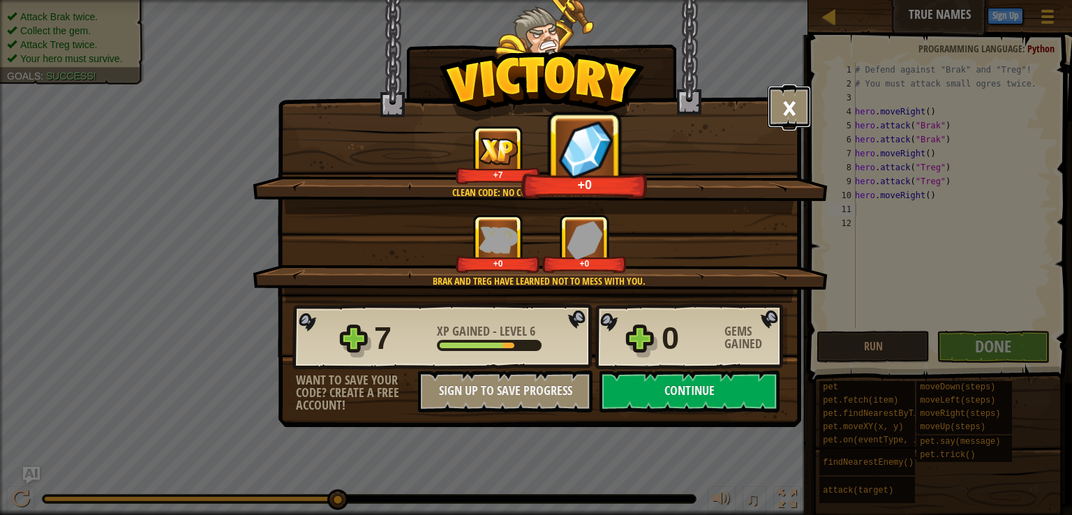
drag, startPoint x: 790, startPoint y: 98, endPoint x: 782, endPoint y: 106, distance: 11.8
click at [782, 105] on button "×" at bounding box center [789, 107] width 43 height 42
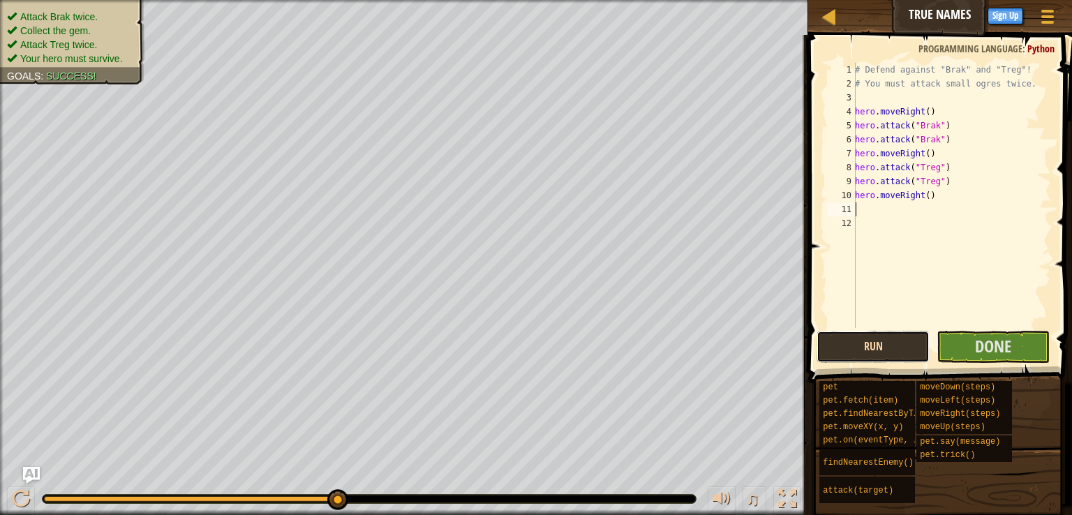
click at [858, 347] on button "Run" at bounding box center [873, 347] width 113 height 32
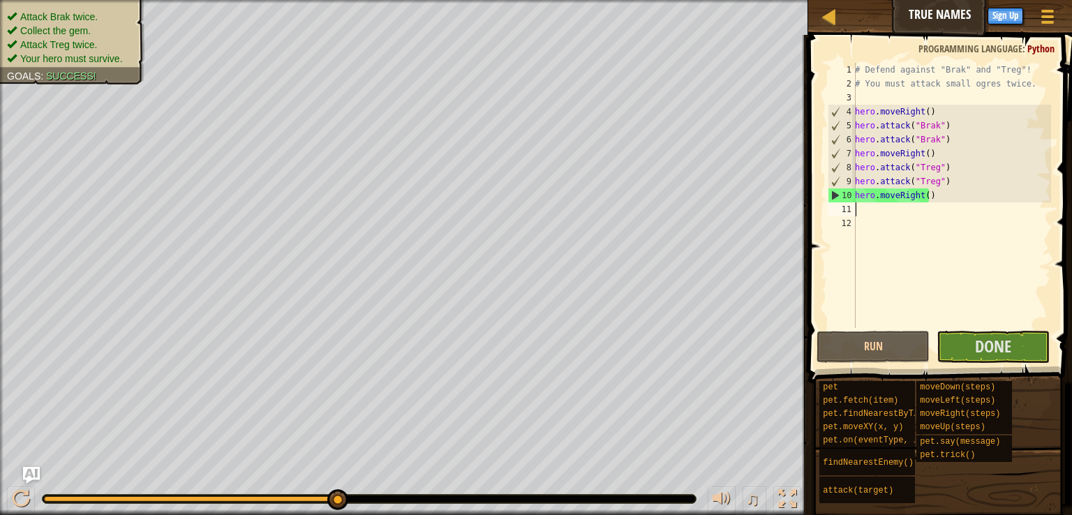
click at [922, 194] on div "# Defend against "Brak" and "Treg"! # You must attack small ogres twice. hero .…" at bounding box center [951, 209] width 199 height 293
type textarea "hero.moveRight2)"
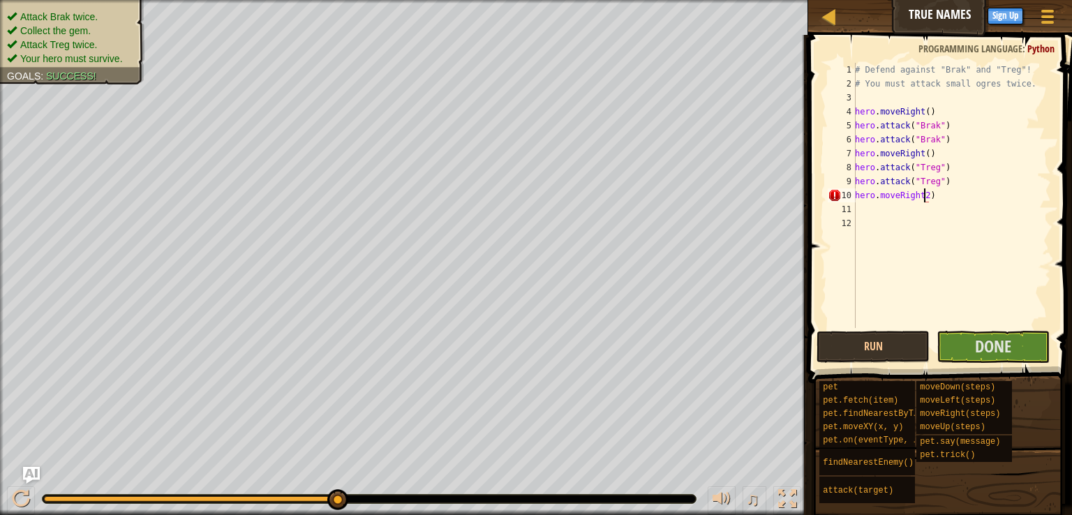
click at [849, 332] on button "Run" at bounding box center [873, 347] width 113 height 32
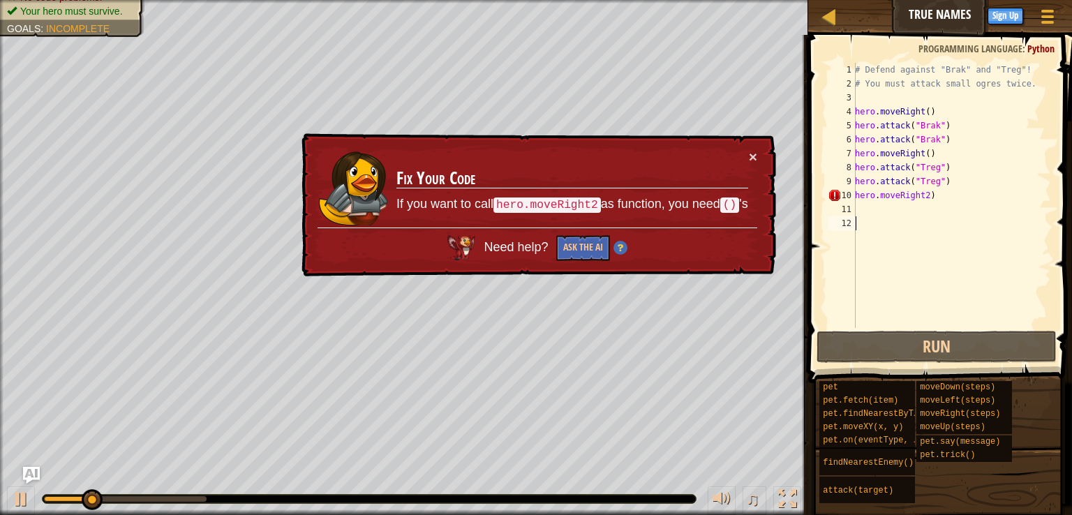
click at [918, 199] on div "# Defend against "Brak" and "Treg"! # You must attack small ogres twice. hero .…" at bounding box center [951, 209] width 199 height 293
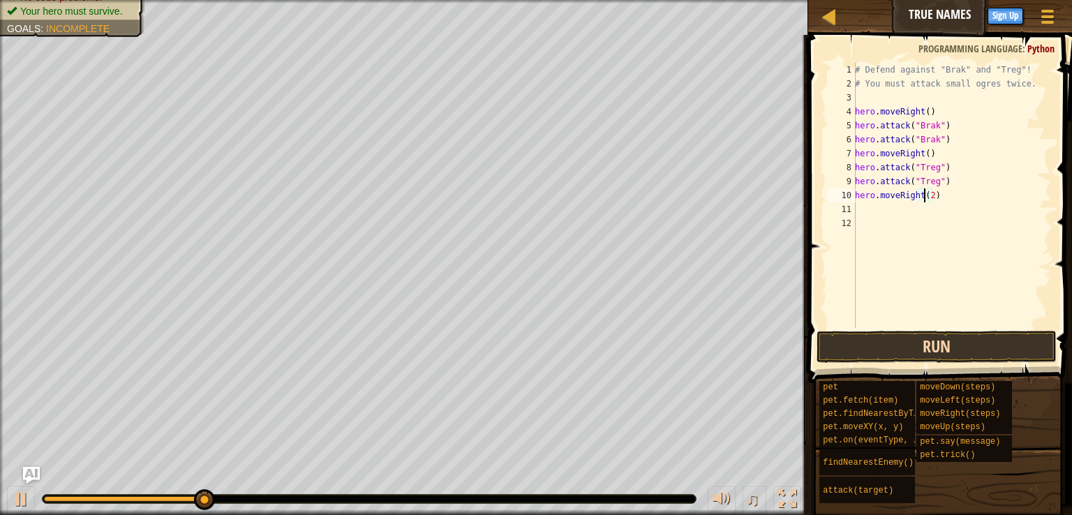
type textarea "hero.moveRight(2)"
click at [929, 338] on button "Run" at bounding box center [937, 347] width 240 height 32
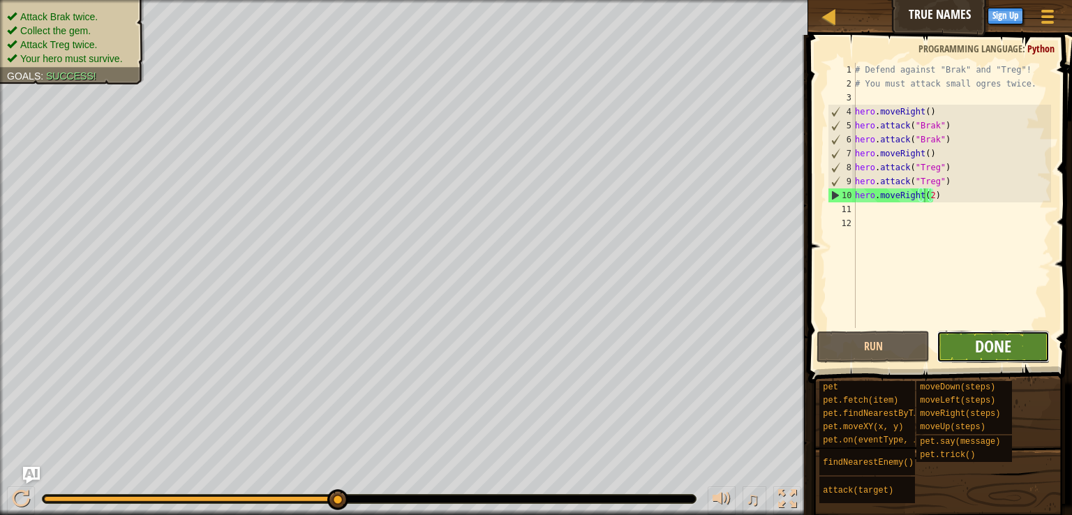
click at [991, 345] on span "Done" at bounding box center [993, 346] width 36 height 22
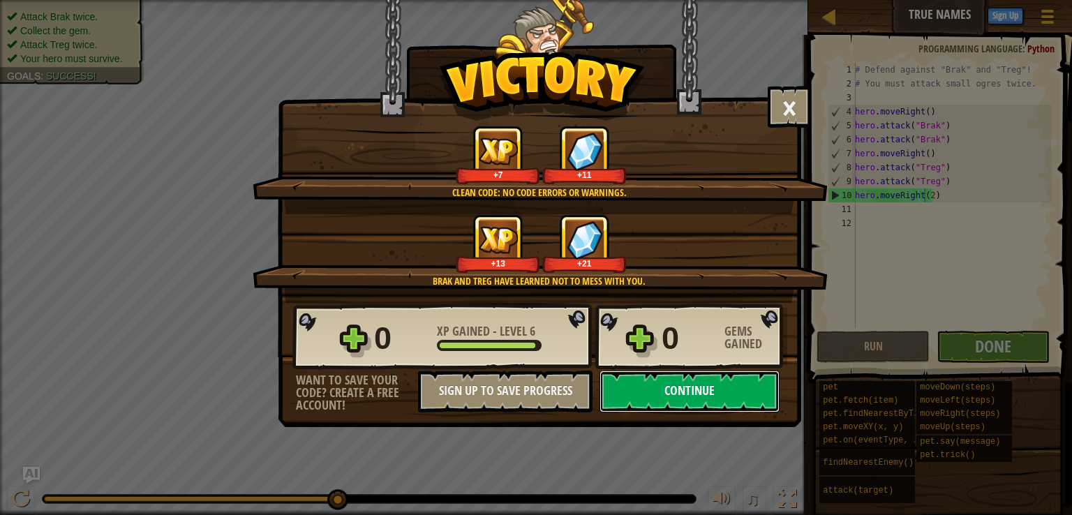
click at [701, 398] on button "Continue" at bounding box center [689, 392] width 180 height 42
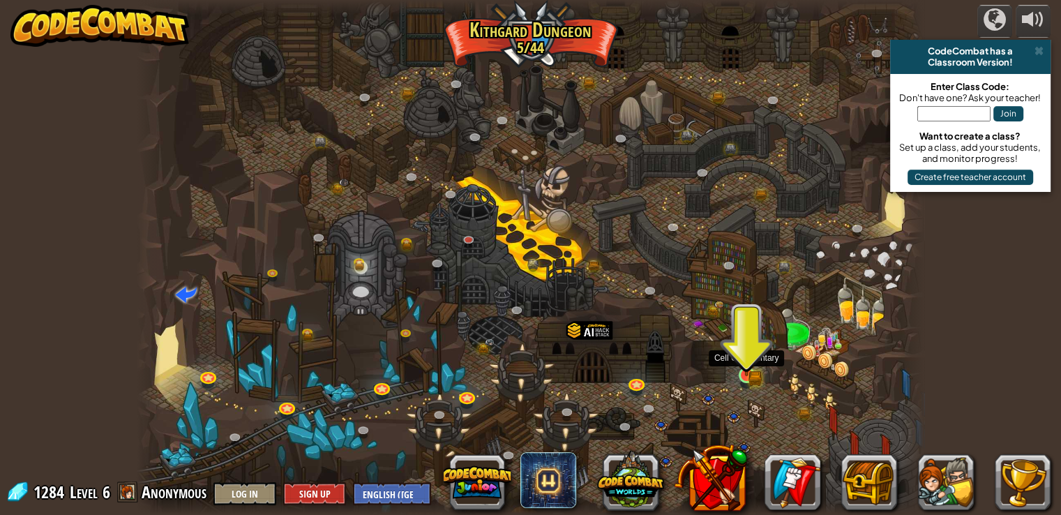
click at [744, 371] on img at bounding box center [747, 355] width 20 height 43
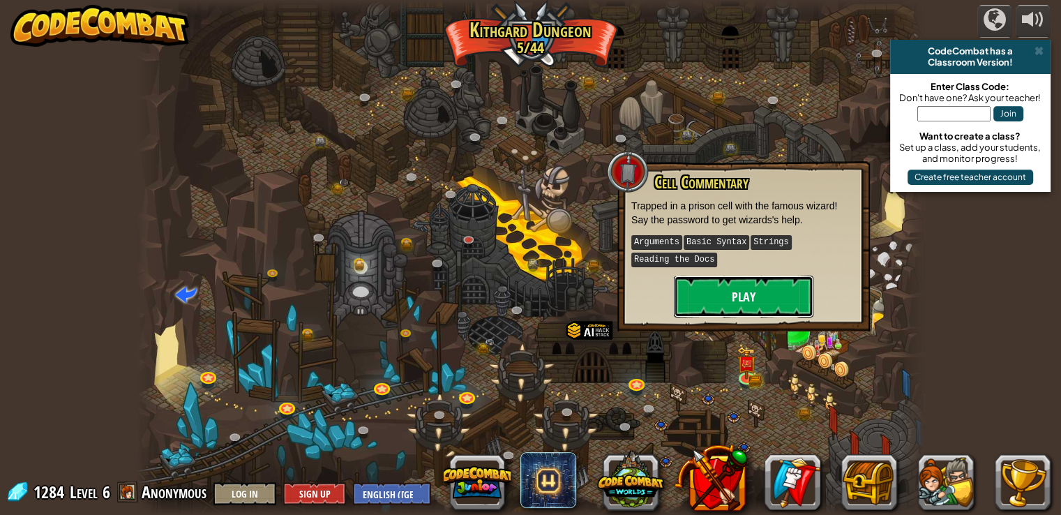
click at [737, 294] on button "Play" at bounding box center [744, 297] width 140 height 42
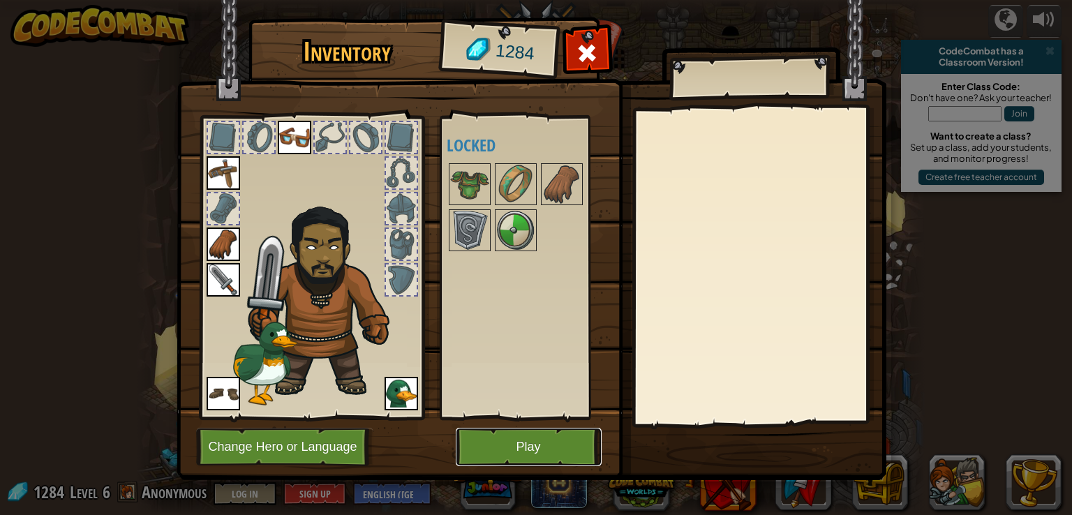
click at [513, 438] on button "Play" at bounding box center [529, 447] width 146 height 38
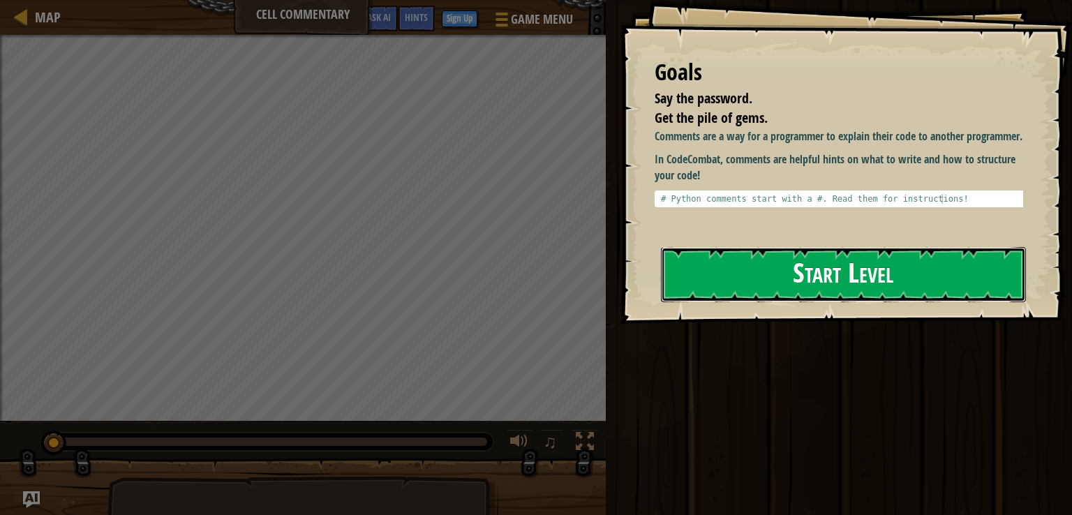
click at [737, 278] on button "Start Level" at bounding box center [843, 274] width 365 height 55
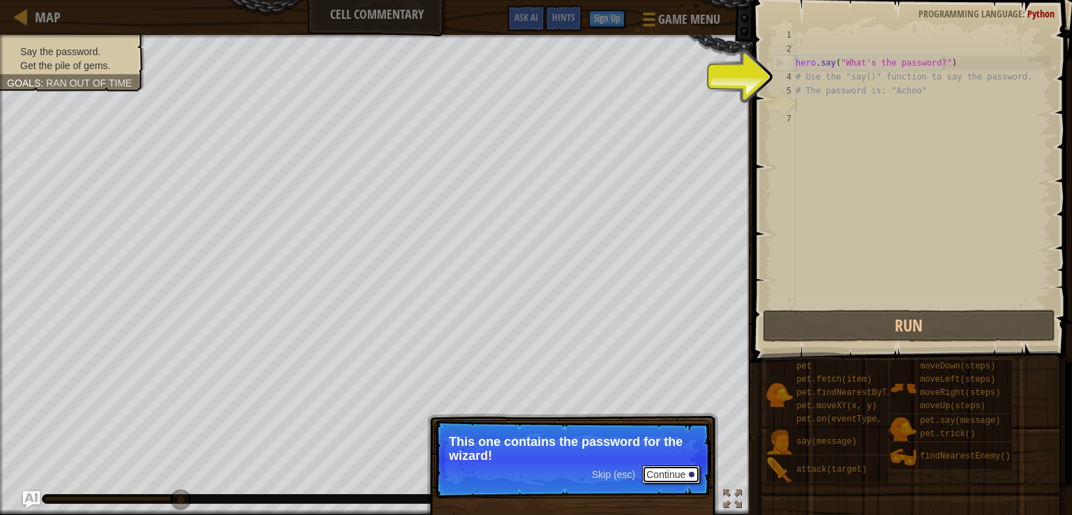
click at [681, 471] on button "Continue" at bounding box center [671, 474] width 58 height 18
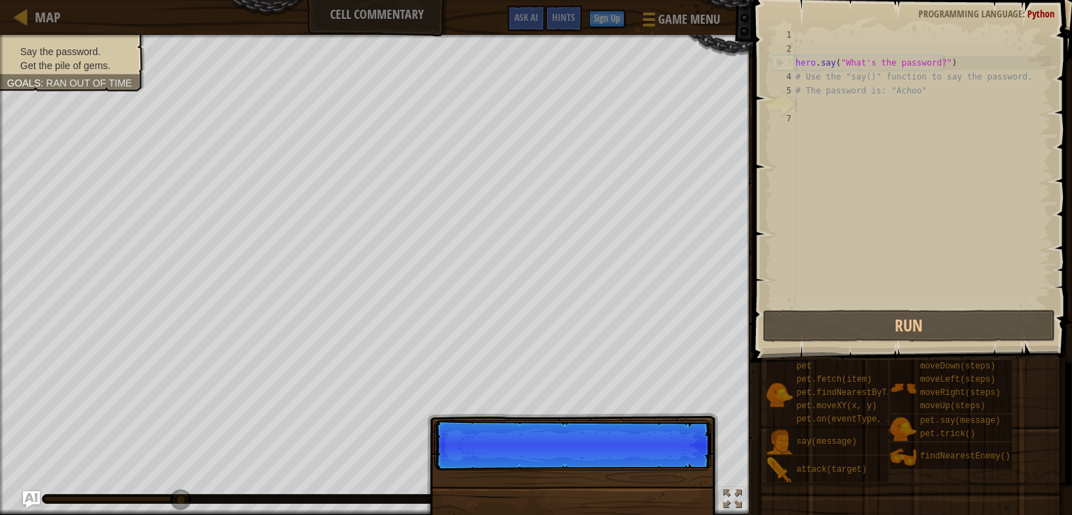
scroll to position [6, 0]
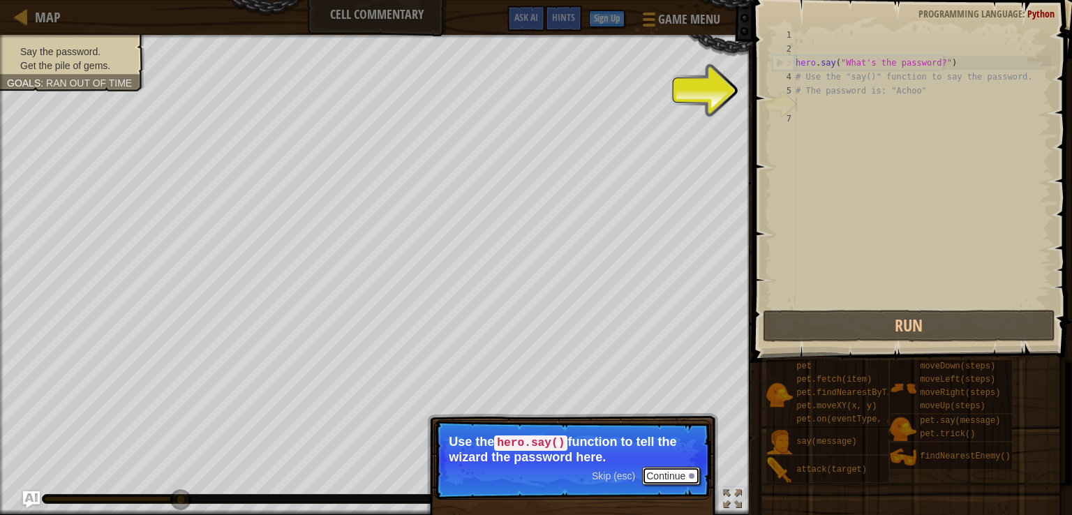
click at [678, 472] on button "Continue" at bounding box center [671, 476] width 58 height 18
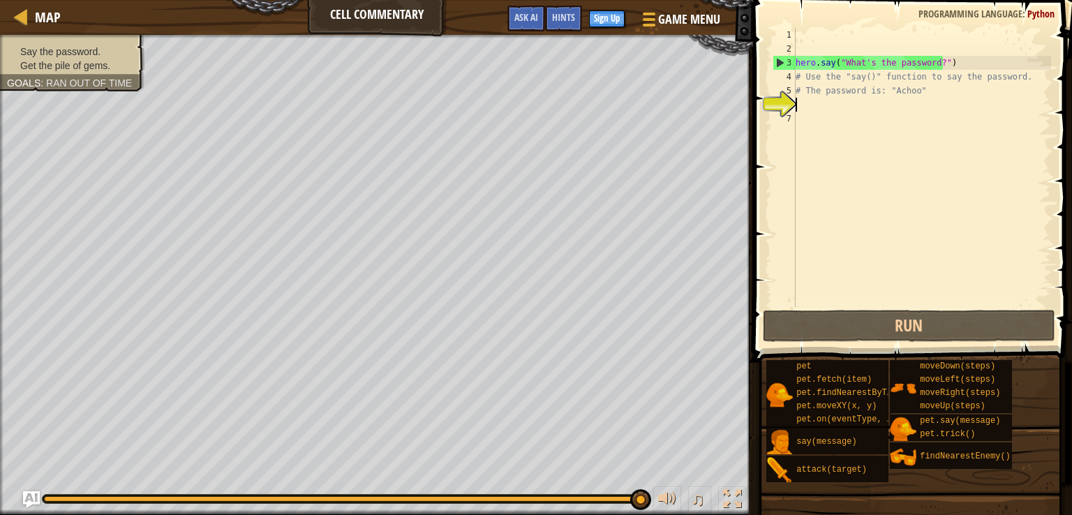
click at [1007, 78] on div "hero . say ( "What's the password?" ) # Use the "say()" function to say the pas…" at bounding box center [922, 181] width 258 height 307
type textarea "# Use the "say()" function to say the password."
click at [1011, 78] on div "hero . say ( "What's the password?" ) # Use the "say()" function to say the pas…" at bounding box center [922, 181] width 258 height 307
